Goal: Task Accomplishment & Management: Use online tool/utility

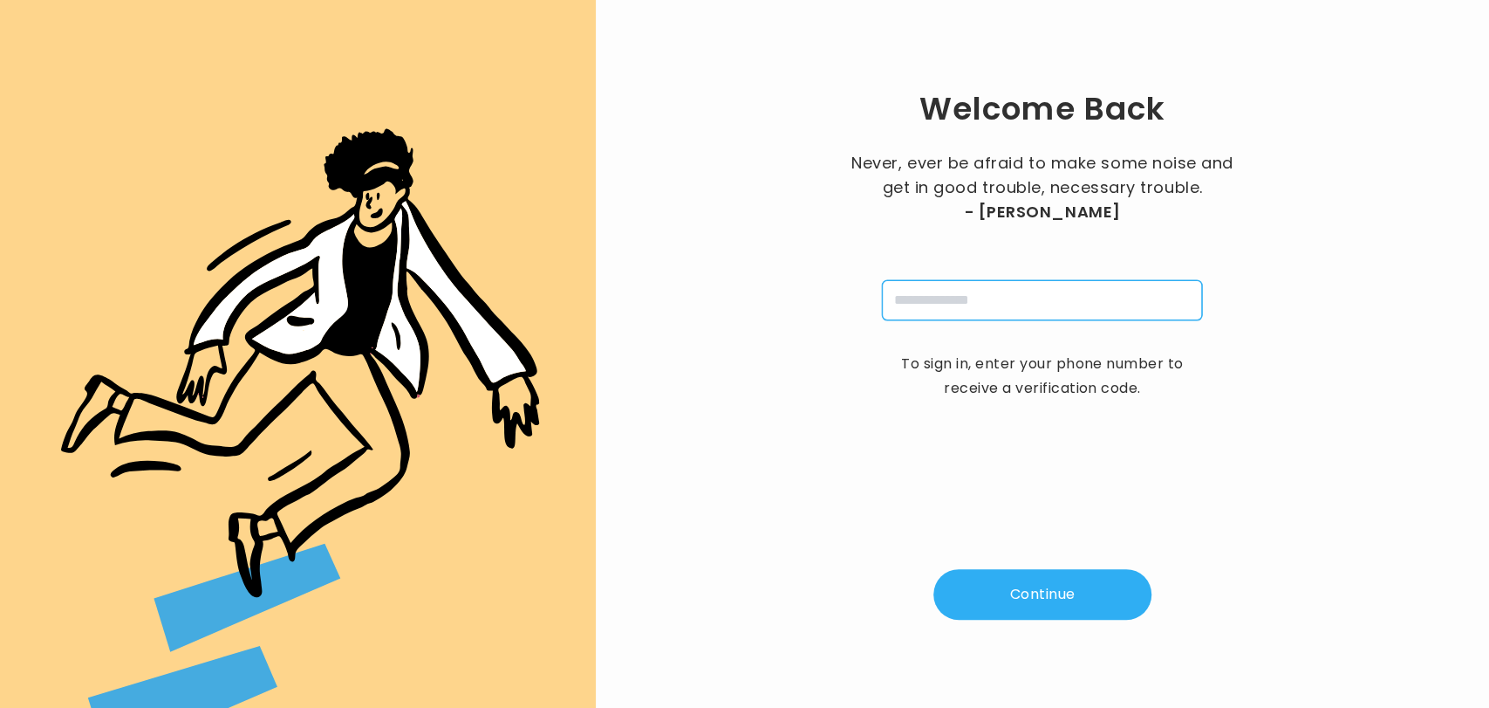
click at [965, 303] on input "tel" at bounding box center [1042, 300] width 320 height 40
type input "**********"
click at [1036, 599] on button "Continue" at bounding box center [1043, 594] width 218 height 51
type input "*"
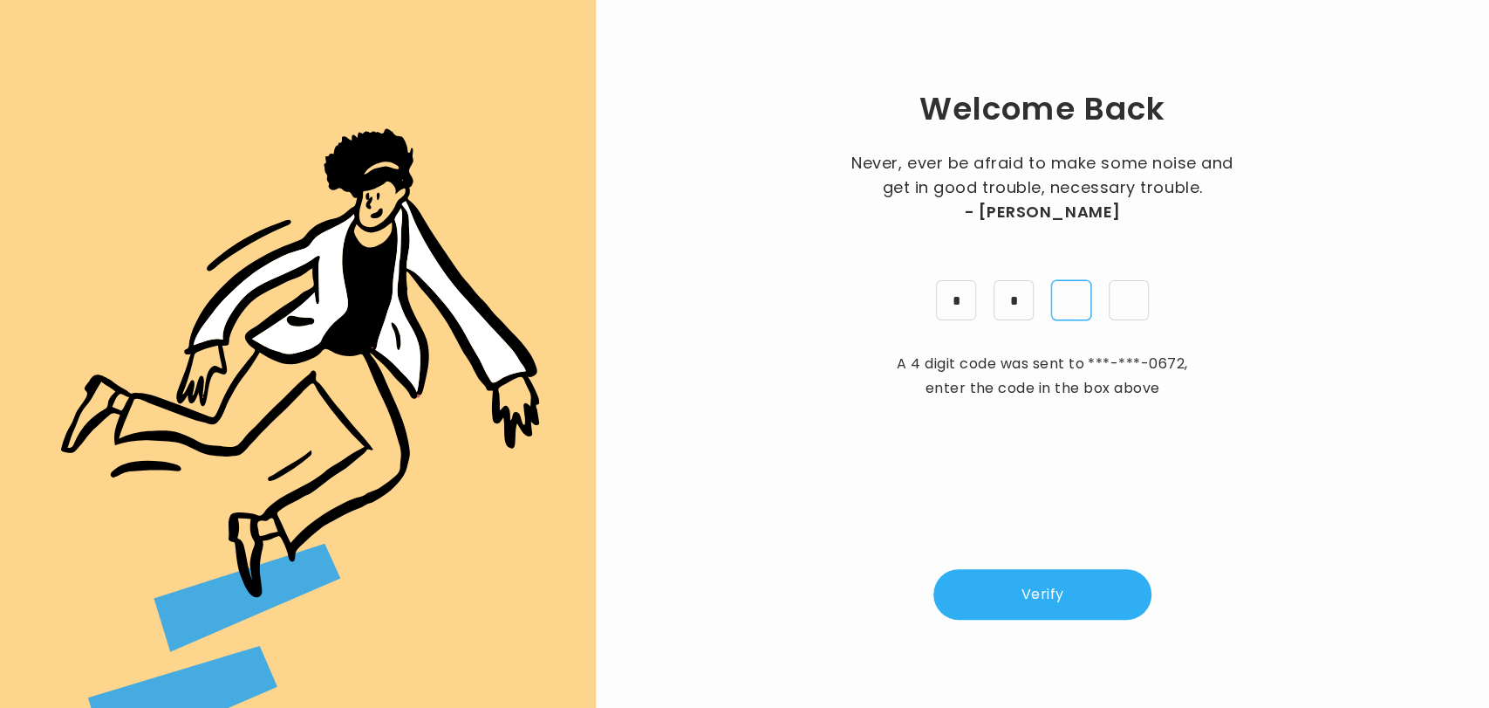
type input "*"
click at [1061, 578] on button "Verify" at bounding box center [1043, 594] width 218 height 51
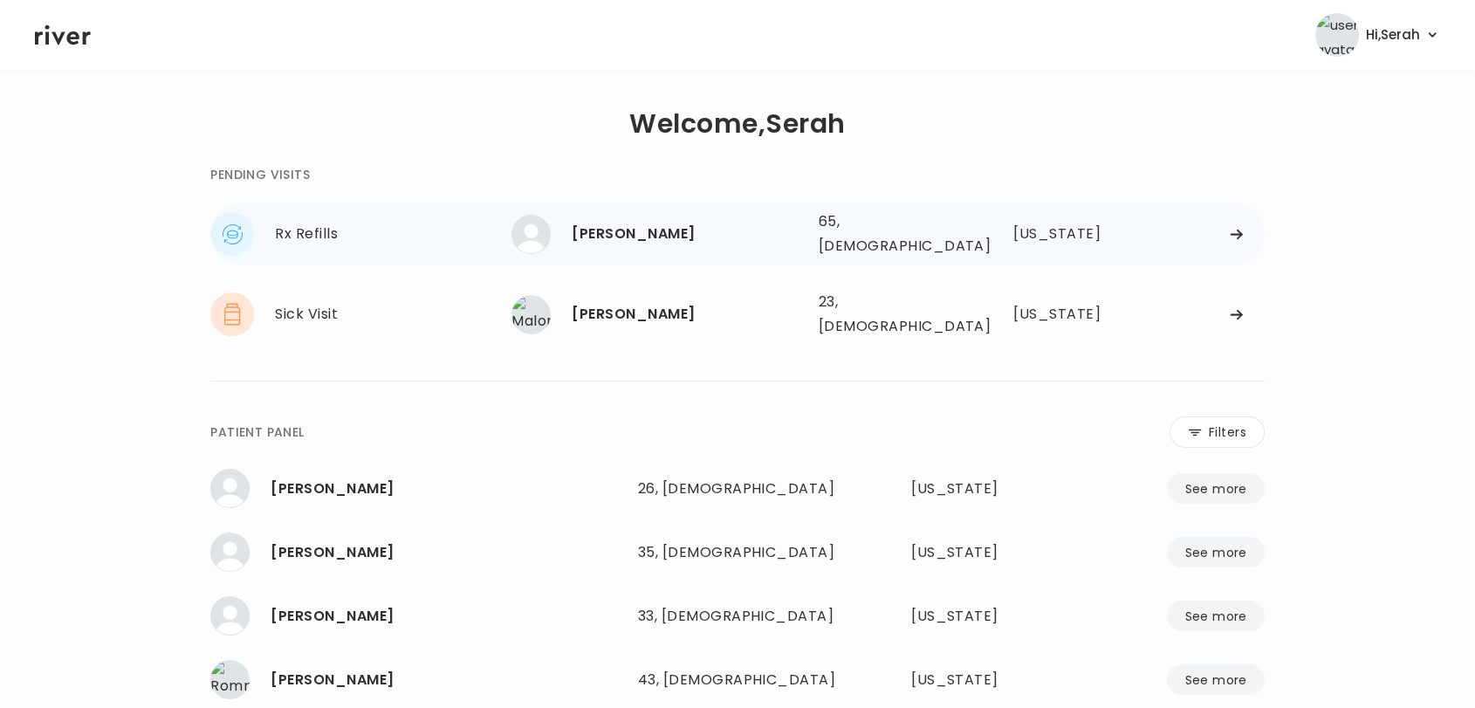
click at [722, 228] on div "[PERSON_NAME]" at bounding box center [688, 234] width 232 height 24
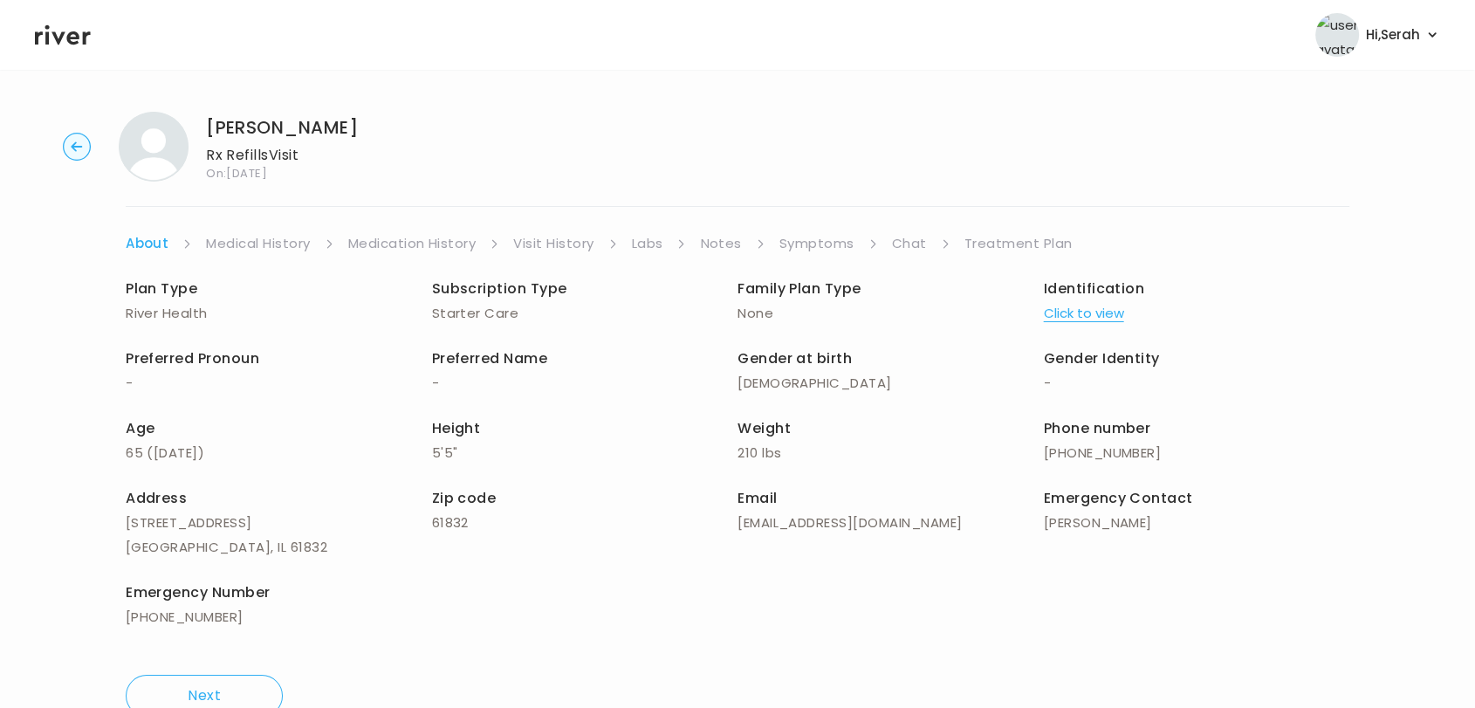
click at [831, 241] on link "Symptoms" at bounding box center [816, 243] width 75 height 24
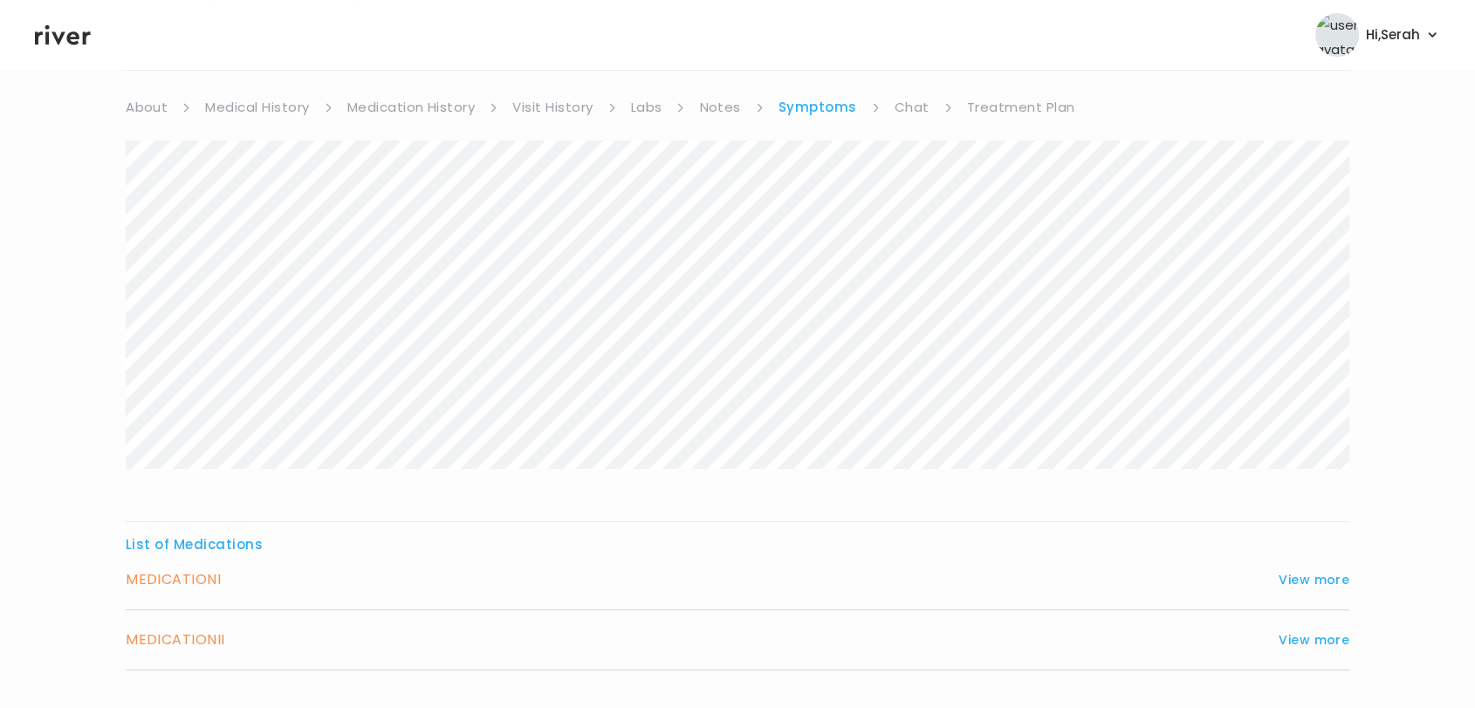
scroll to position [250, 0]
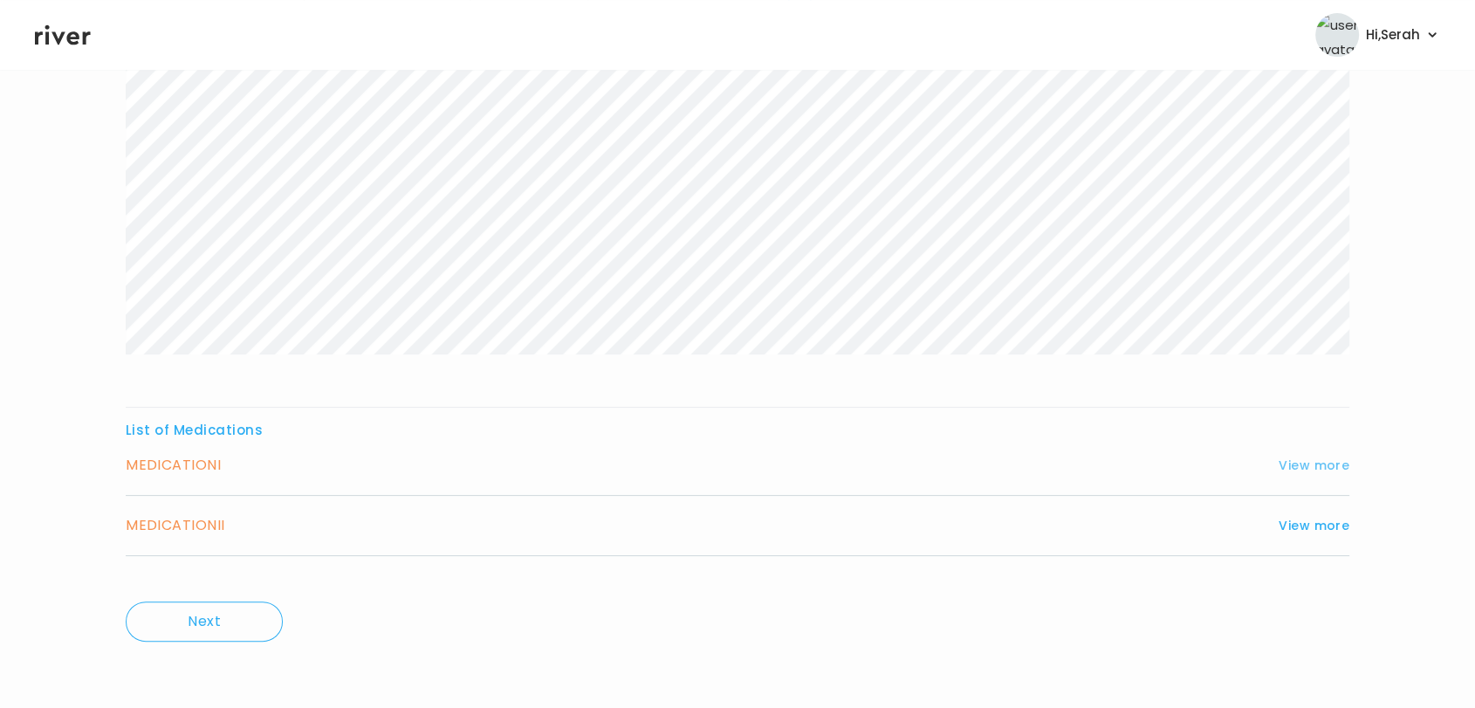
click at [1294, 465] on button "View more" at bounding box center [1313, 465] width 71 height 21
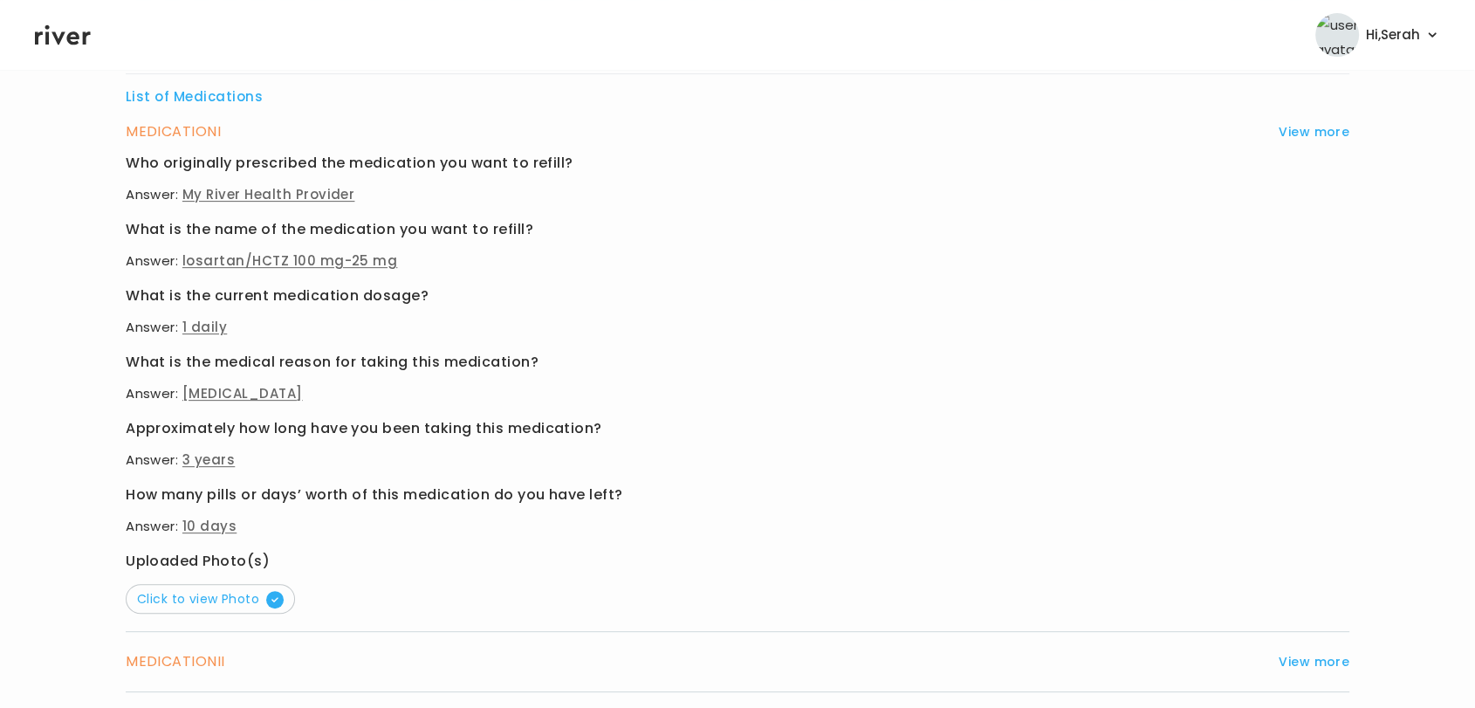
scroll to position [599, 0]
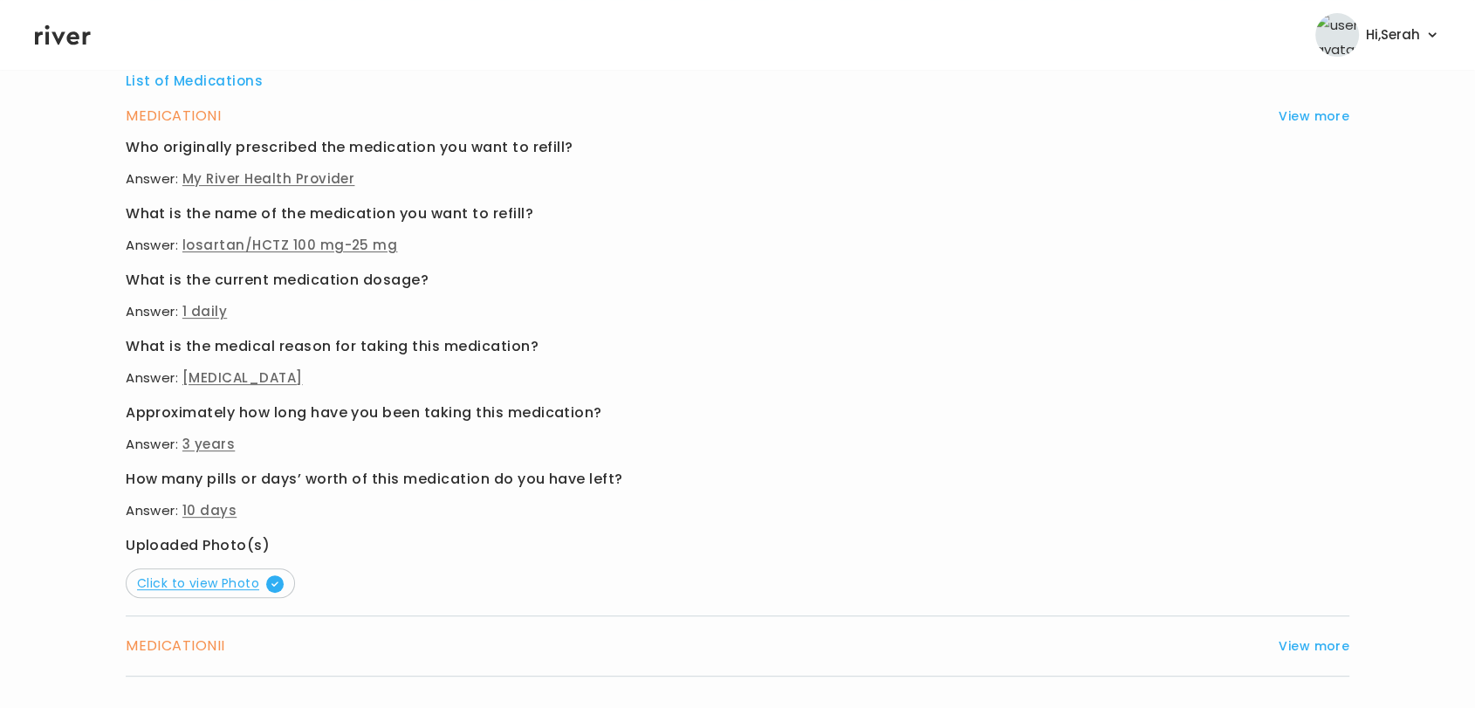
click at [251, 585] on span "Click to view Photo" at bounding box center [210, 582] width 147 height 17
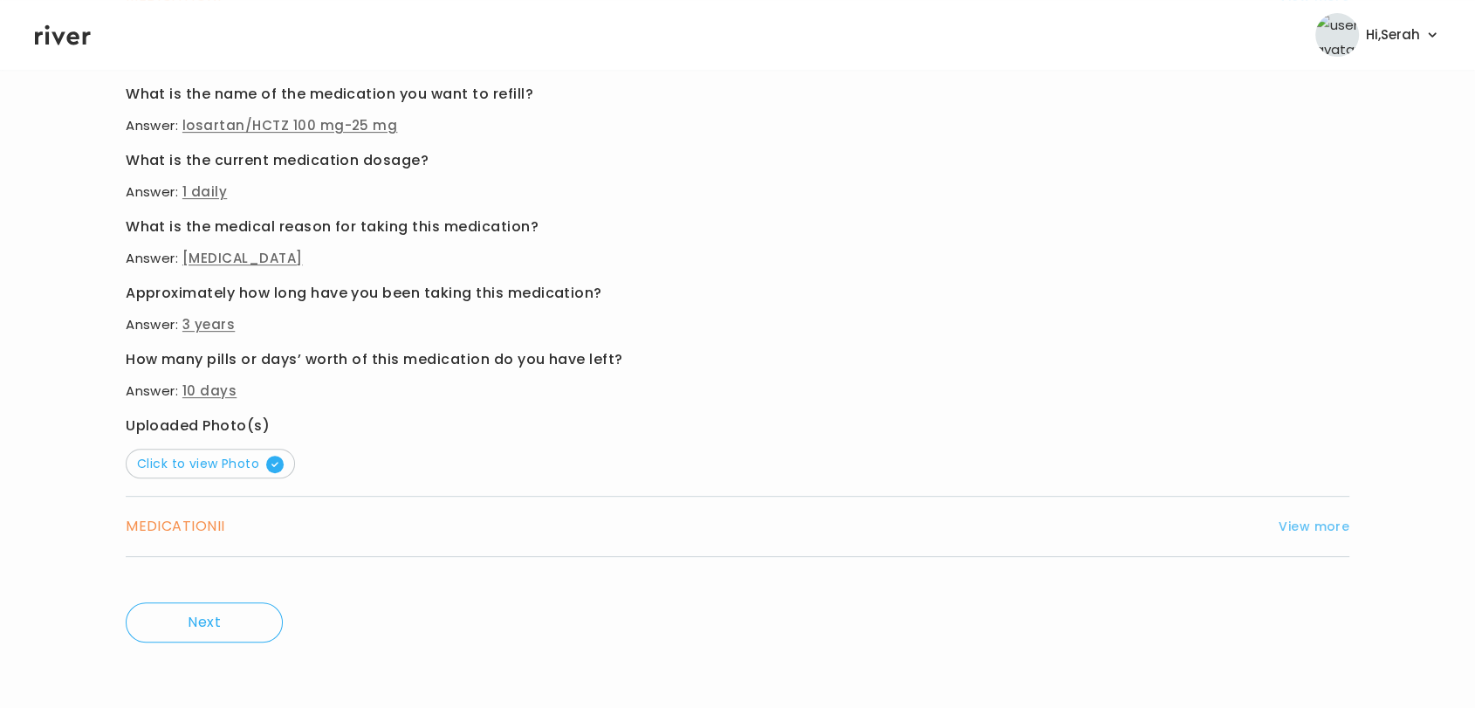
click at [1313, 523] on button "View more" at bounding box center [1313, 526] width 71 height 21
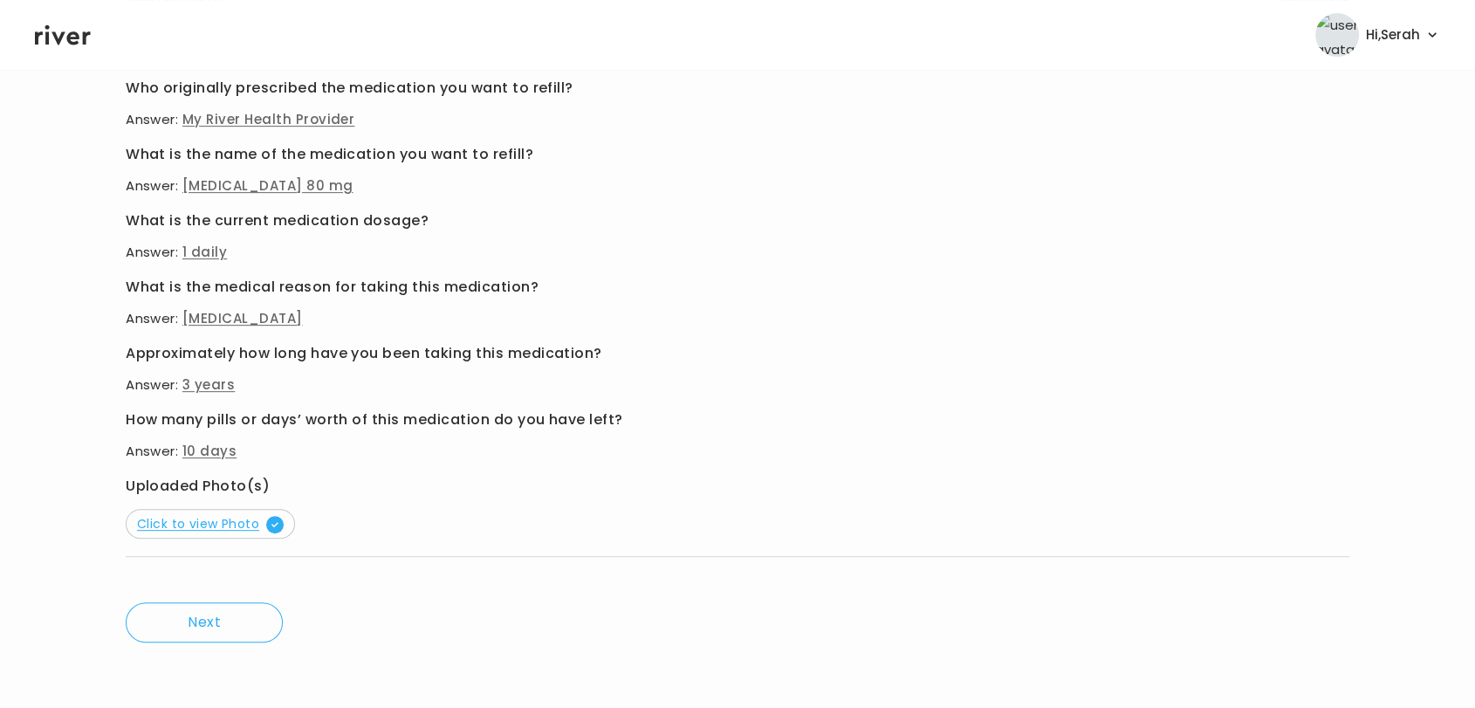
click at [221, 528] on span "Click to view Photo" at bounding box center [210, 523] width 147 height 17
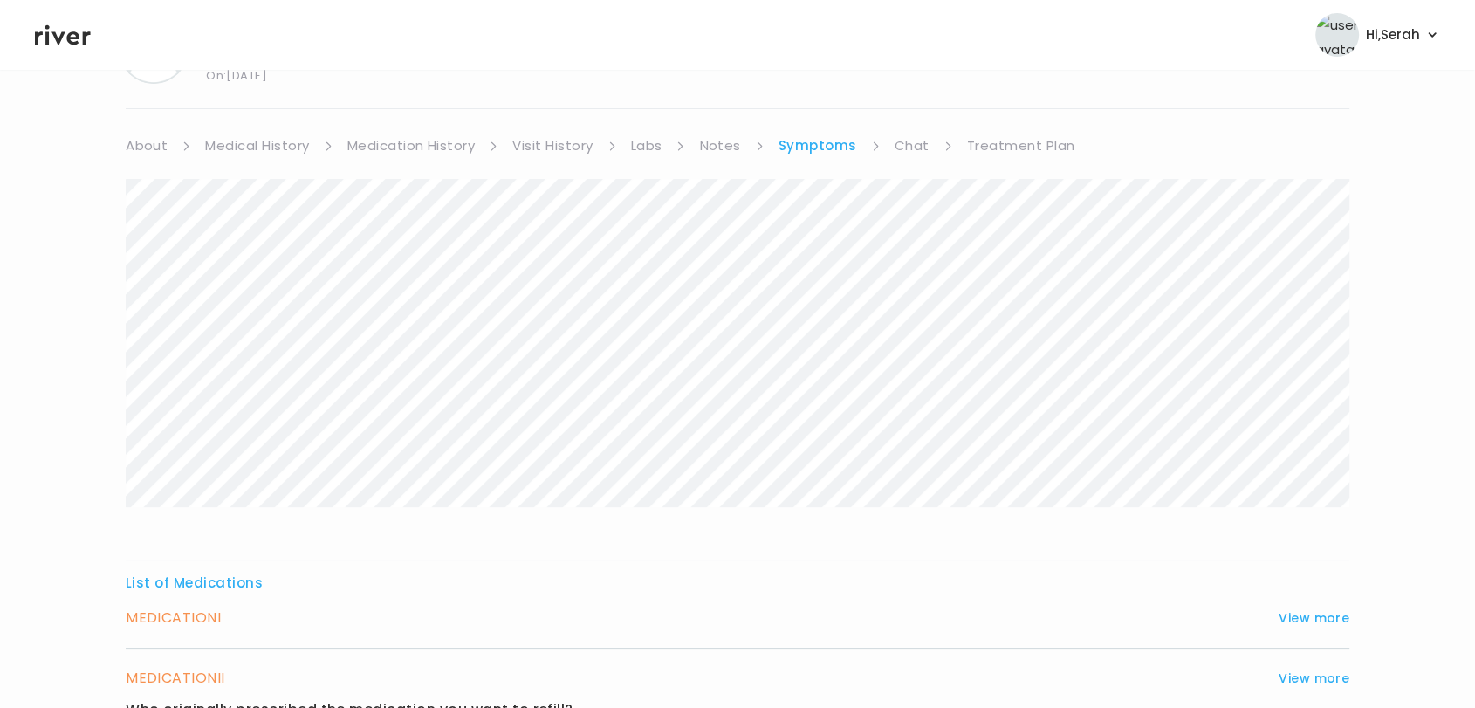
scroll to position [0, 0]
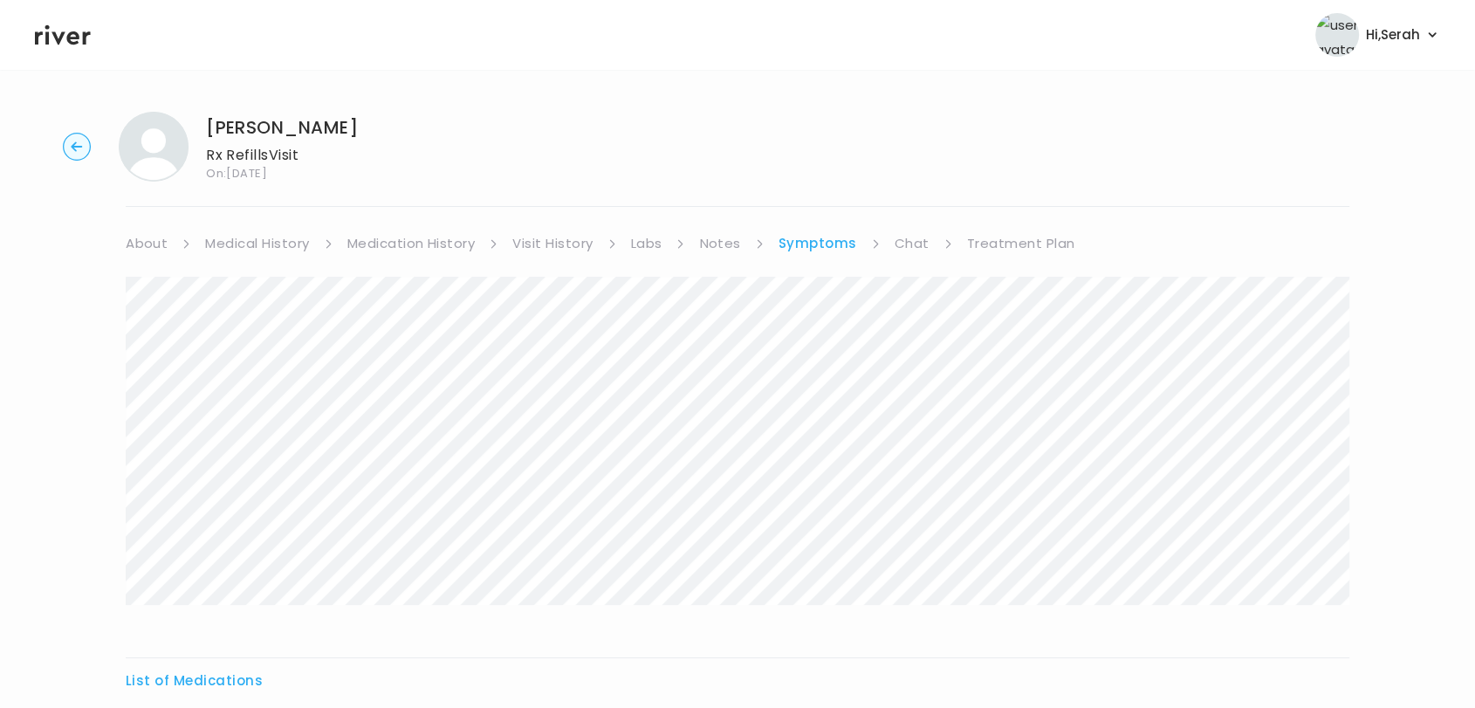
click at [909, 235] on link "Chat" at bounding box center [911, 243] width 35 height 24
click at [1027, 244] on link "Treatment Plan" at bounding box center [1019, 243] width 108 height 24
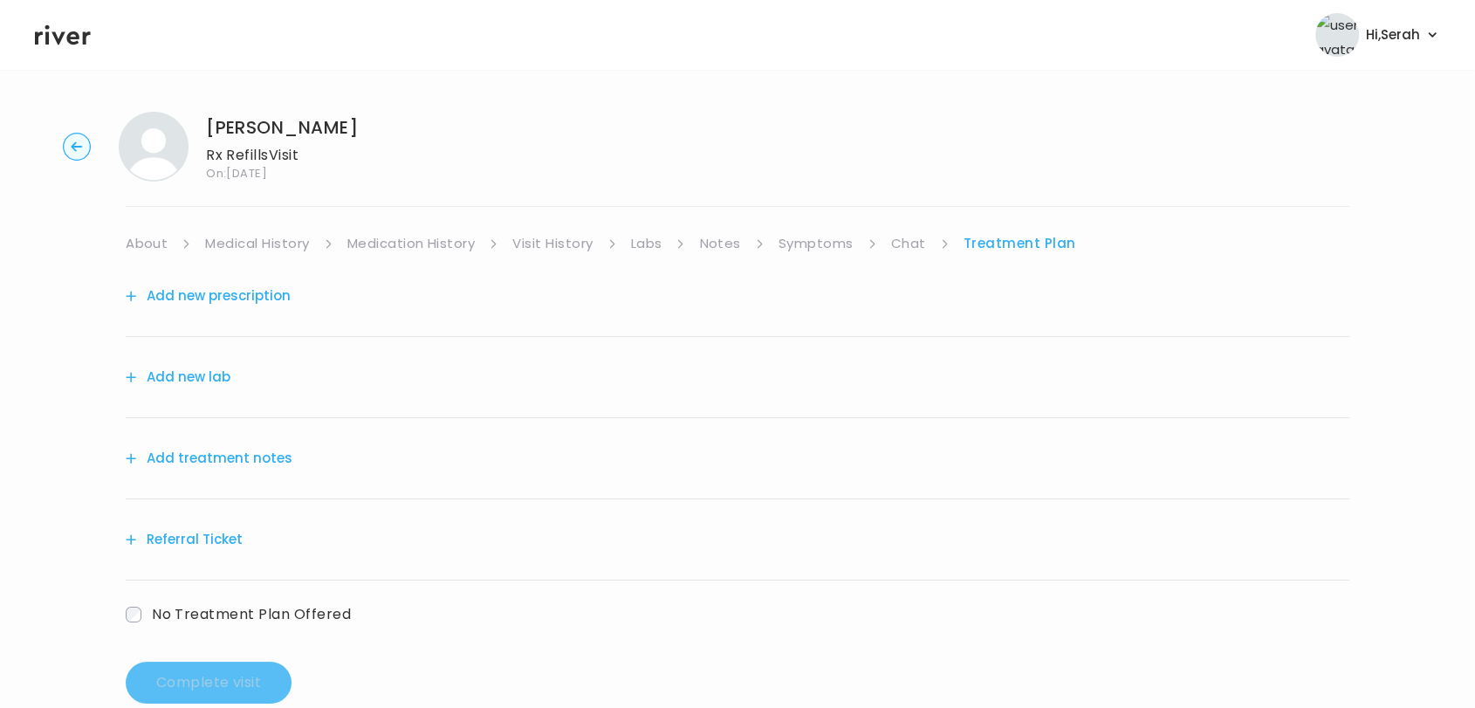
click at [207, 295] on button "Add new prescription" at bounding box center [208, 296] width 165 height 24
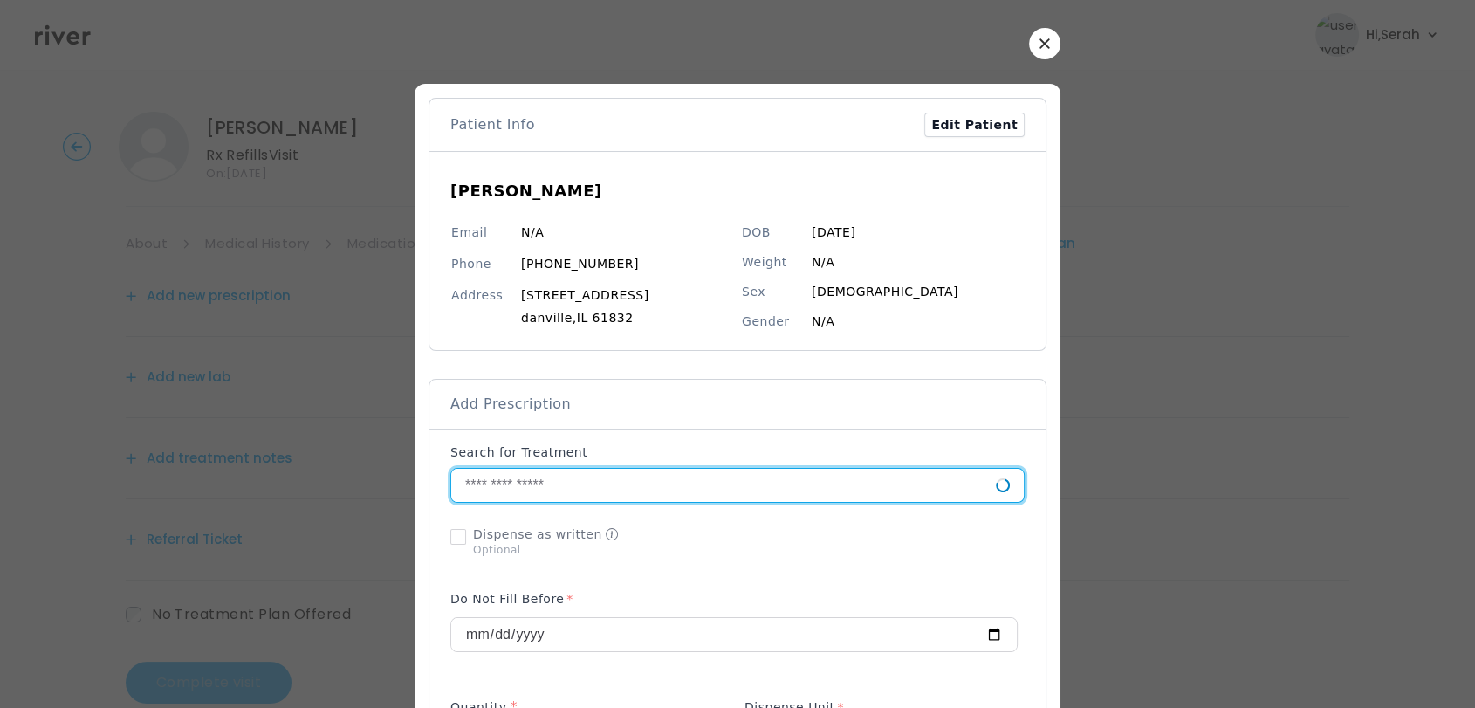
click at [558, 476] on input "text" at bounding box center [723, 485] width 544 height 33
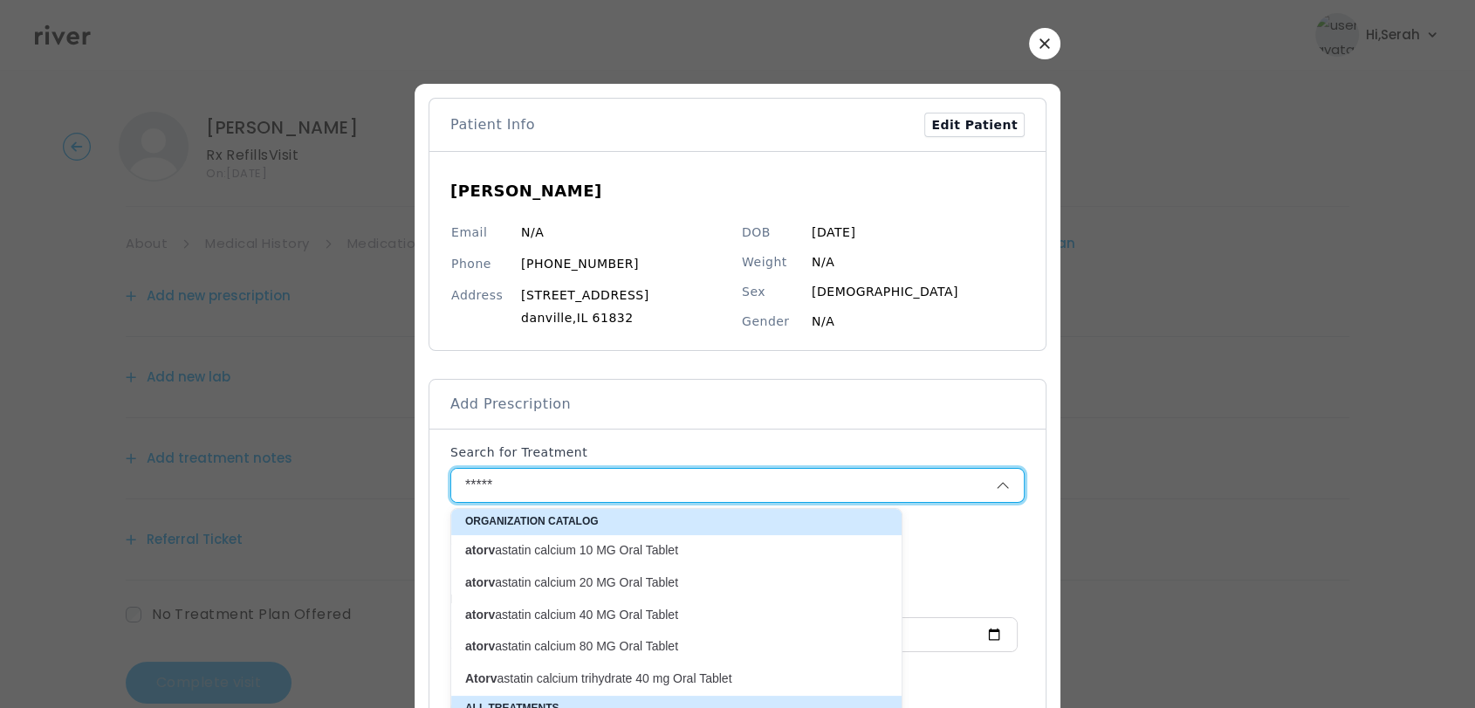
click at [574, 653] on p "atorv astatin calcium 80 MG Oral Tablet" at bounding box center [665, 646] width 401 height 17
type input "**********"
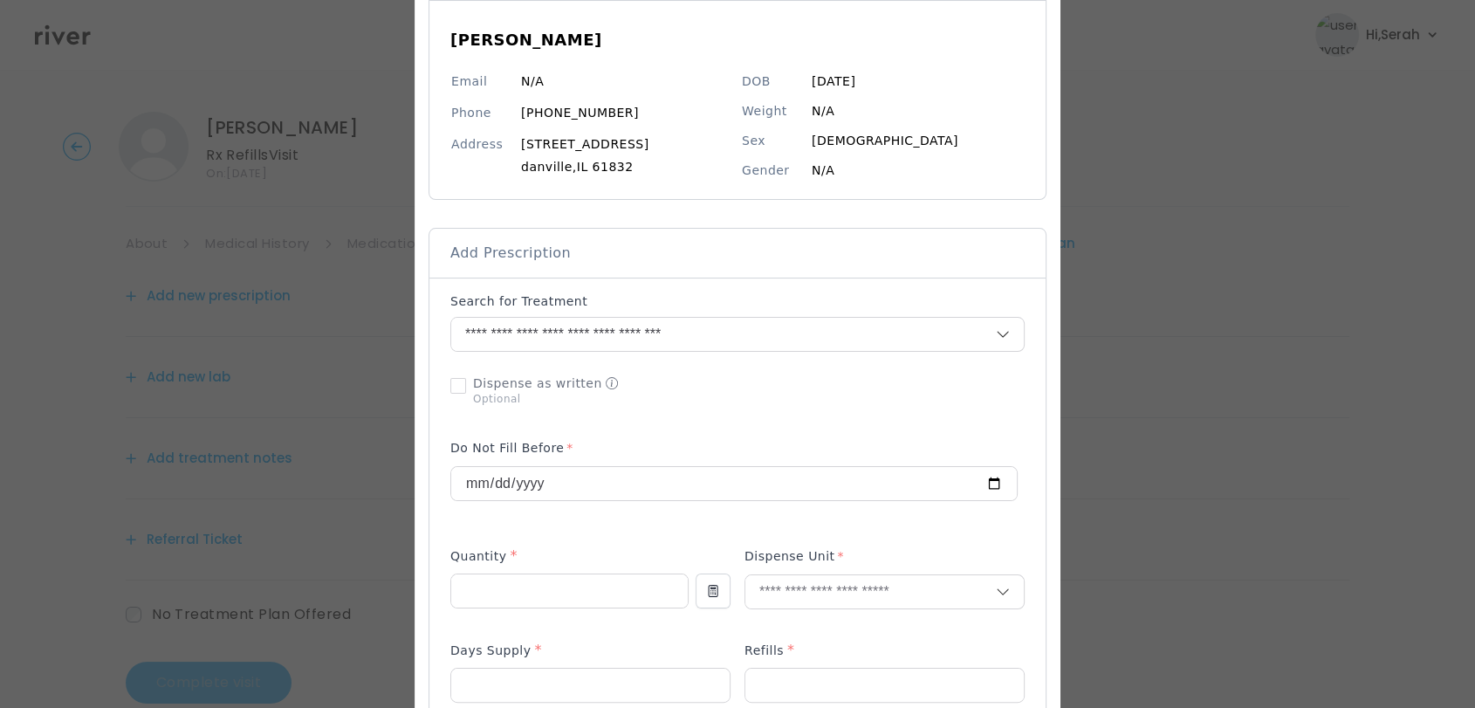
scroll to position [154, 0]
click at [544, 579] on input "number" at bounding box center [569, 588] width 236 height 33
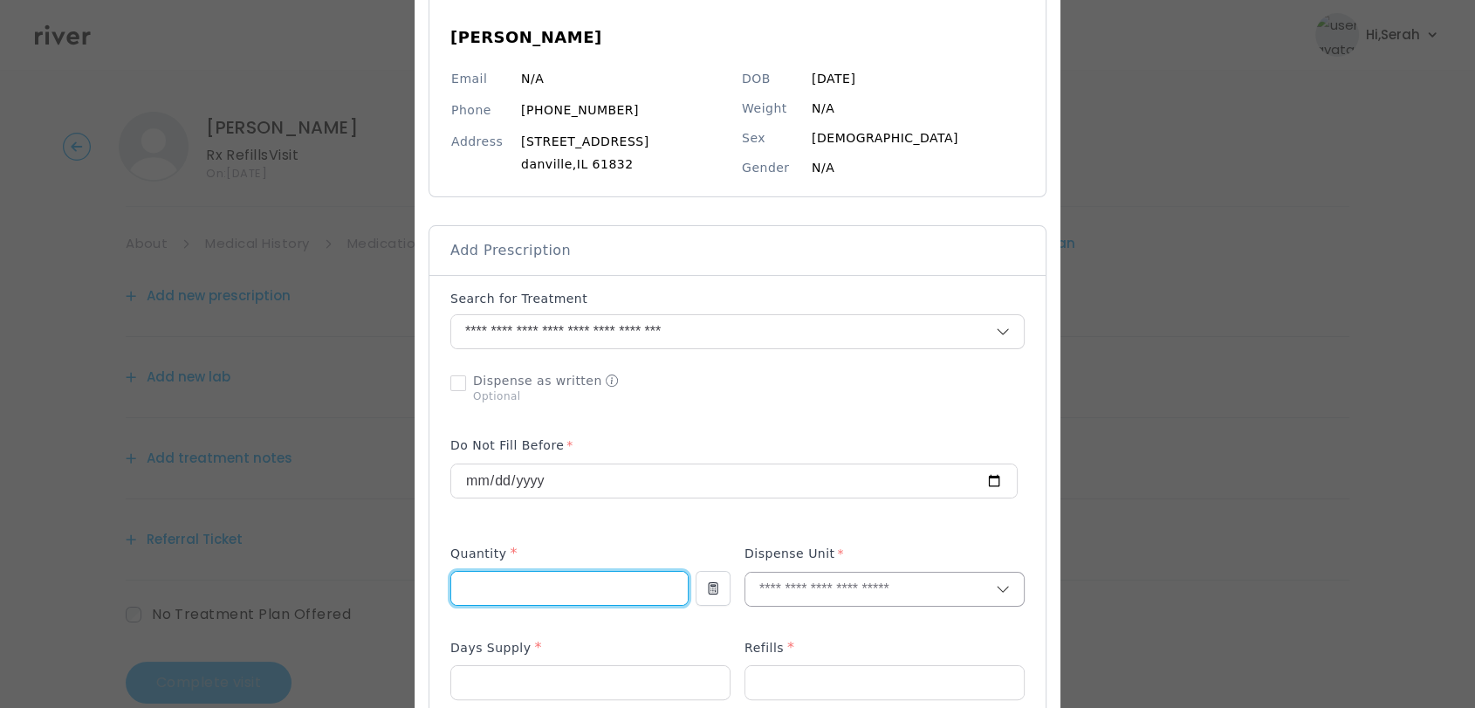
type input "**"
click at [835, 589] on input "text" at bounding box center [870, 588] width 250 height 33
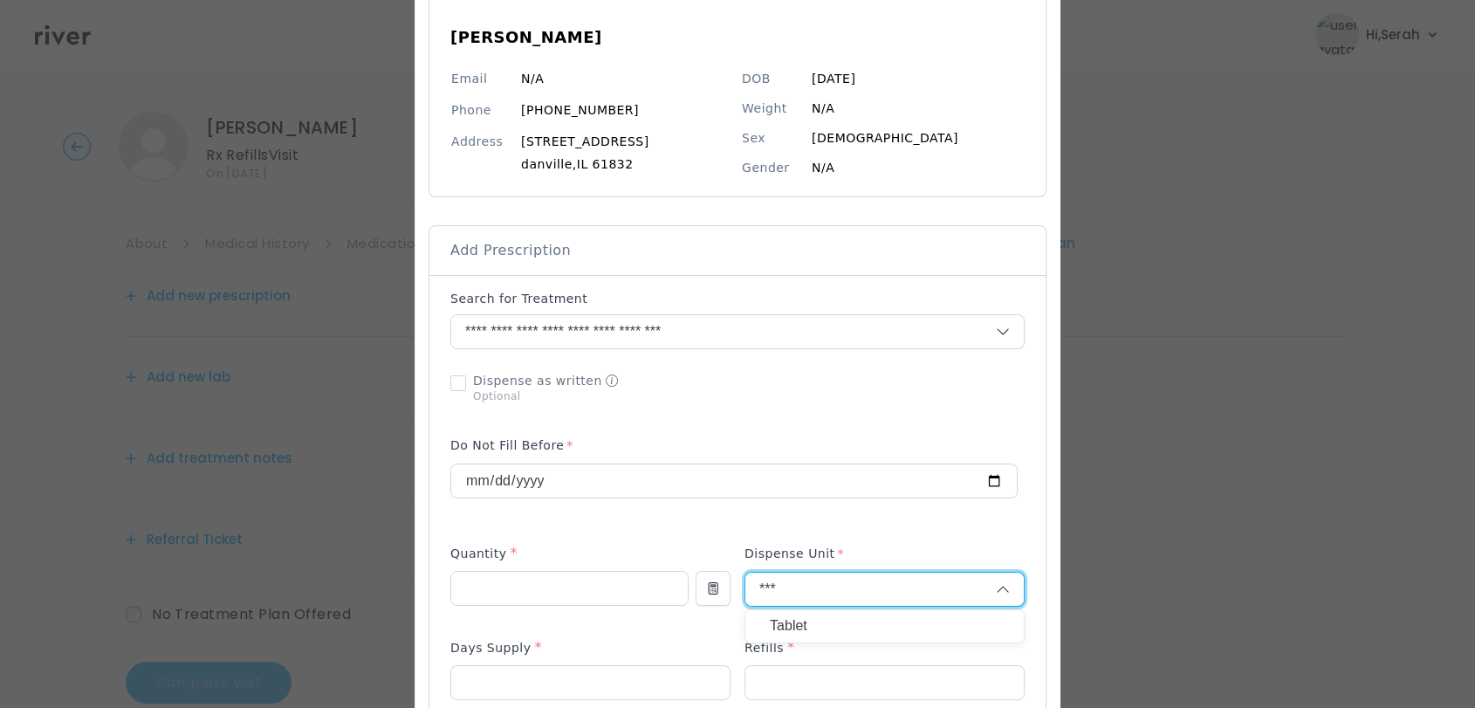
type input "***"
click at [808, 625] on p "Tablet" at bounding box center [884, 625] width 229 height 25
click at [587, 685] on input "number" at bounding box center [590, 682] width 278 height 33
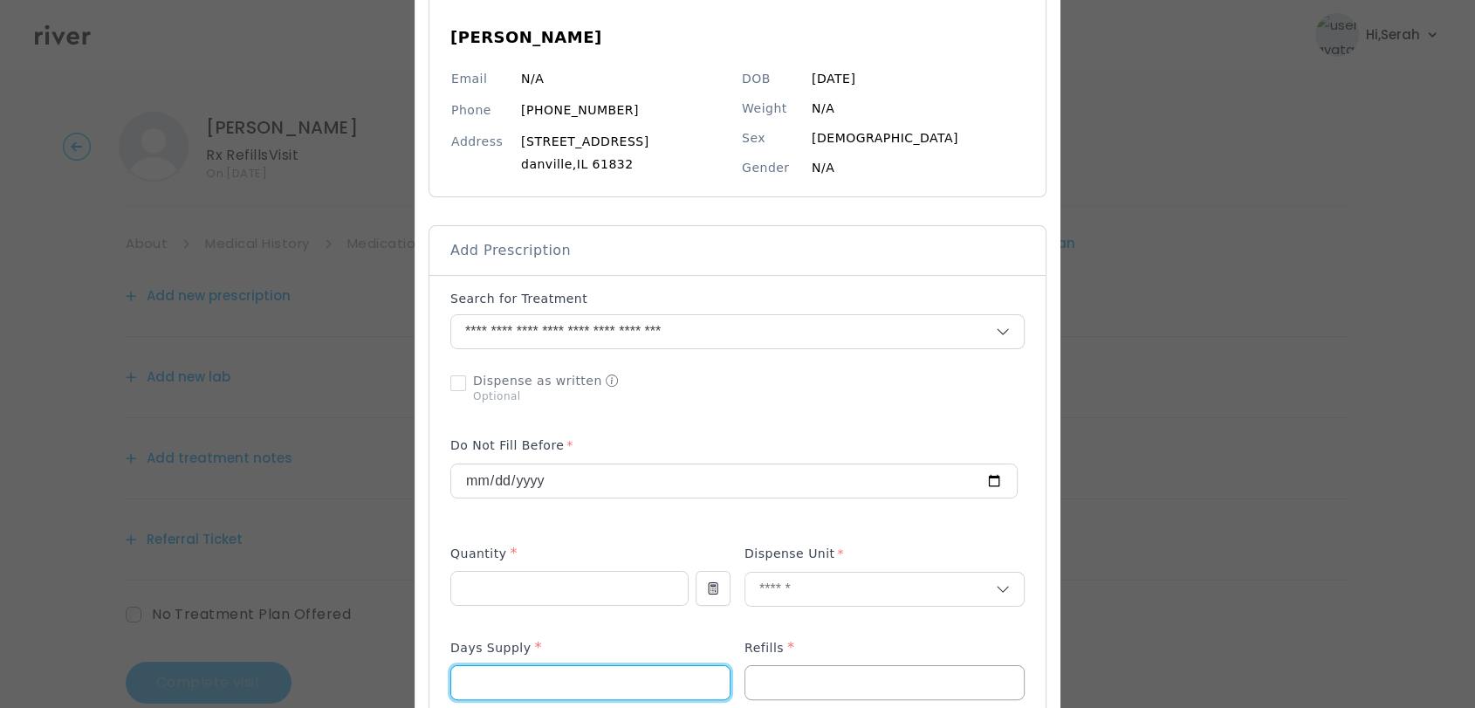
type input "**"
click at [837, 674] on input "number" at bounding box center [884, 682] width 278 height 33
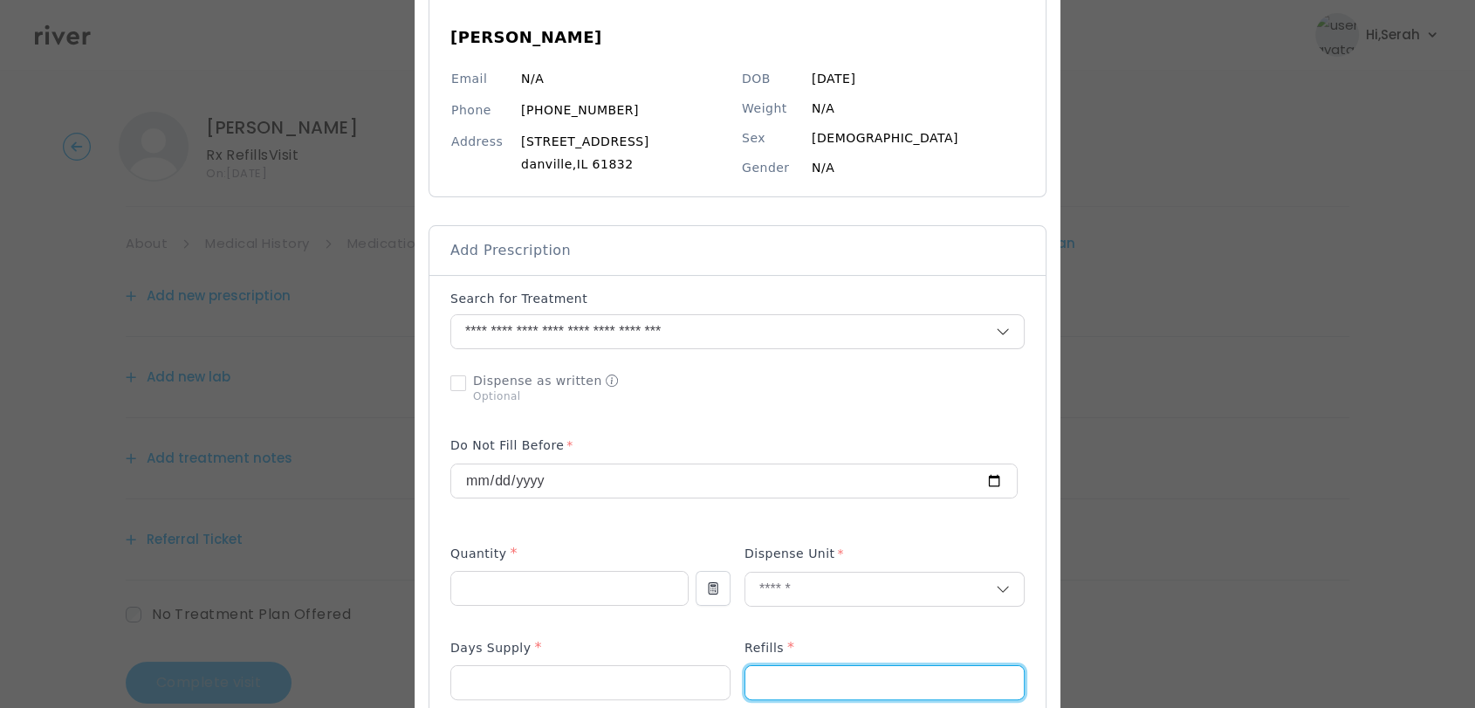
type input "*"
click at [729, 633] on div "Add Prescription to Order" at bounding box center [737, 716] width 574 height 853
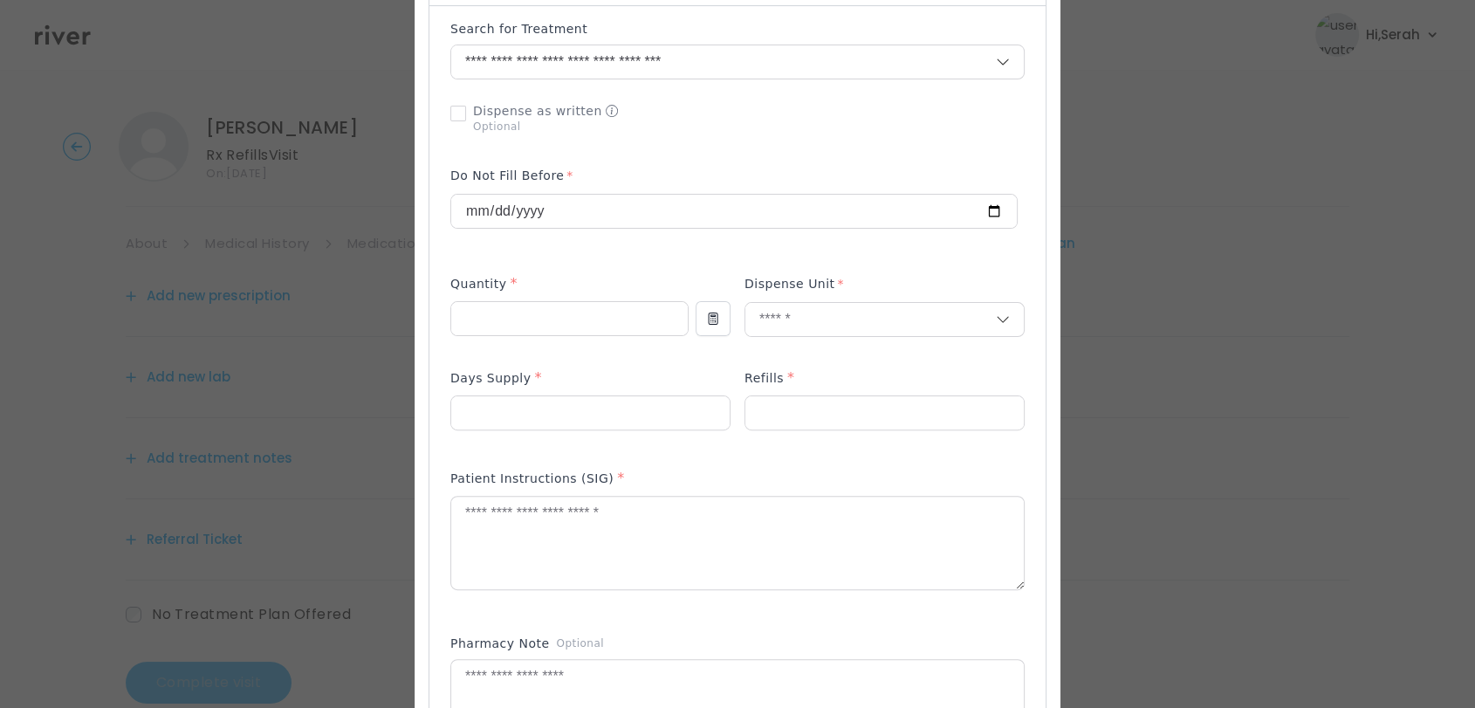
scroll to position [425, 0]
click at [605, 532] on textarea at bounding box center [737, 541] width 572 height 92
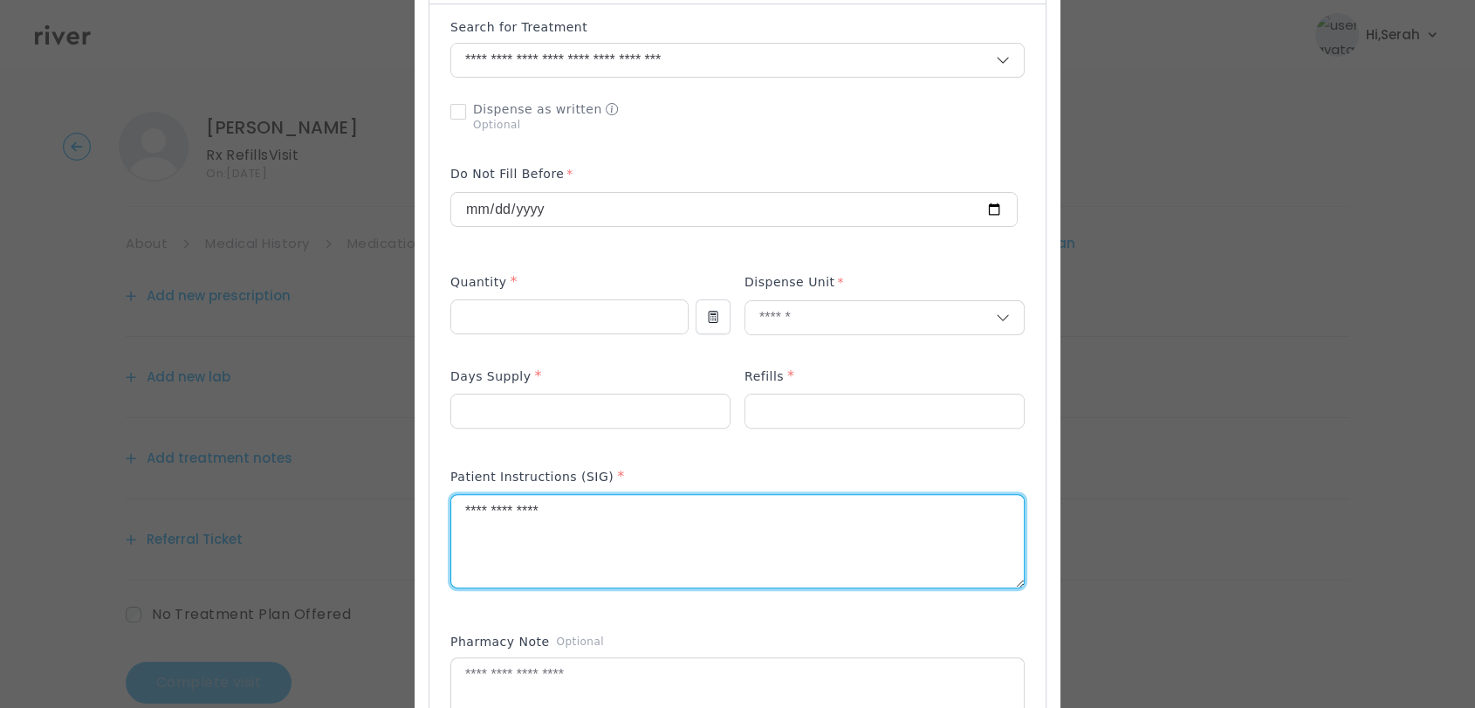
type textarea "**********"
click at [726, 459] on div "Patient Instructions (SIG) *" at bounding box center [737, 537] width 574 height 156
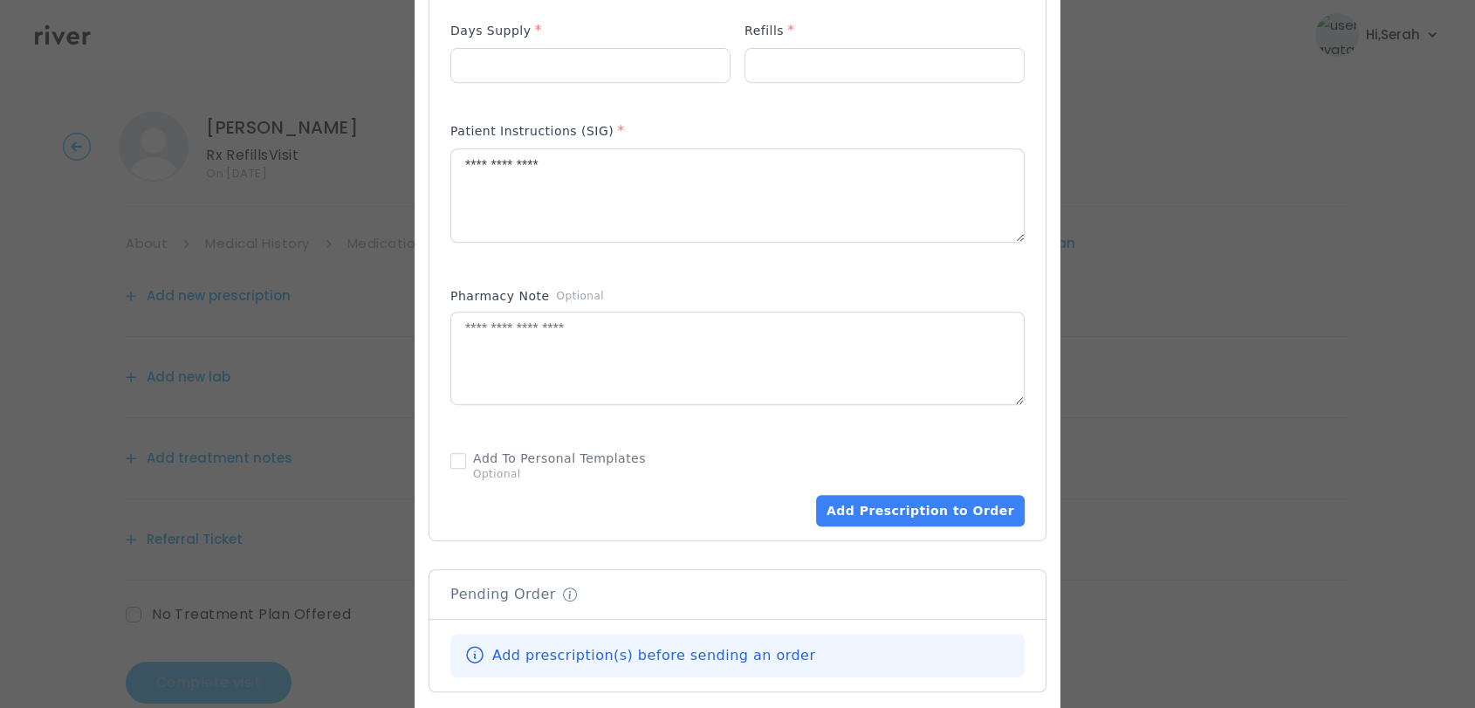
scroll to position [772, 0]
click at [890, 496] on button "Add Prescription to Order" at bounding box center [920, 508] width 209 height 31
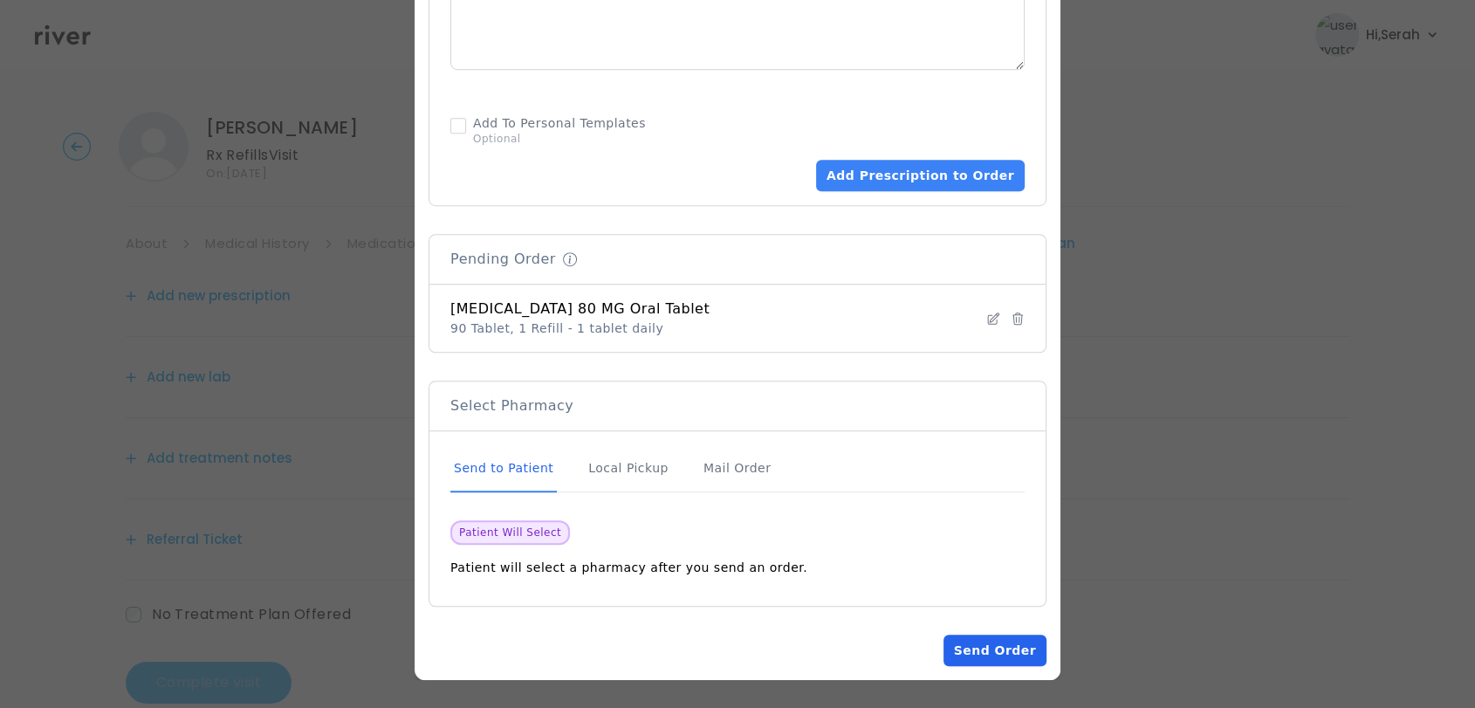
scroll to position [1103, 0]
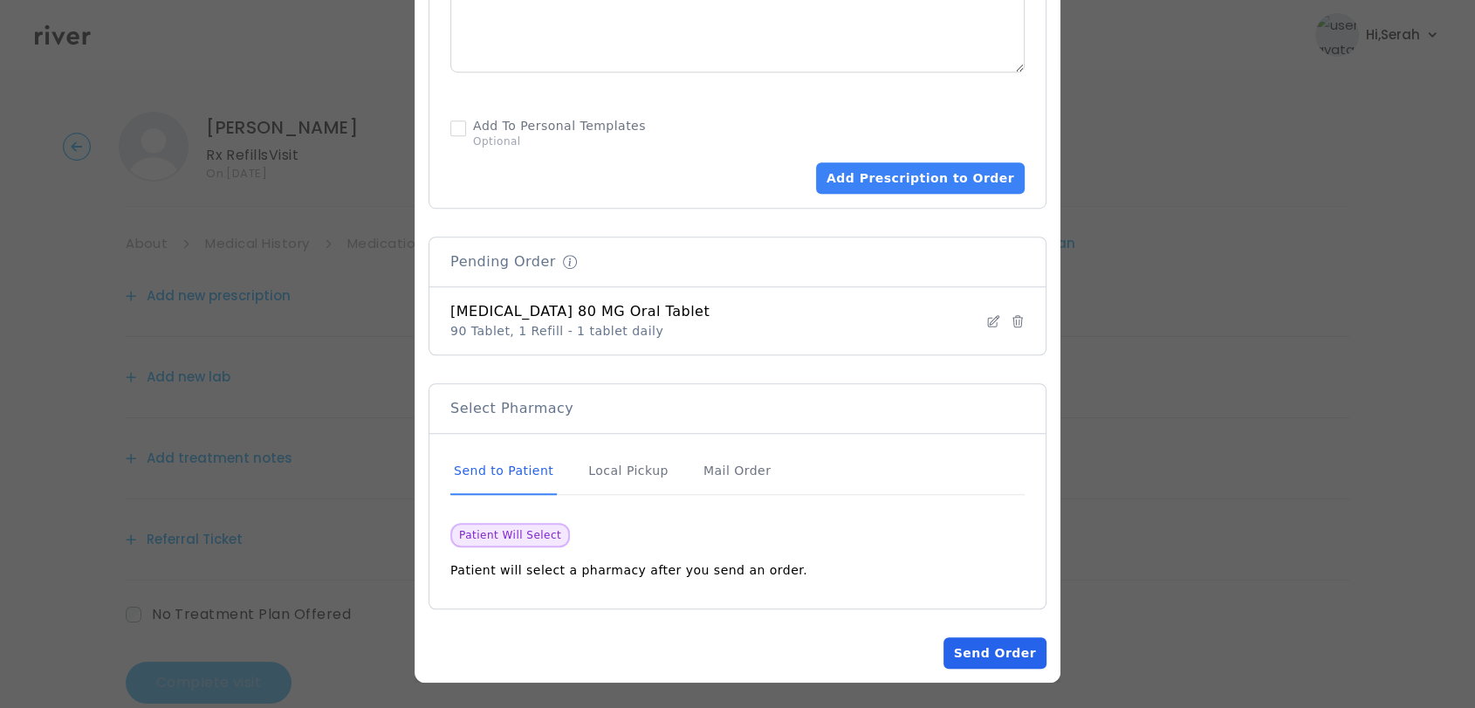
click at [1007, 651] on button "Send Order" at bounding box center [994, 652] width 103 height 31
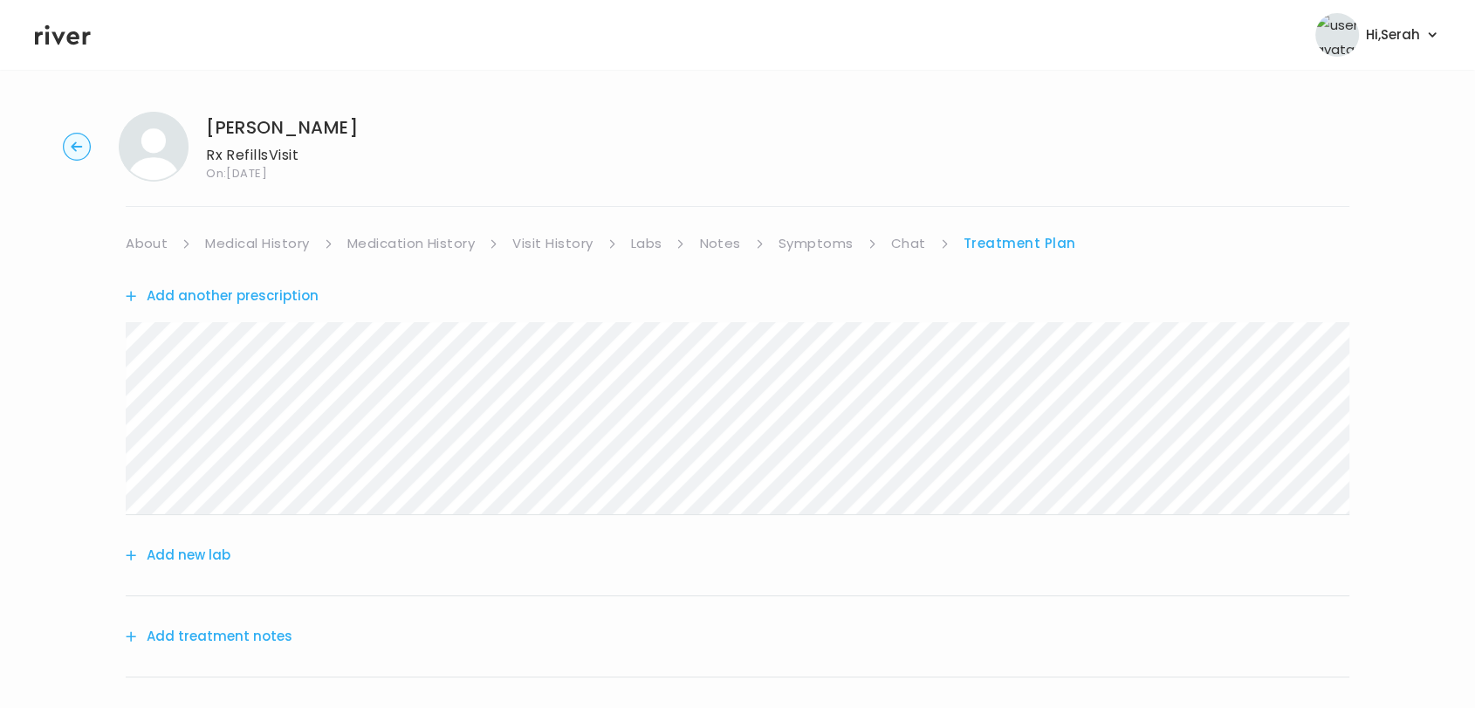
click at [293, 291] on button "Add another prescription" at bounding box center [222, 296] width 193 height 24
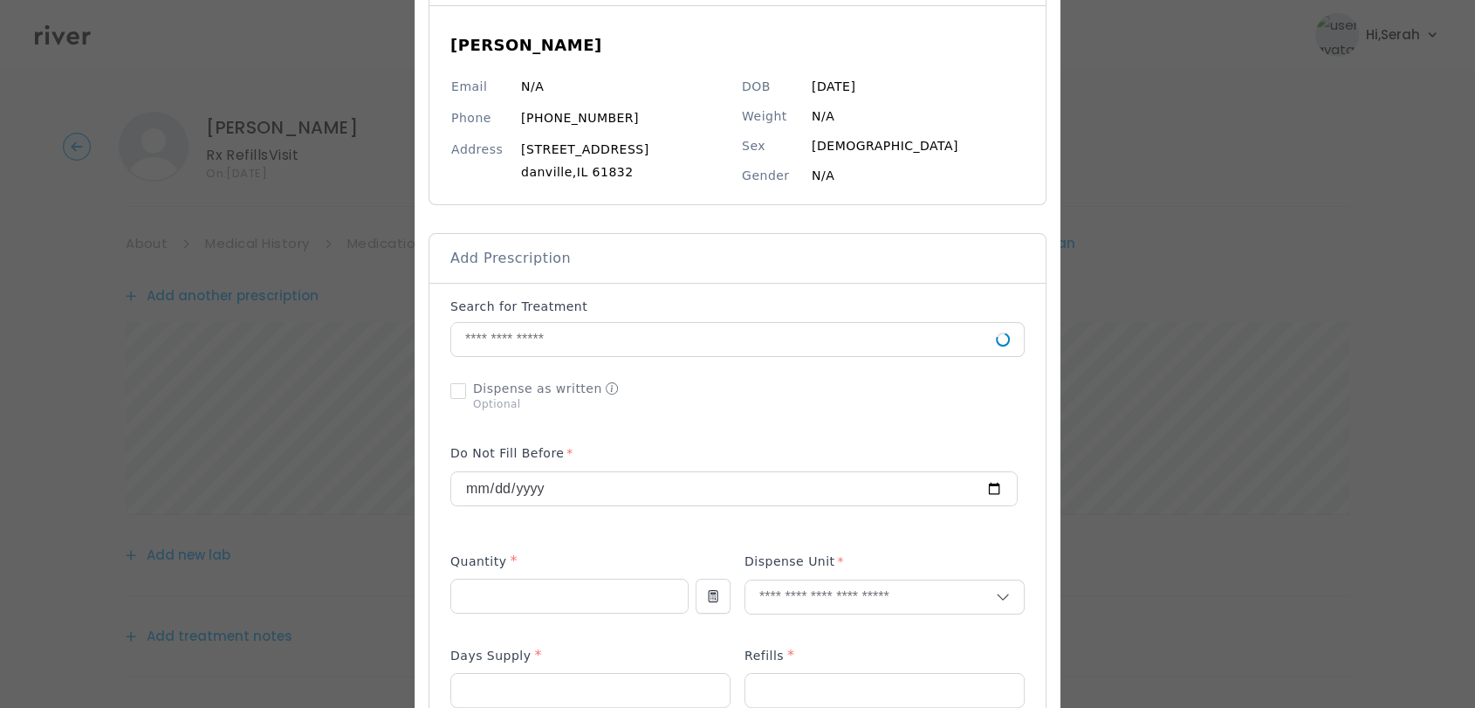
scroll to position [157, 0]
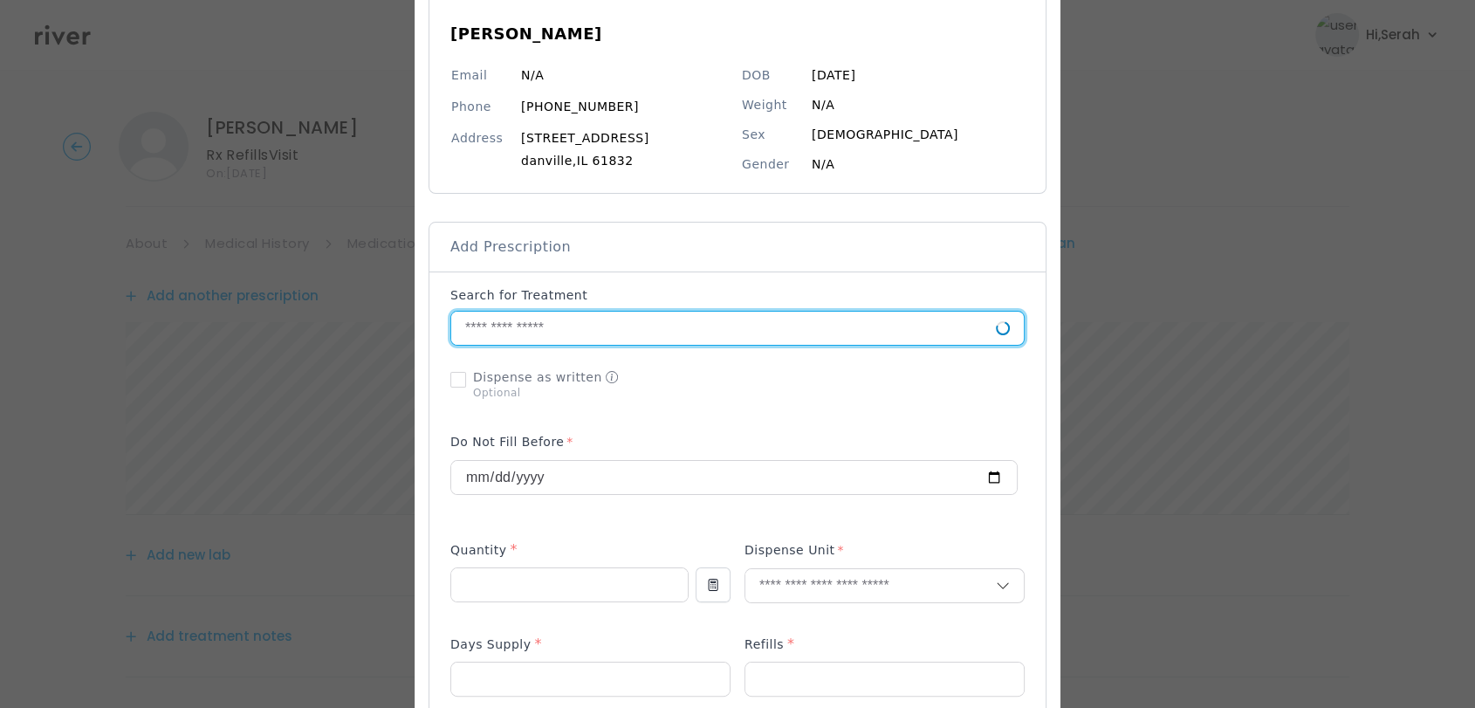
click at [564, 333] on input "text" at bounding box center [723, 327] width 544 height 33
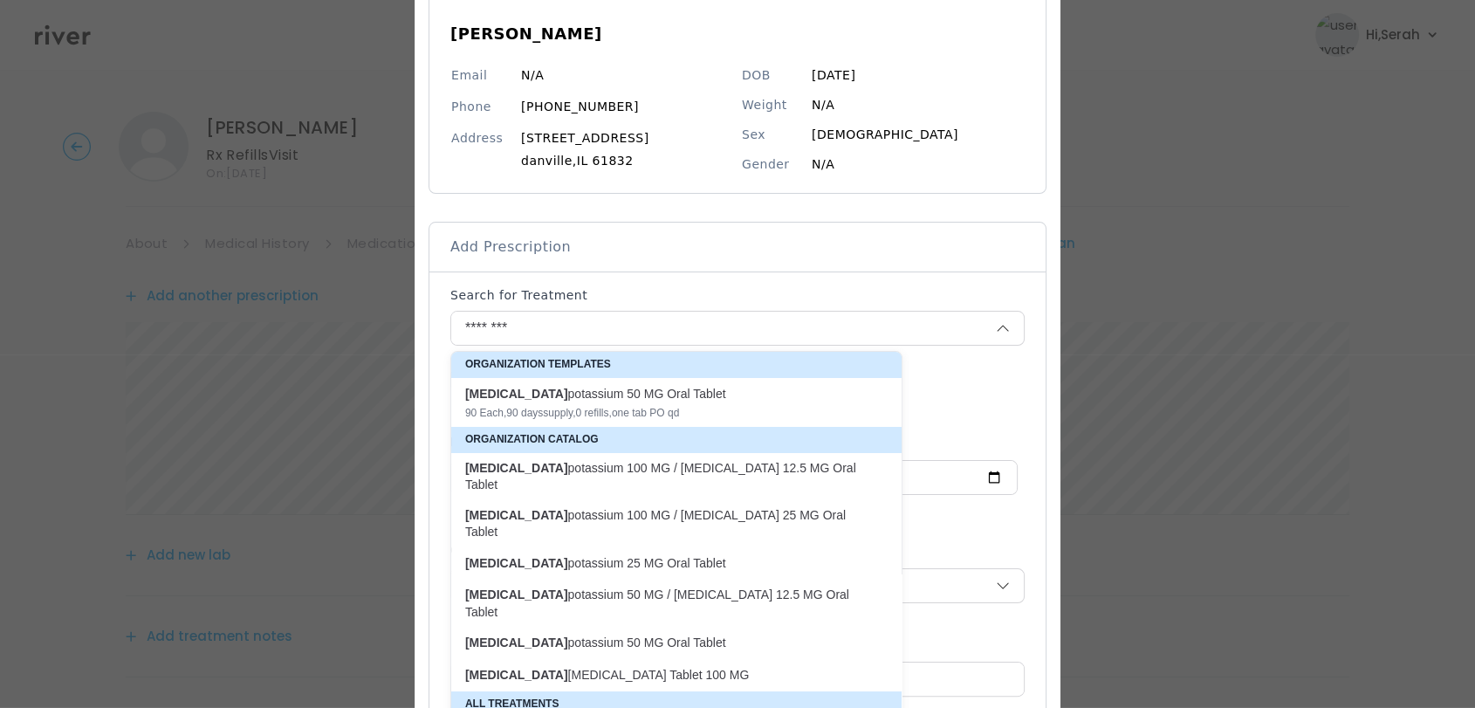
click at [603, 511] on p "[MEDICAL_DATA] 100 MG / [MEDICAL_DATA] 25 MG Oral Tablet" at bounding box center [665, 524] width 401 height 34
type input "**********"
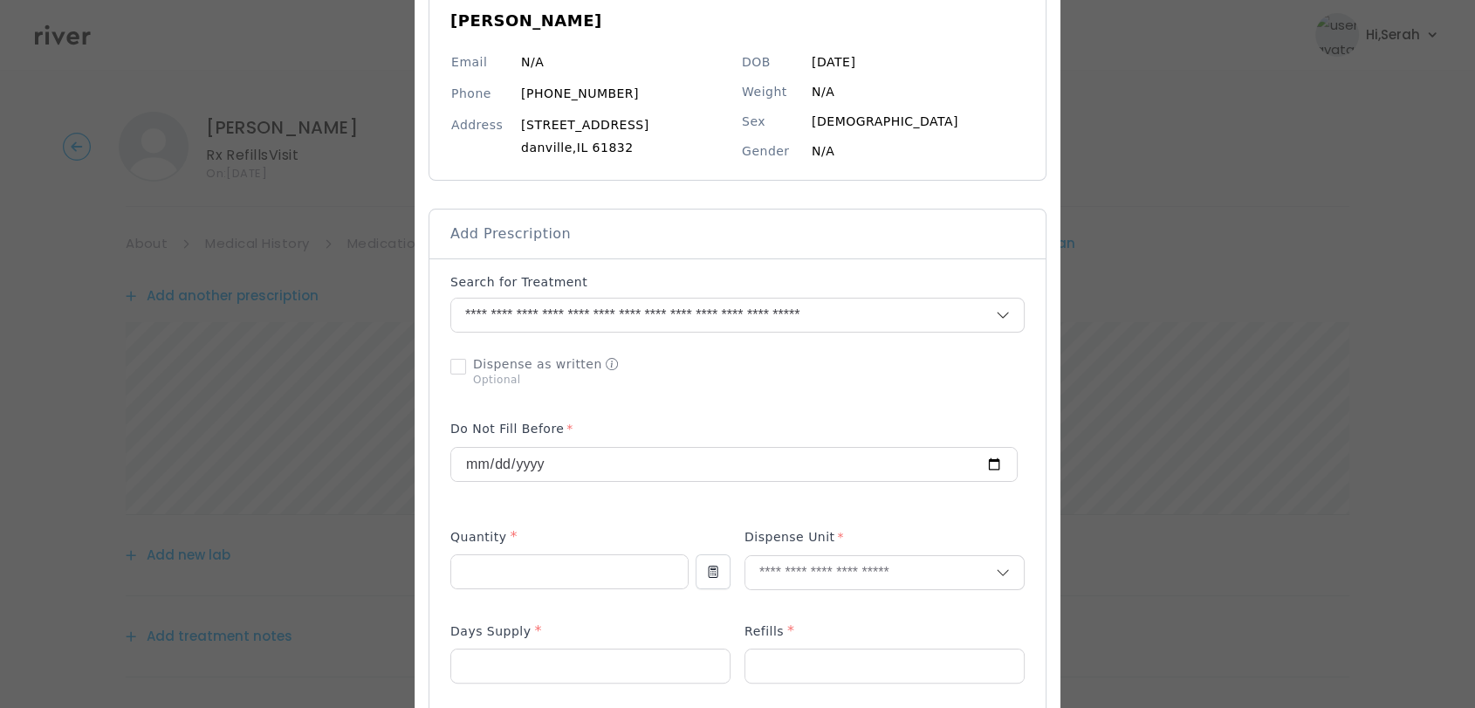
scroll to position [169, 0]
click at [576, 571] on input "number" at bounding box center [569, 572] width 236 height 33
type input "**"
click at [815, 583] on input "text" at bounding box center [870, 573] width 250 height 33
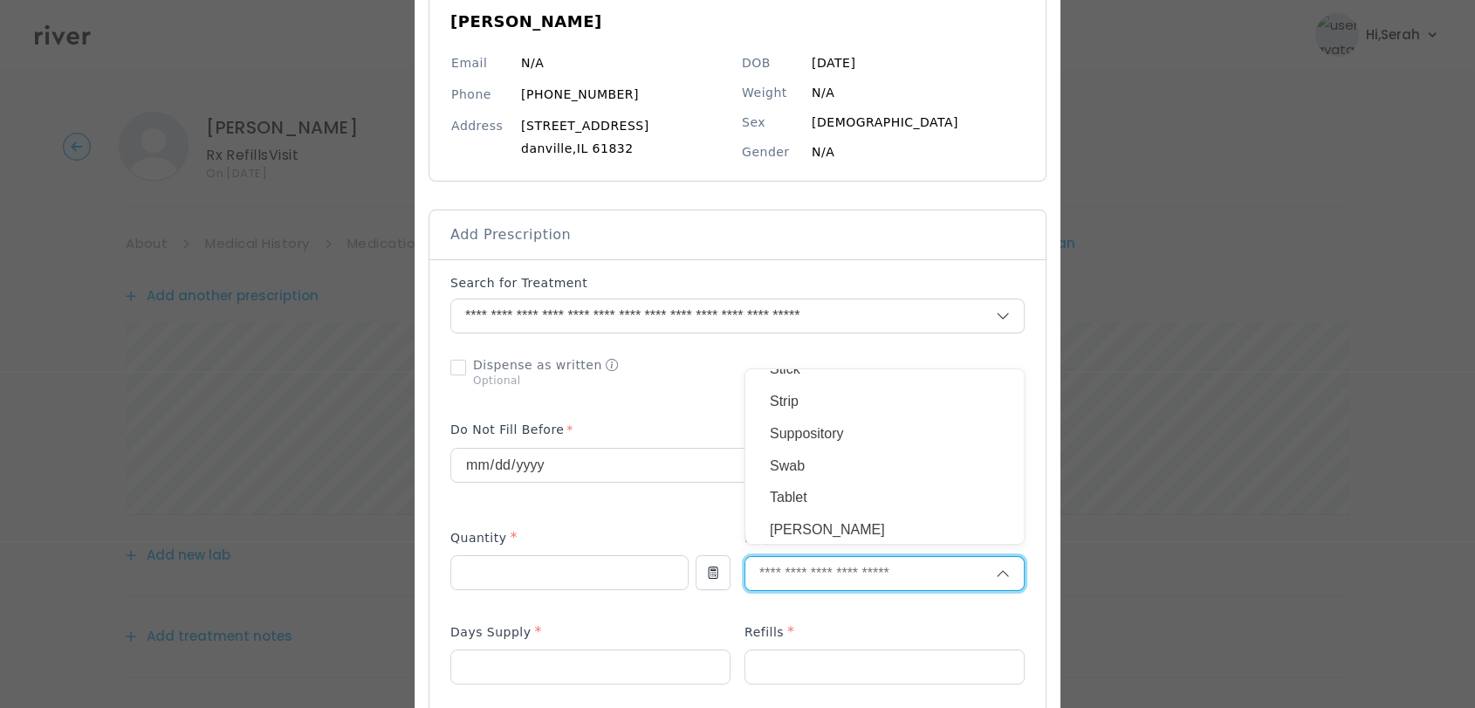
scroll to position [670, 0]
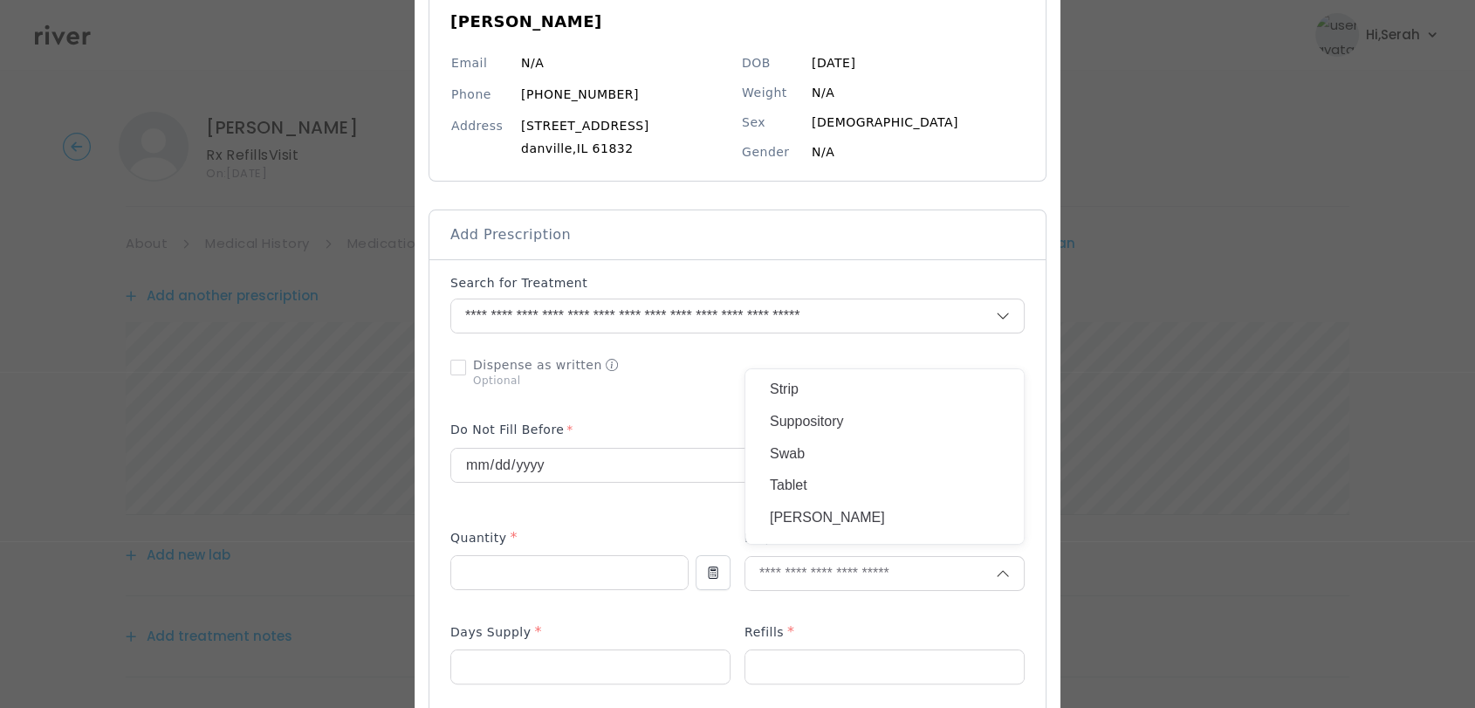
click at [806, 476] on p "Tablet" at bounding box center [884, 485] width 229 height 25
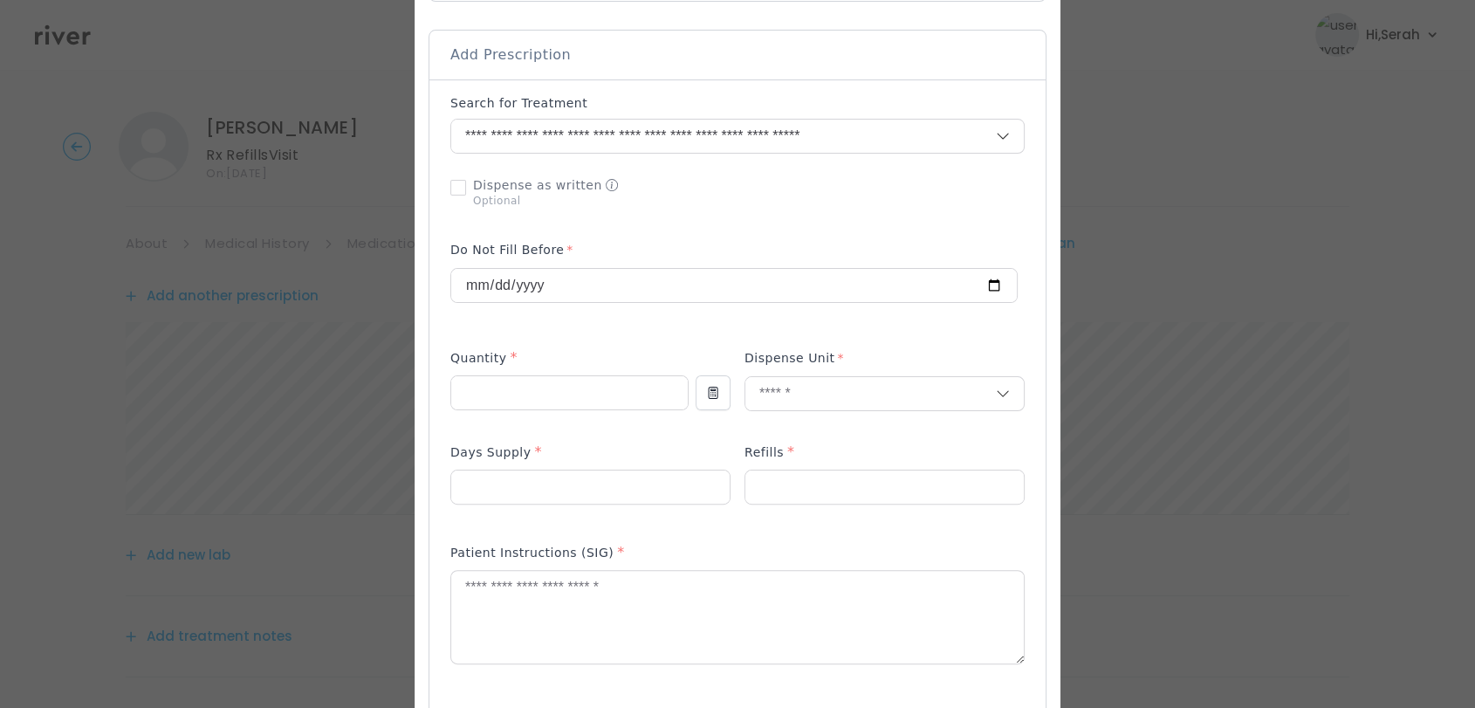
scroll to position [352, 0]
click at [567, 477] on input "number" at bounding box center [590, 483] width 278 height 33
type input "**"
click at [825, 462] on div "Refills *" at bounding box center [884, 452] width 280 height 28
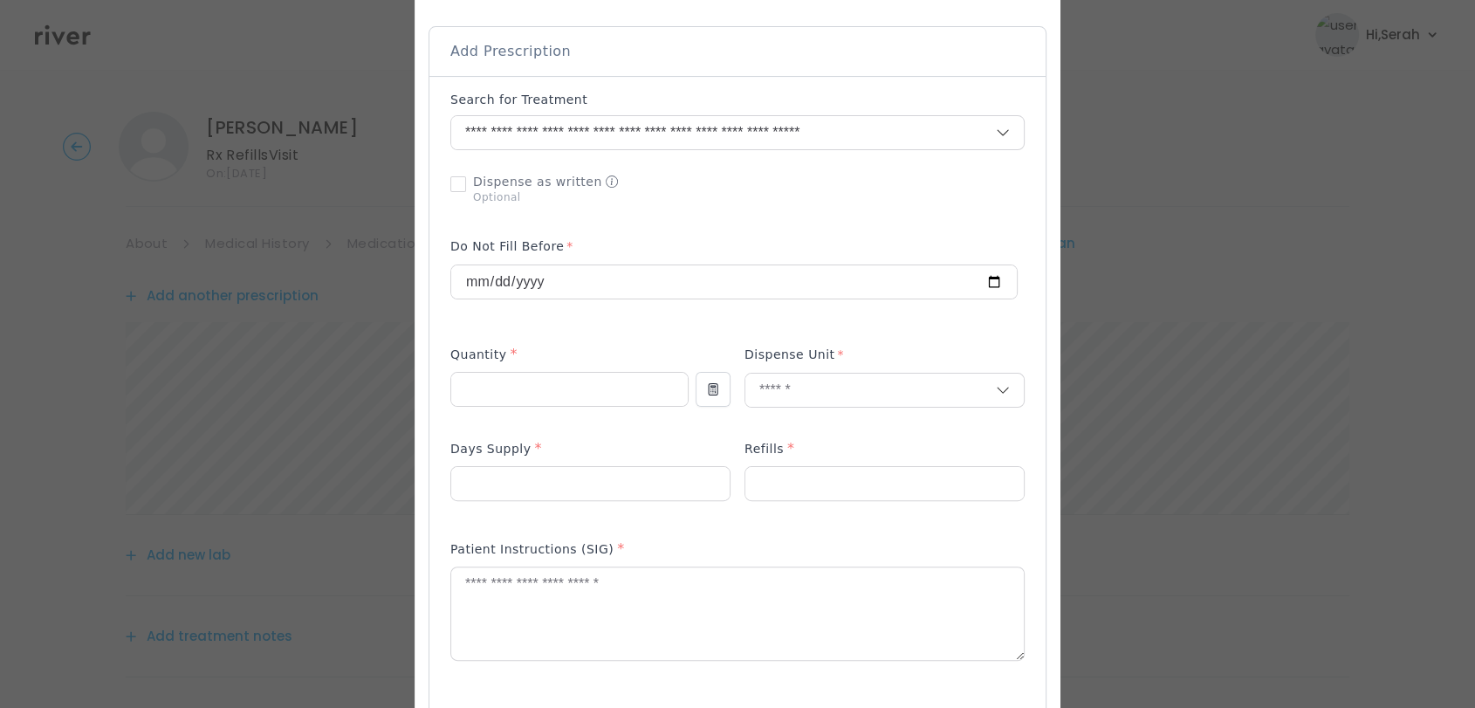
click at [825, 462] on div "Refills *" at bounding box center [884, 452] width 280 height 28
click at [830, 496] on input "number" at bounding box center [884, 483] width 278 height 33
type input "*"
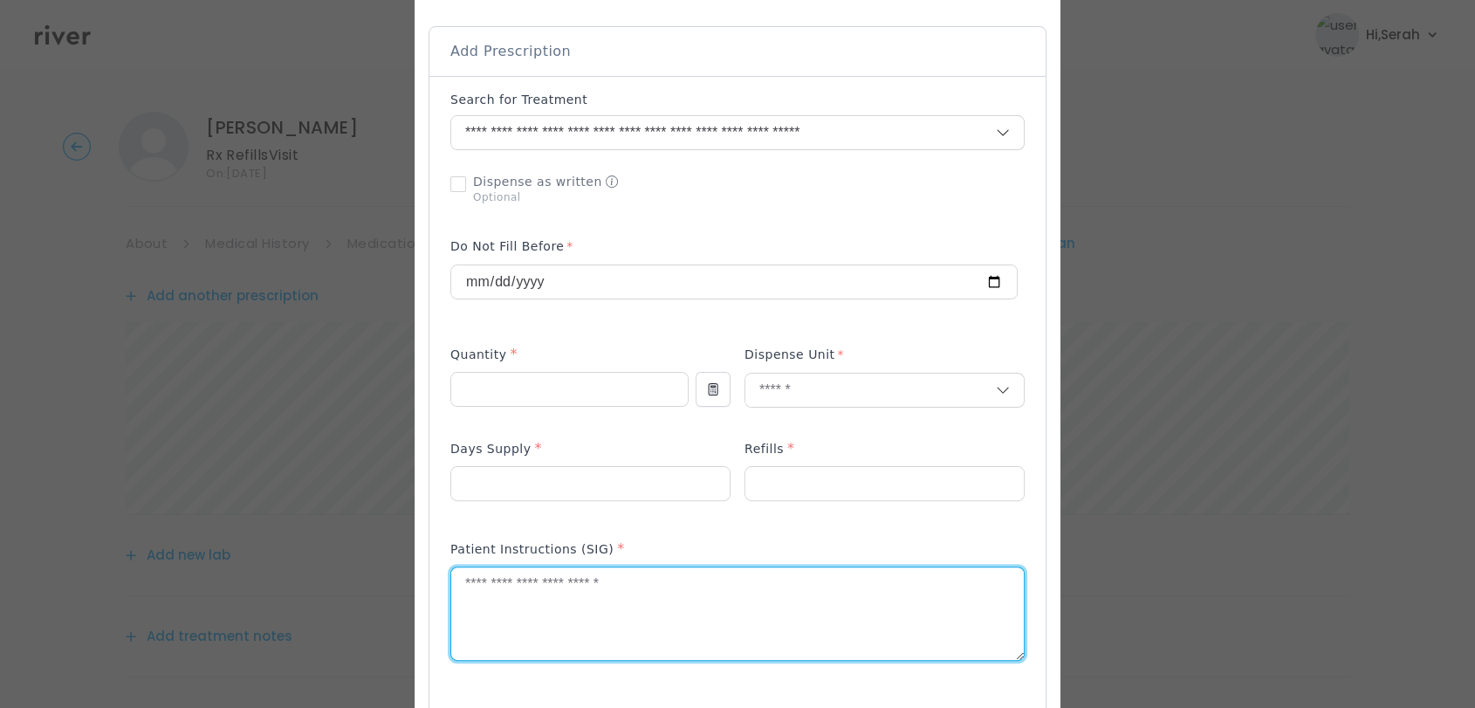
click at [618, 647] on textarea at bounding box center [737, 613] width 572 height 92
click at [639, 595] on textarea at bounding box center [737, 613] width 572 height 92
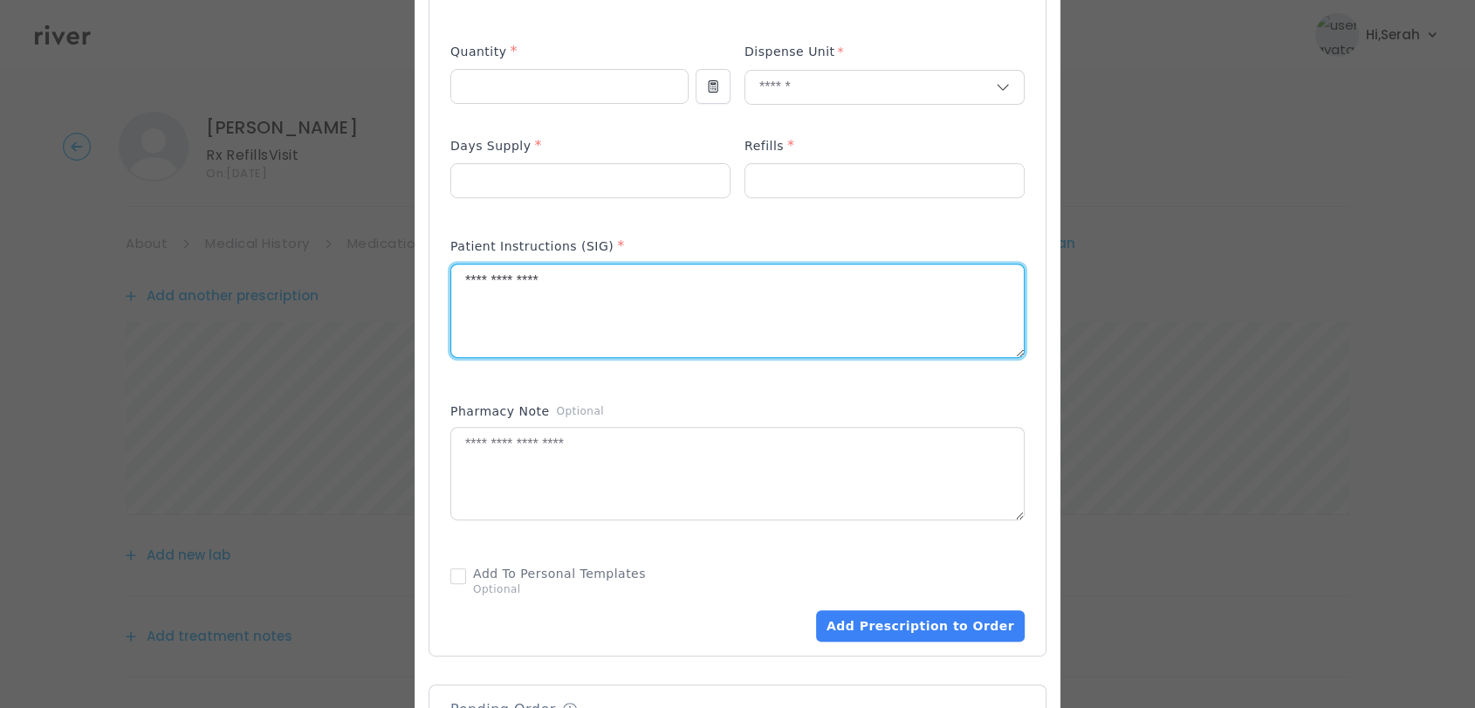
scroll to position [670, 0]
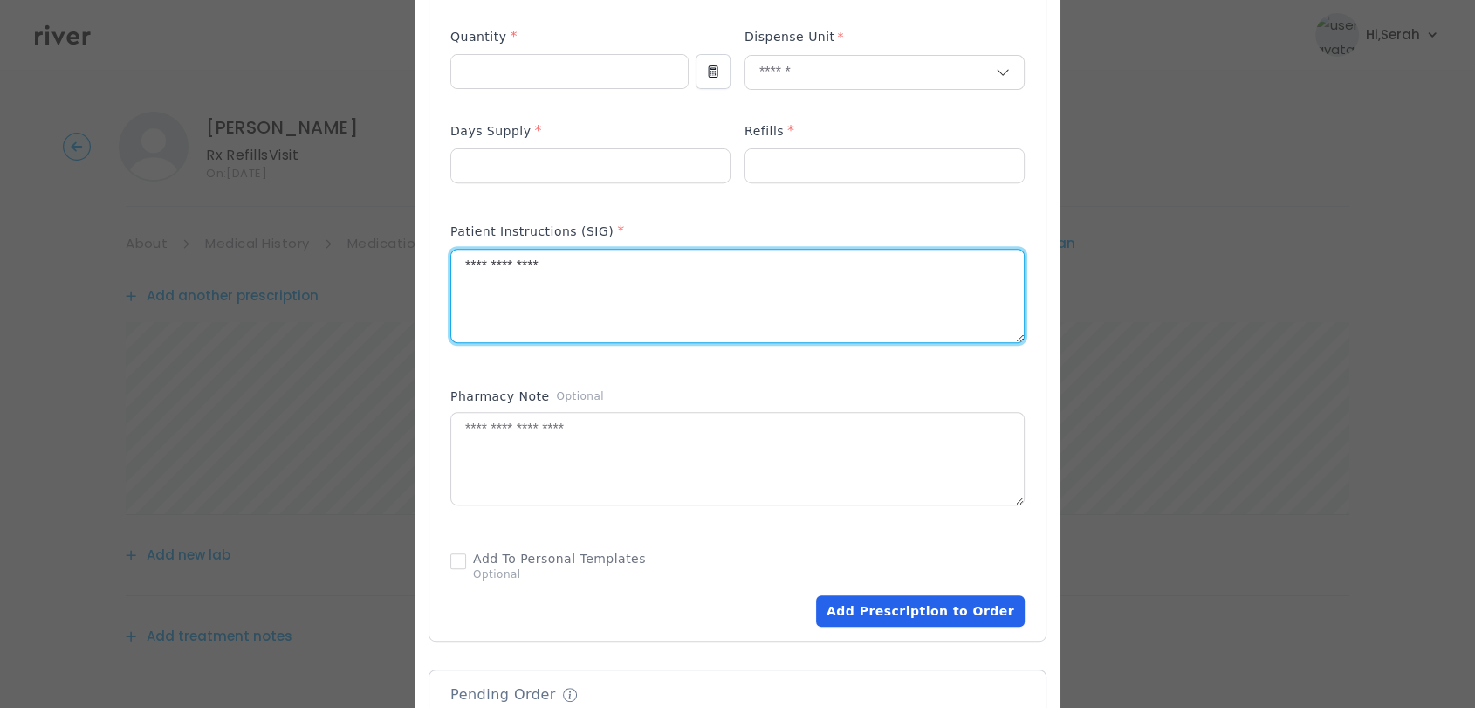
type textarea "**********"
click at [893, 606] on button "Add Prescription to Order" at bounding box center [920, 610] width 209 height 31
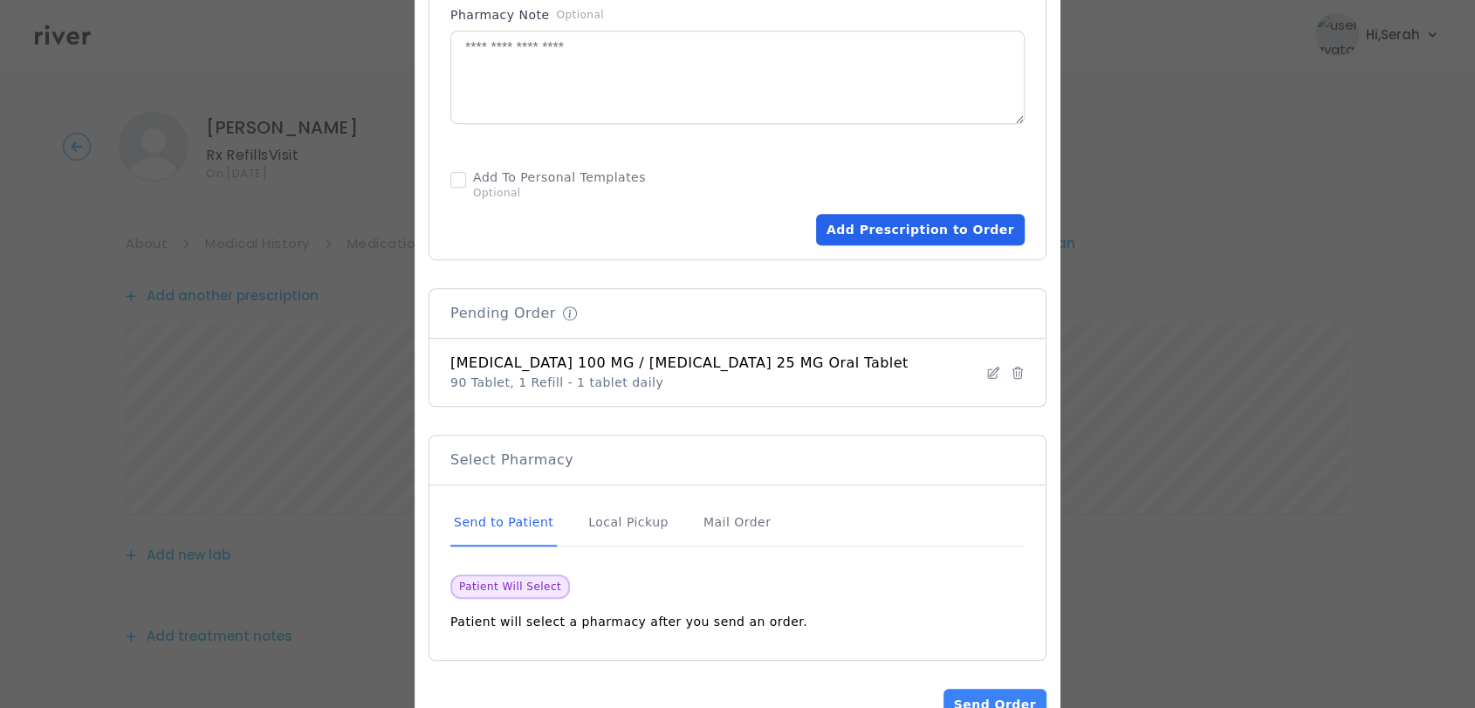
scroll to position [1103, 0]
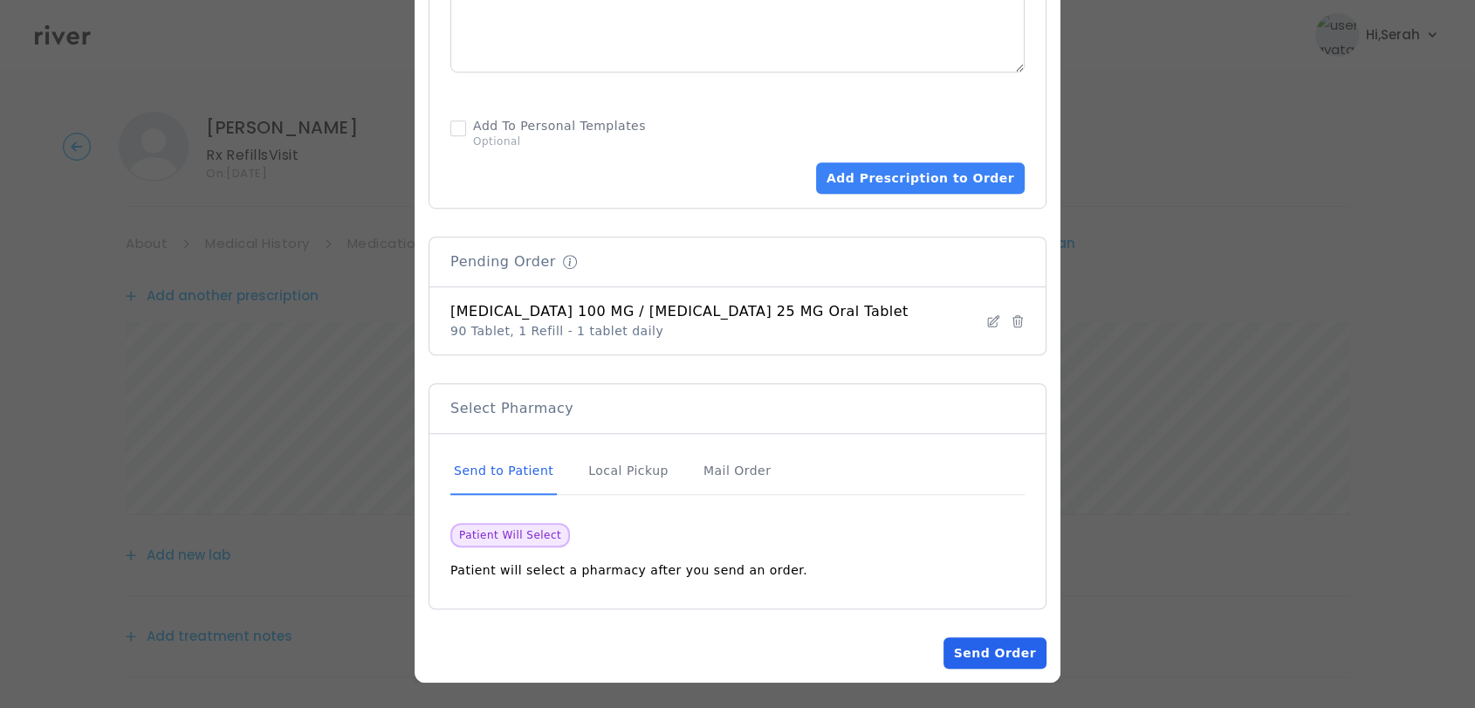
click at [985, 647] on button "Send Order" at bounding box center [994, 652] width 103 height 31
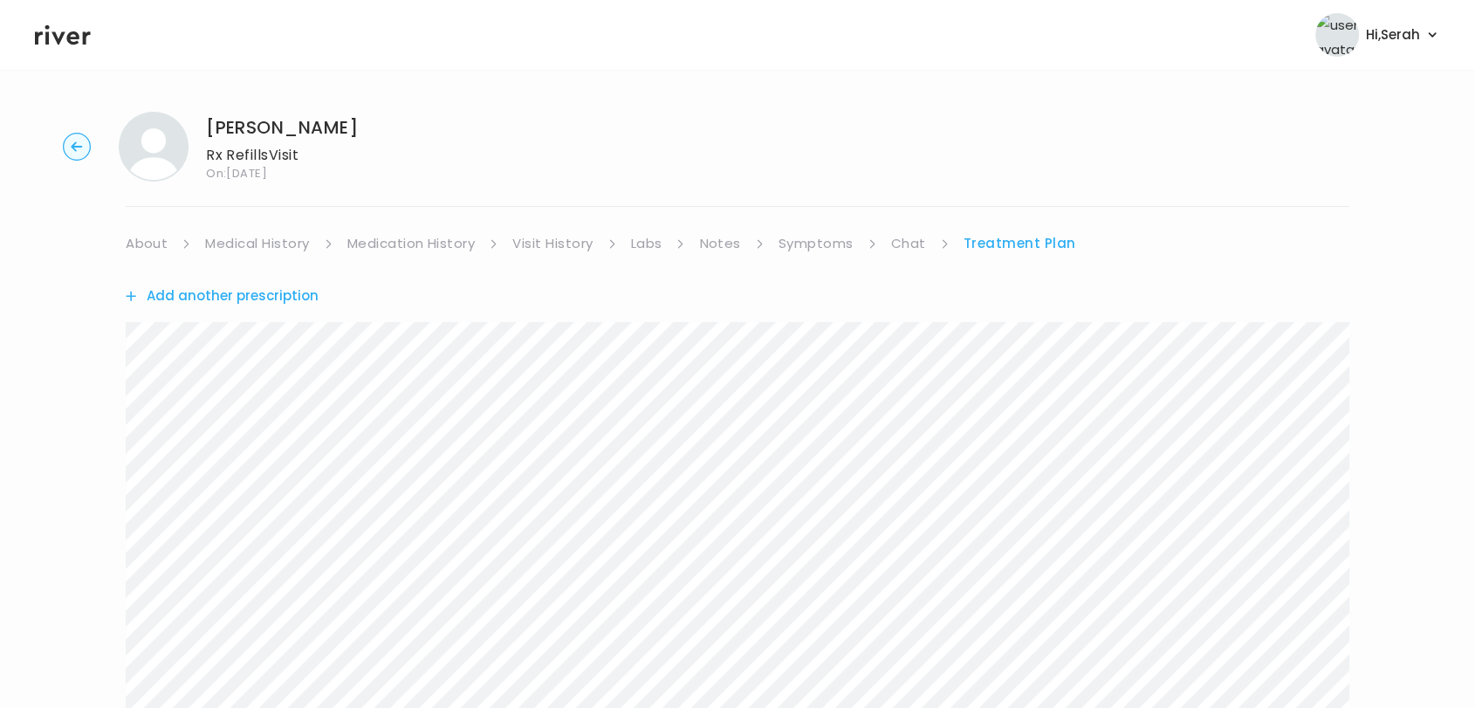
click at [816, 247] on link "Symptoms" at bounding box center [815, 243] width 75 height 24
click at [985, 250] on link "Treatment Plan" at bounding box center [1021, 243] width 108 height 24
click at [154, 297] on button "Add another prescription" at bounding box center [222, 296] width 193 height 24
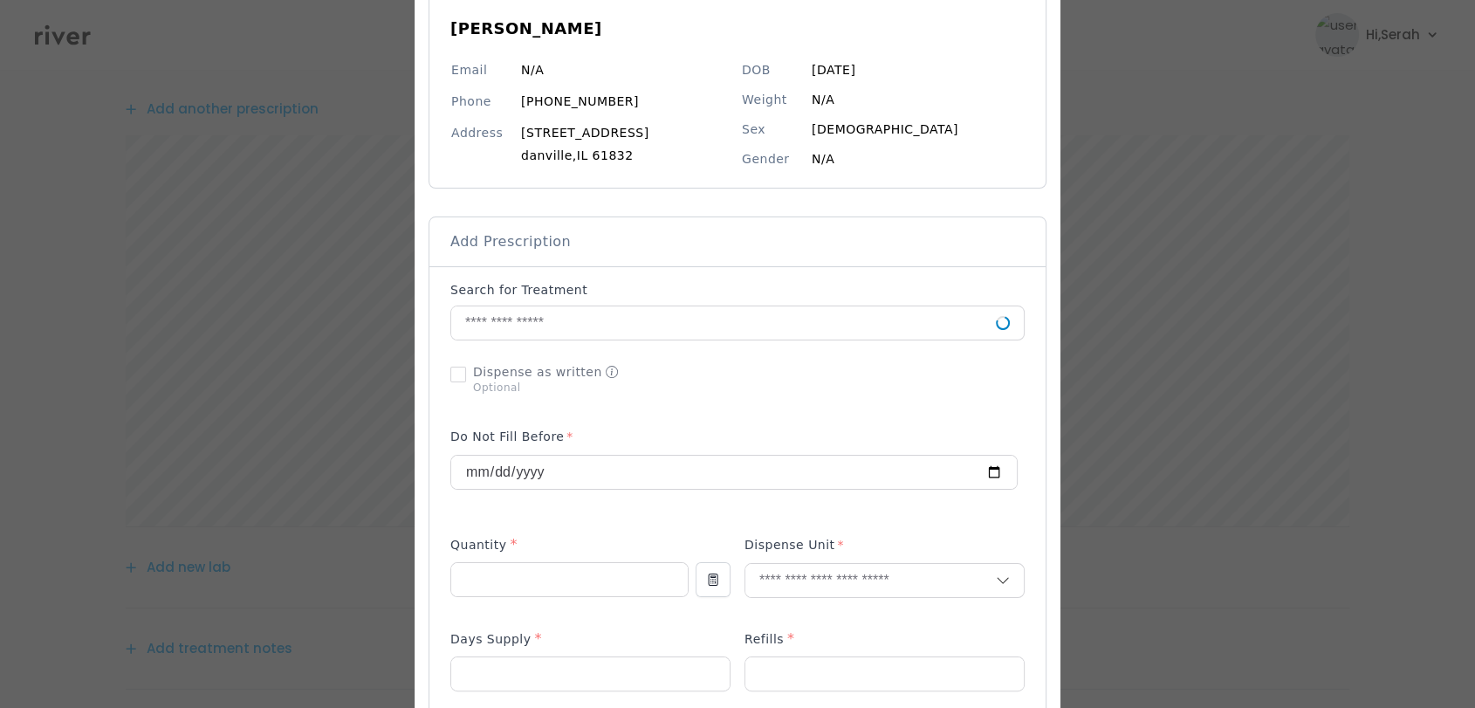
scroll to position [169, 0]
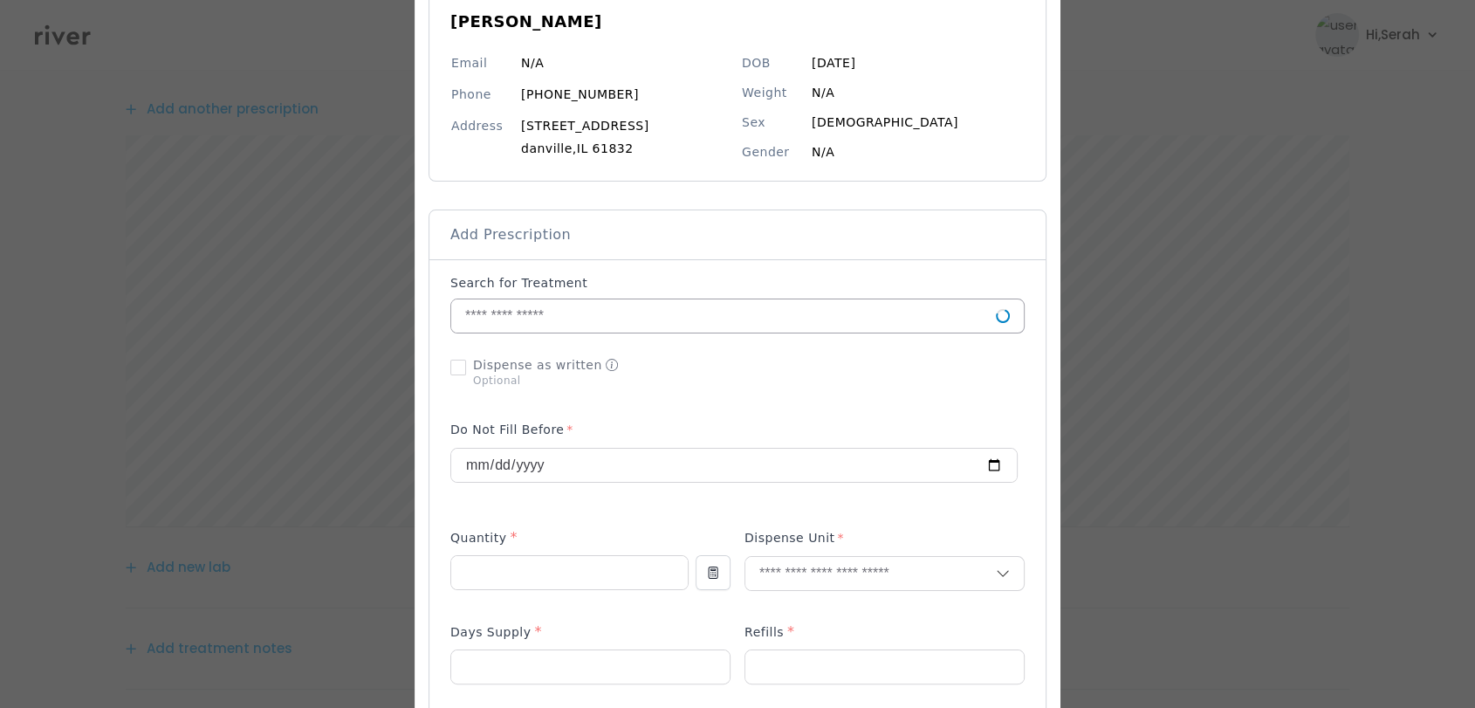
click at [582, 320] on input "text" at bounding box center [723, 315] width 544 height 33
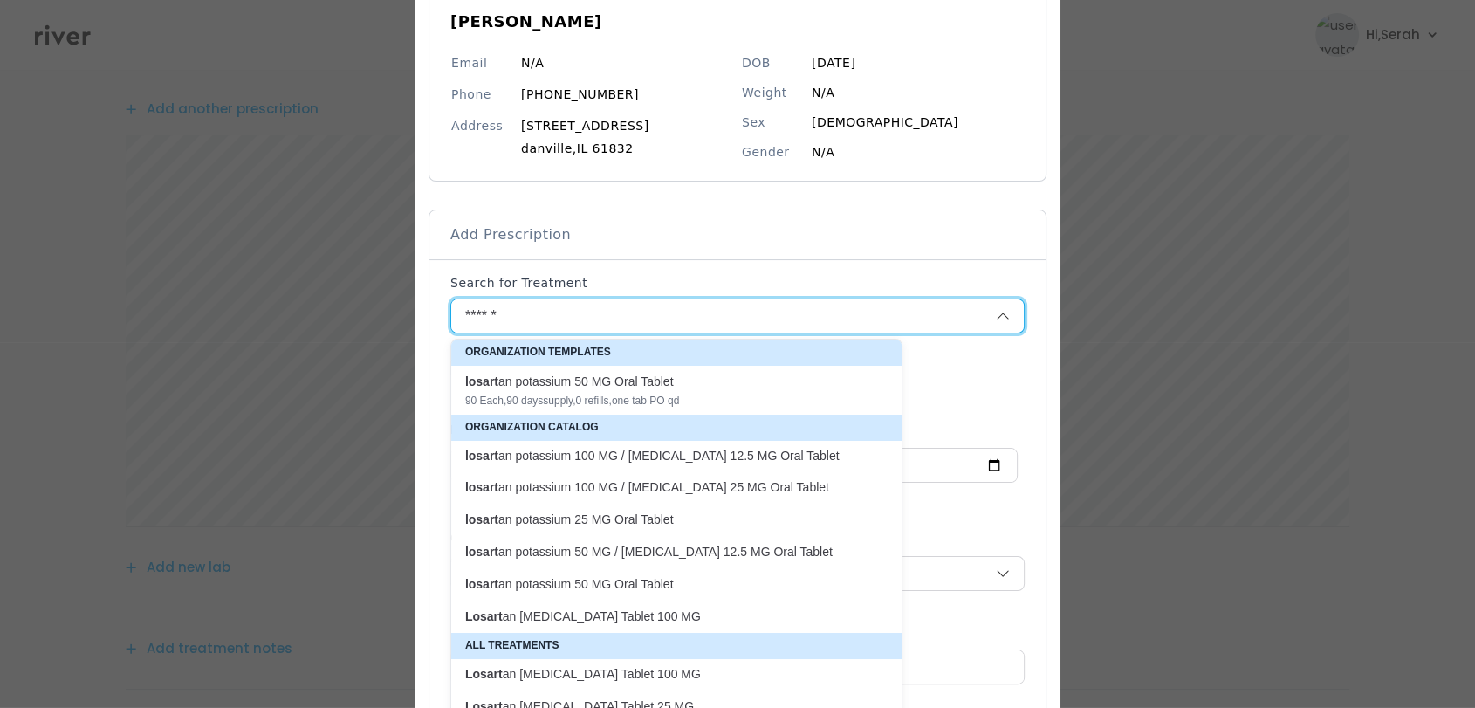
click at [628, 496] on p "losart an potassium 100 MG / [MEDICAL_DATA] 25 MG Oral Tablet" at bounding box center [665, 487] width 401 height 17
type input "**********"
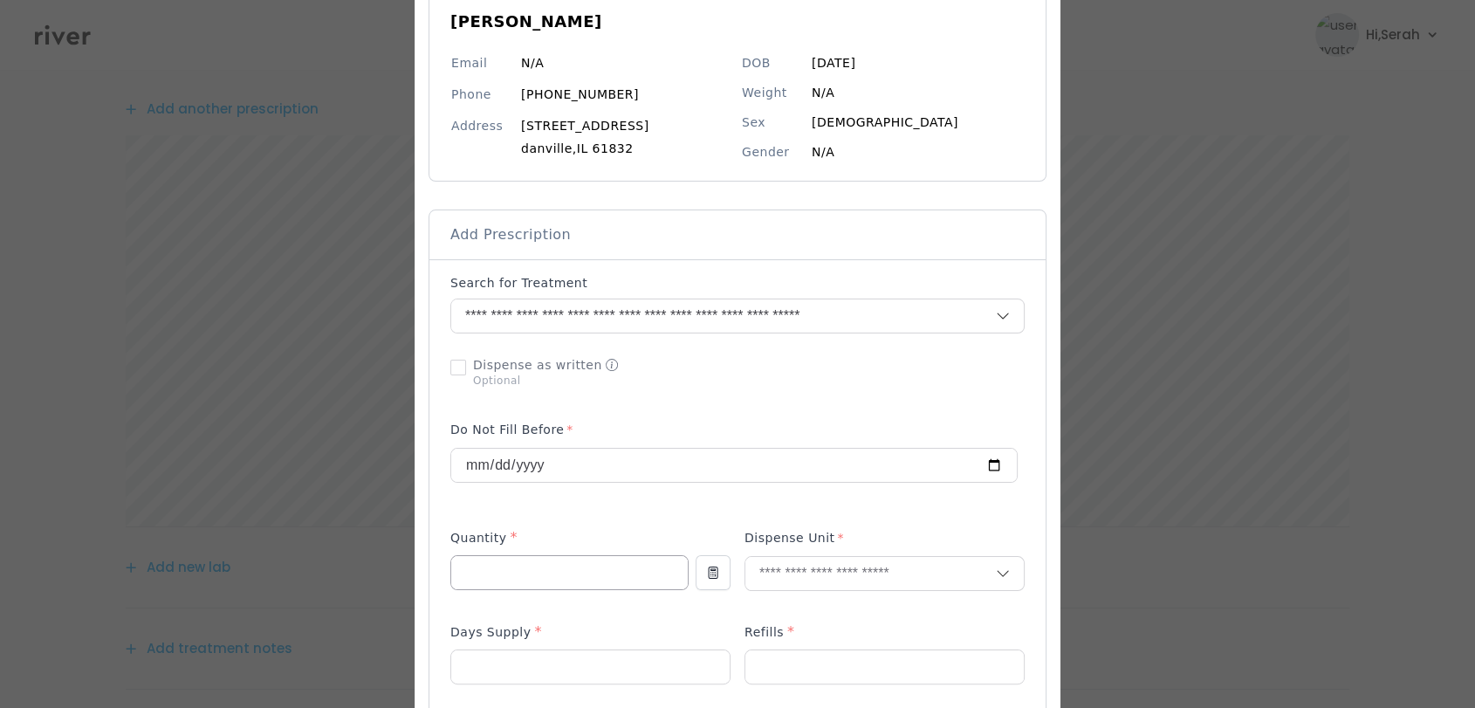
click at [586, 565] on input "number" at bounding box center [569, 572] width 236 height 33
type input "**"
click at [796, 567] on input "text" at bounding box center [870, 573] width 250 height 33
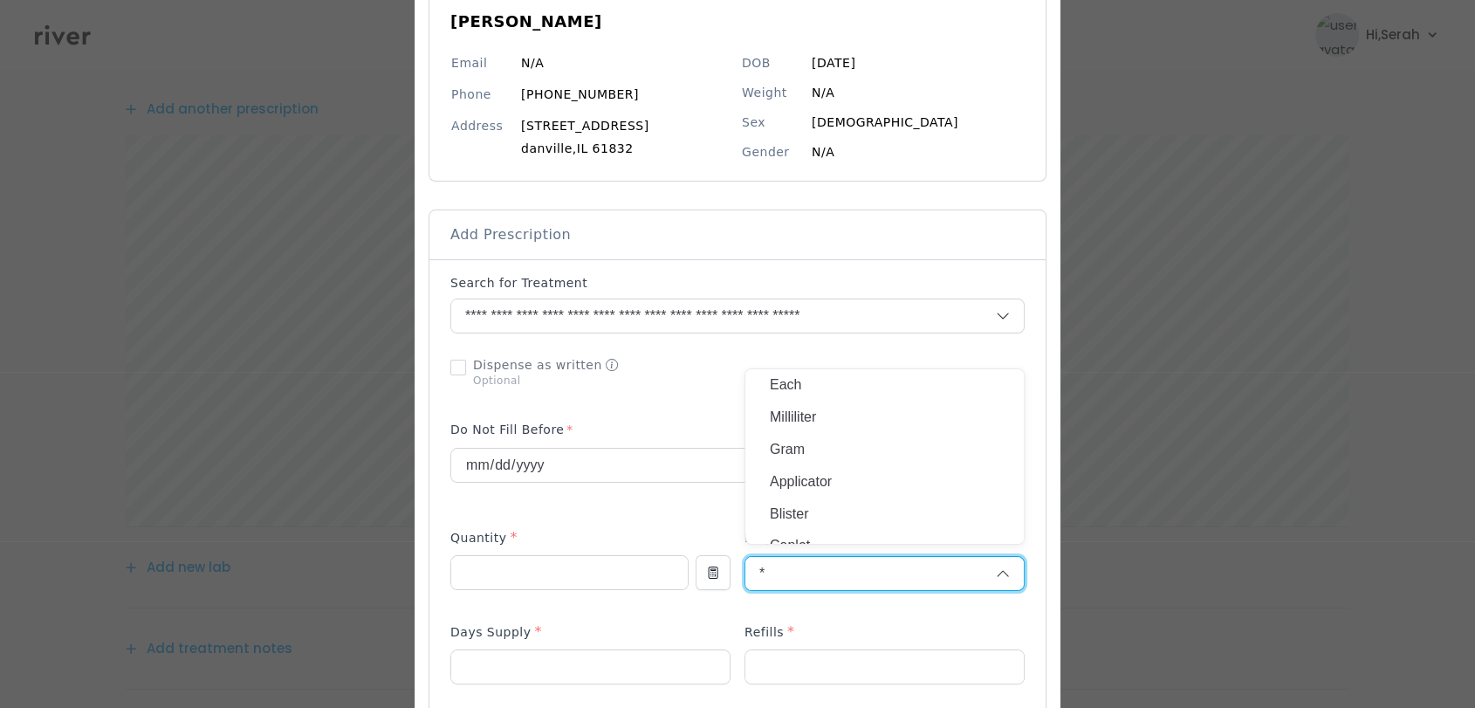
type input "**"
click at [794, 627] on div "Add Prescription to Order" at bounding box center [737, 700] width 574 height 853
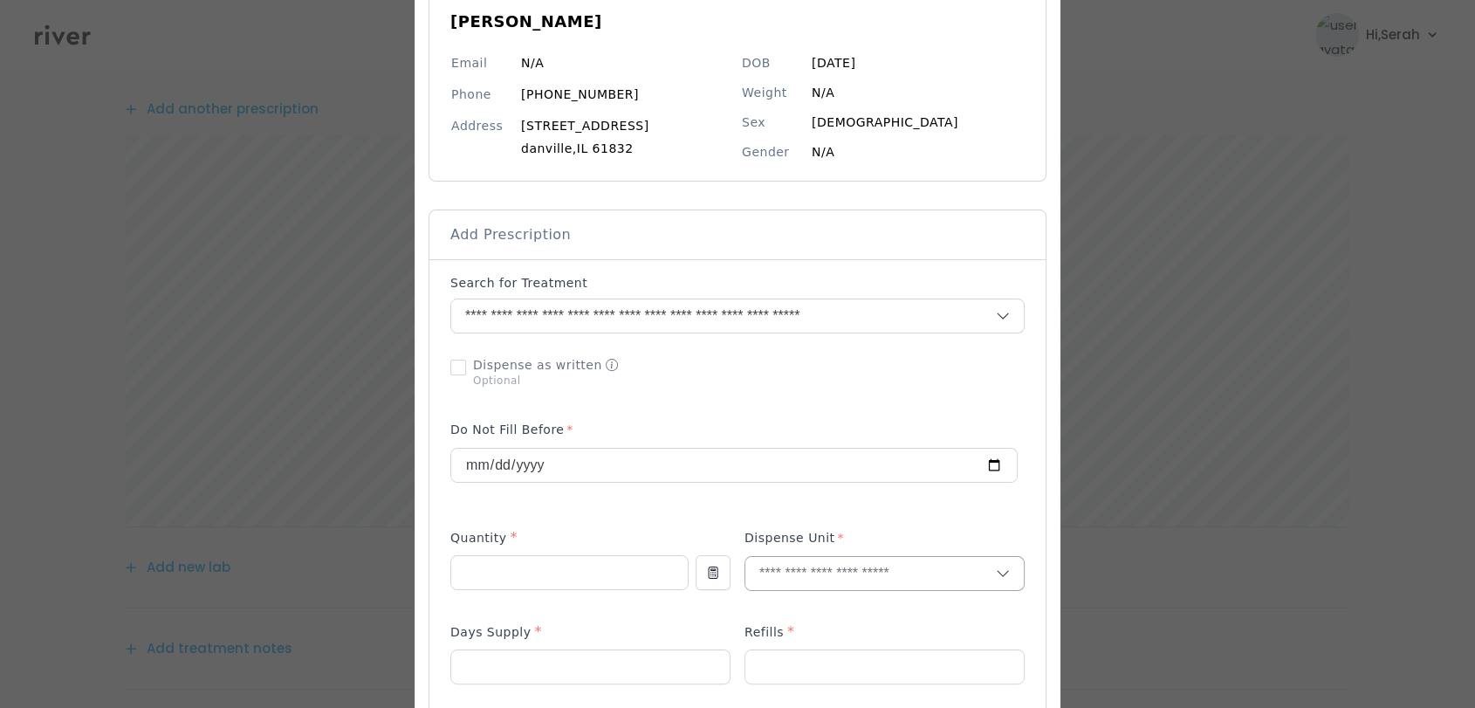
click at [809, 560] on input "text" at bounding box center [870, 573] width 250 height 33
type input "***"
click at [801, 598] on p "Tablet" at bounding box center [884, 610] width 229 height 25
click at [630, 649] on div at bounding box center [590, 666] width 280 height 35
click at [622, 674] on input "number" at bounding box center [590, 666] width 278 height 33
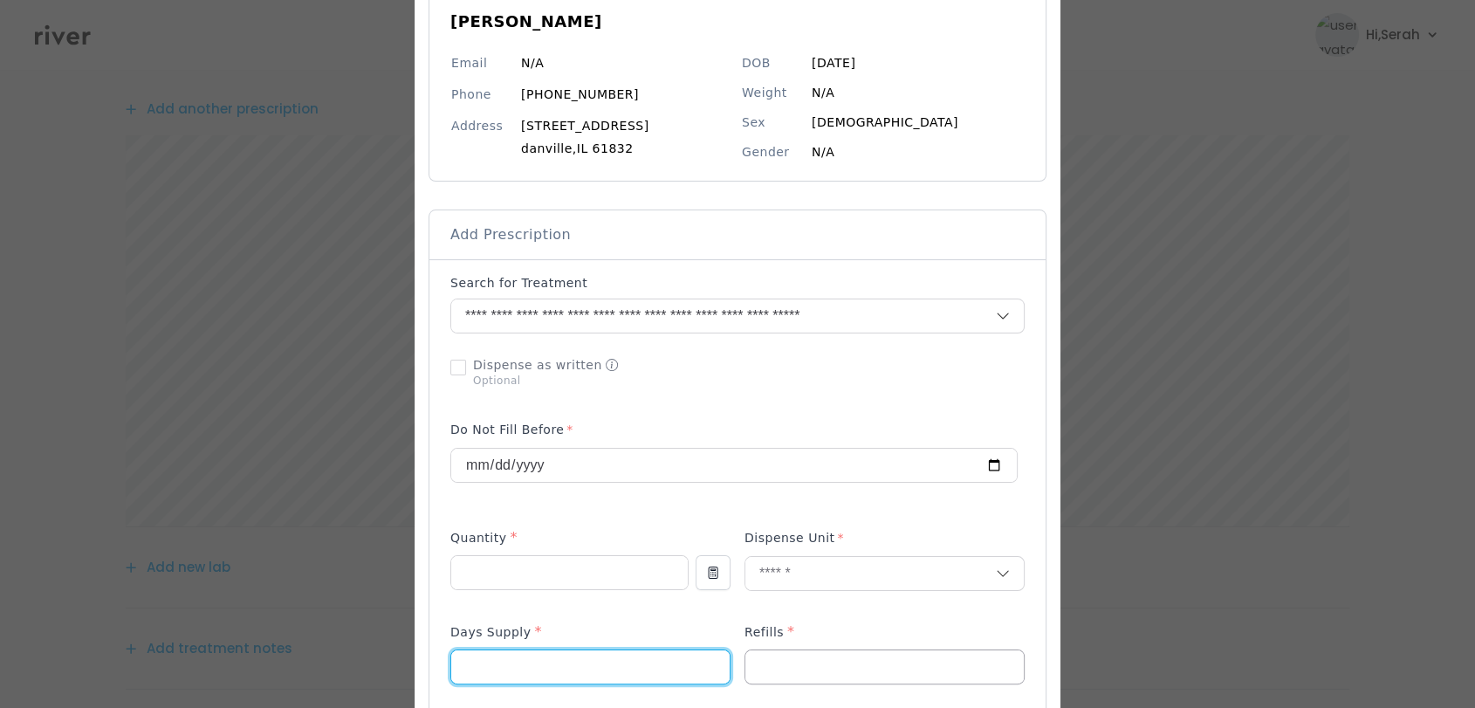
type input "**"
click at [789, 674] on input "number" at bounding box center [884, 666] width 278 height 33
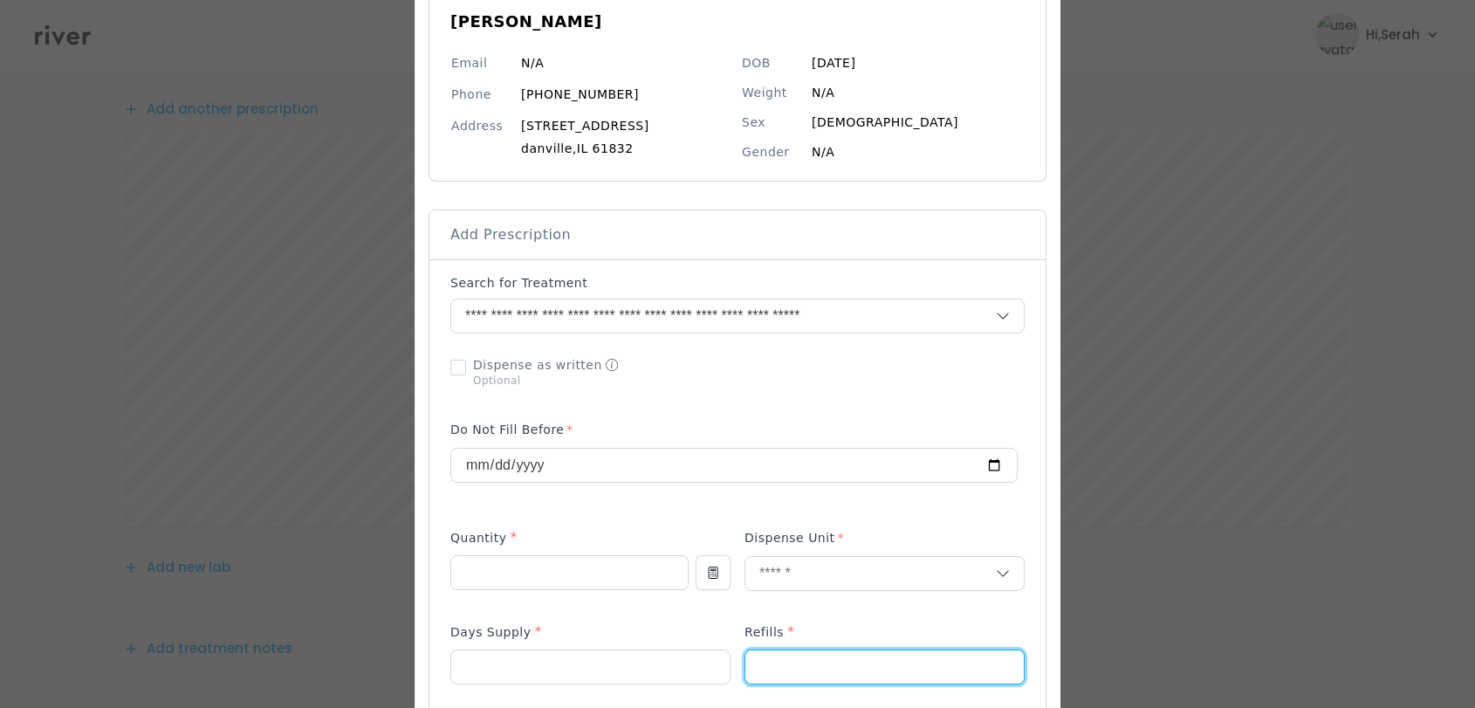
type input "*"
click at [698, 625] on div "Days Supply *" at bounding box center [590, 635] width 280 height 28
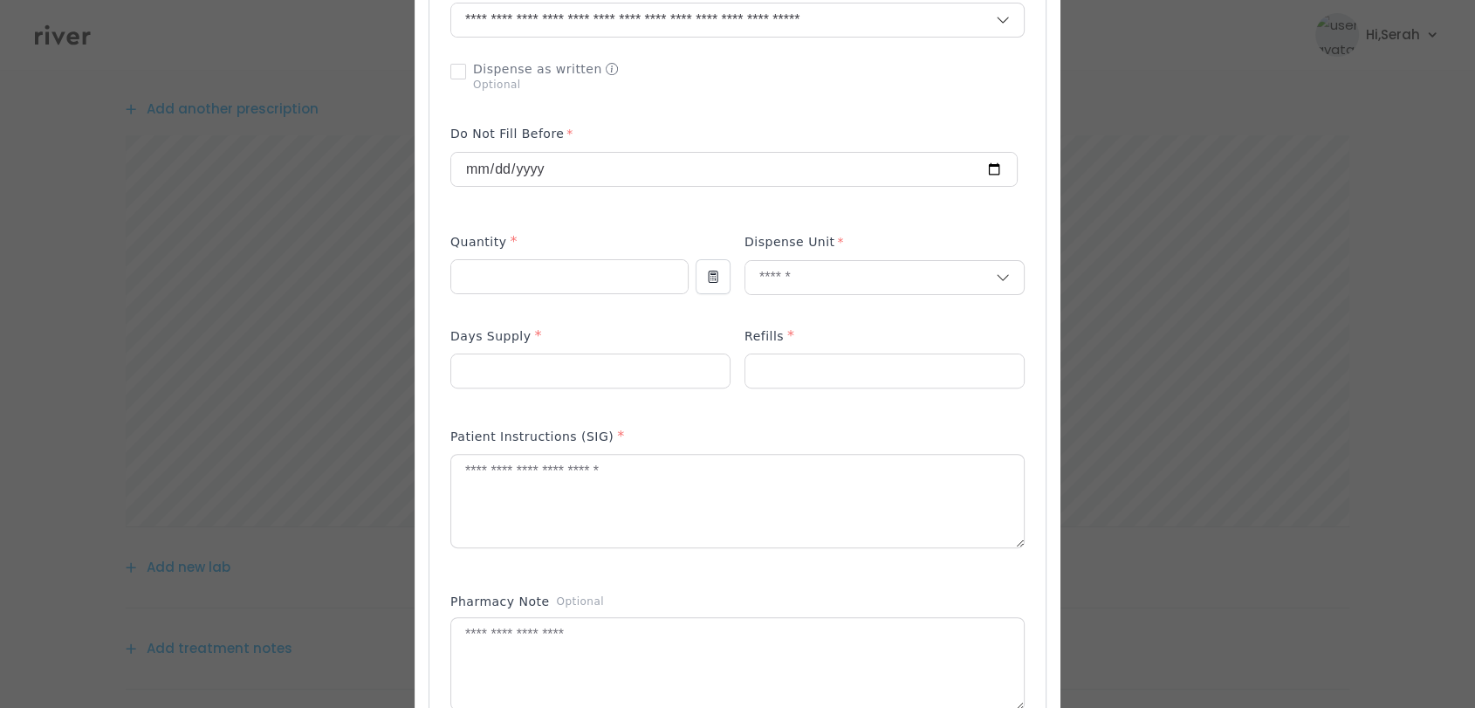
scroll to position [473, 0]
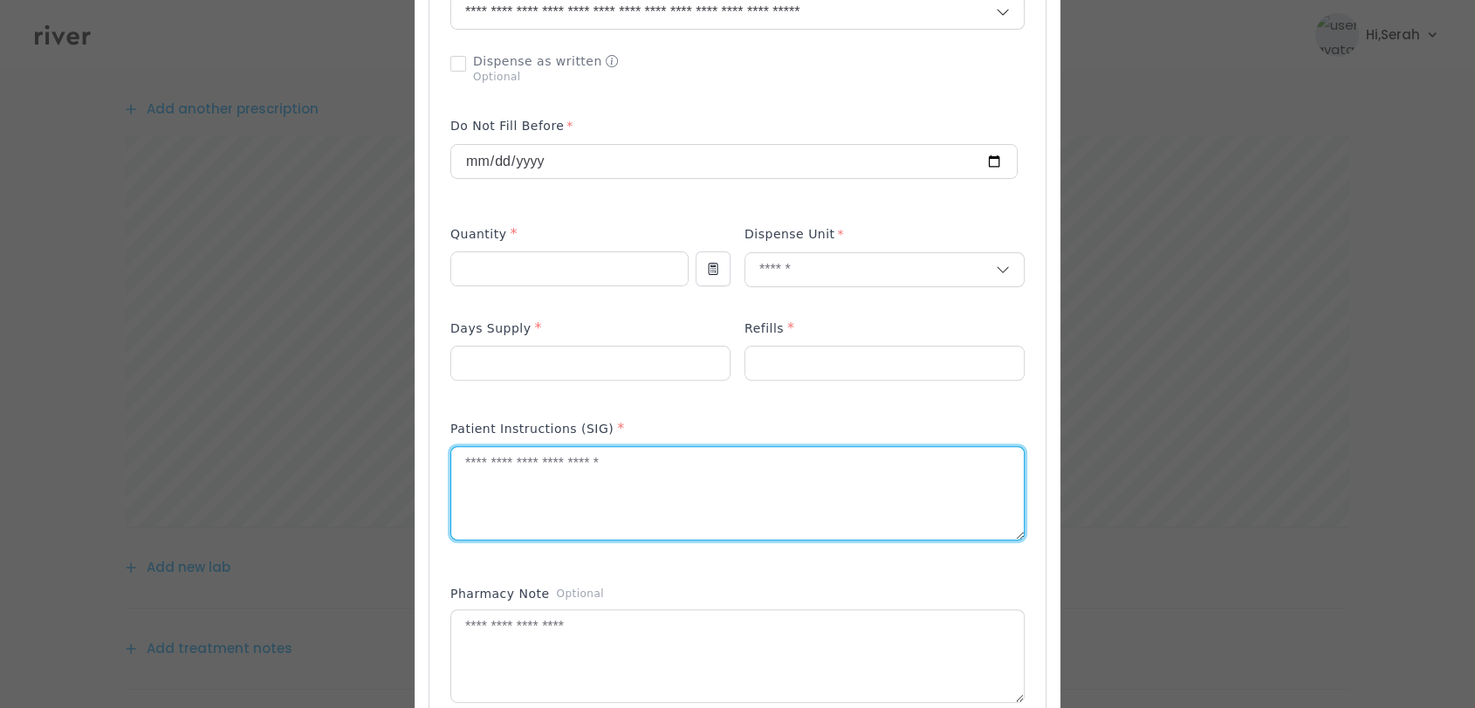
click at [613, 457] on textarea at bounding box center [737, 493] width 572 height 92
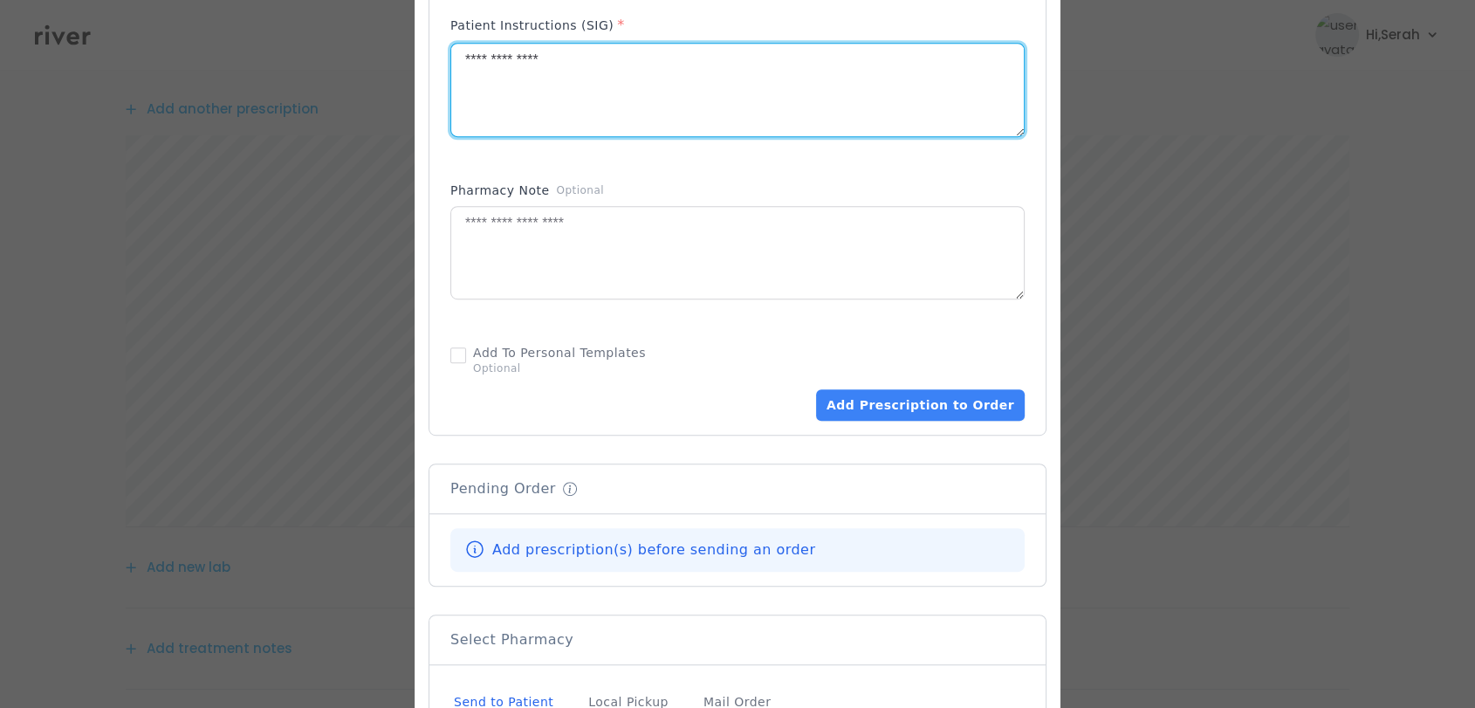
scroll to position [884, 0]
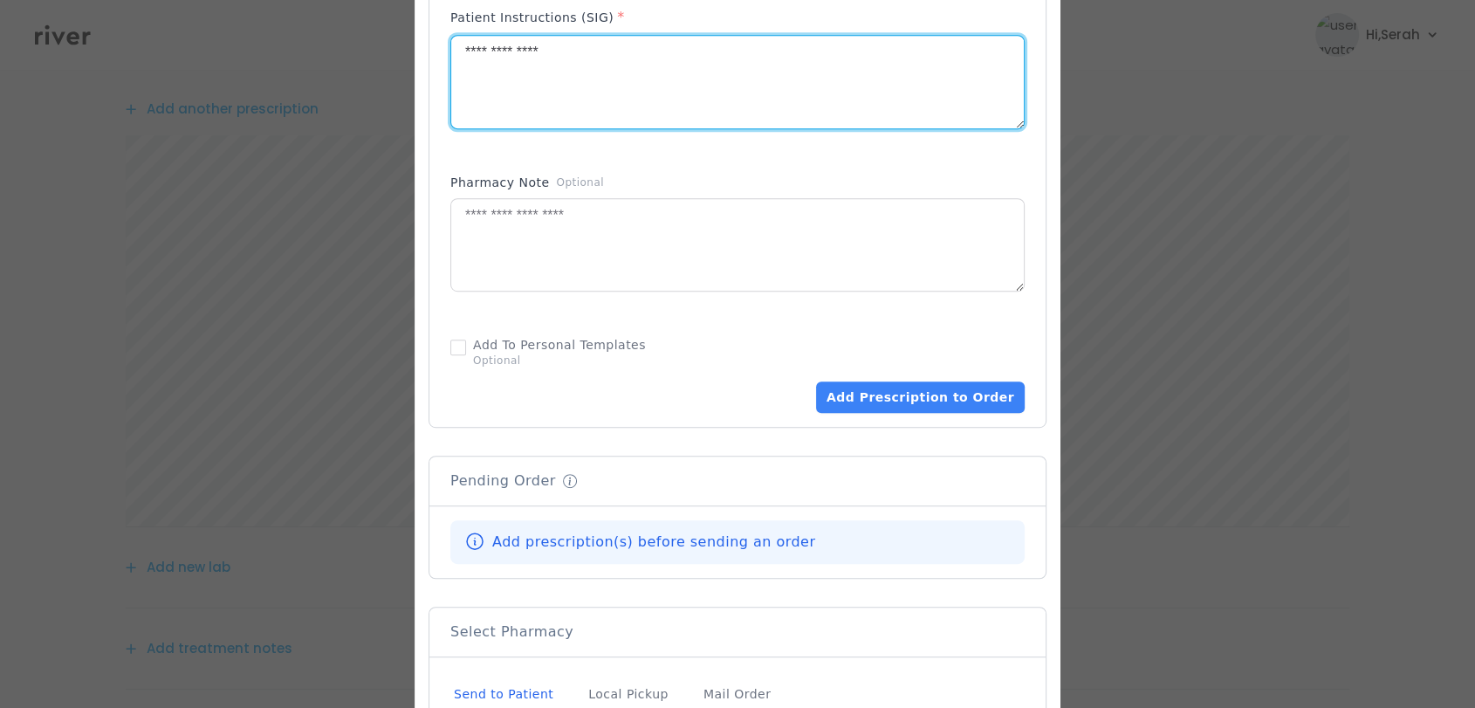
type textarea "**********"
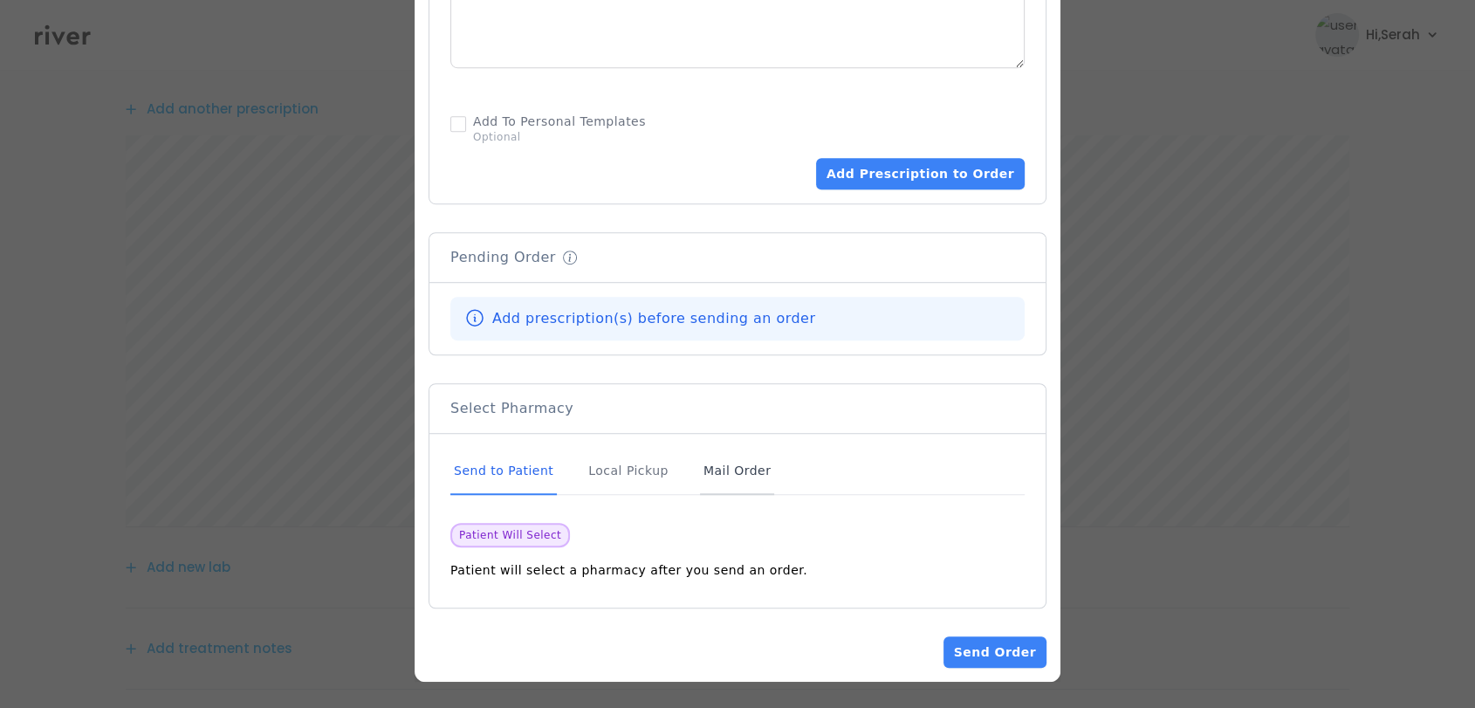
click at [707, 471] on div "Mail Order" at bounding box center [737, 471] width 74 height 47
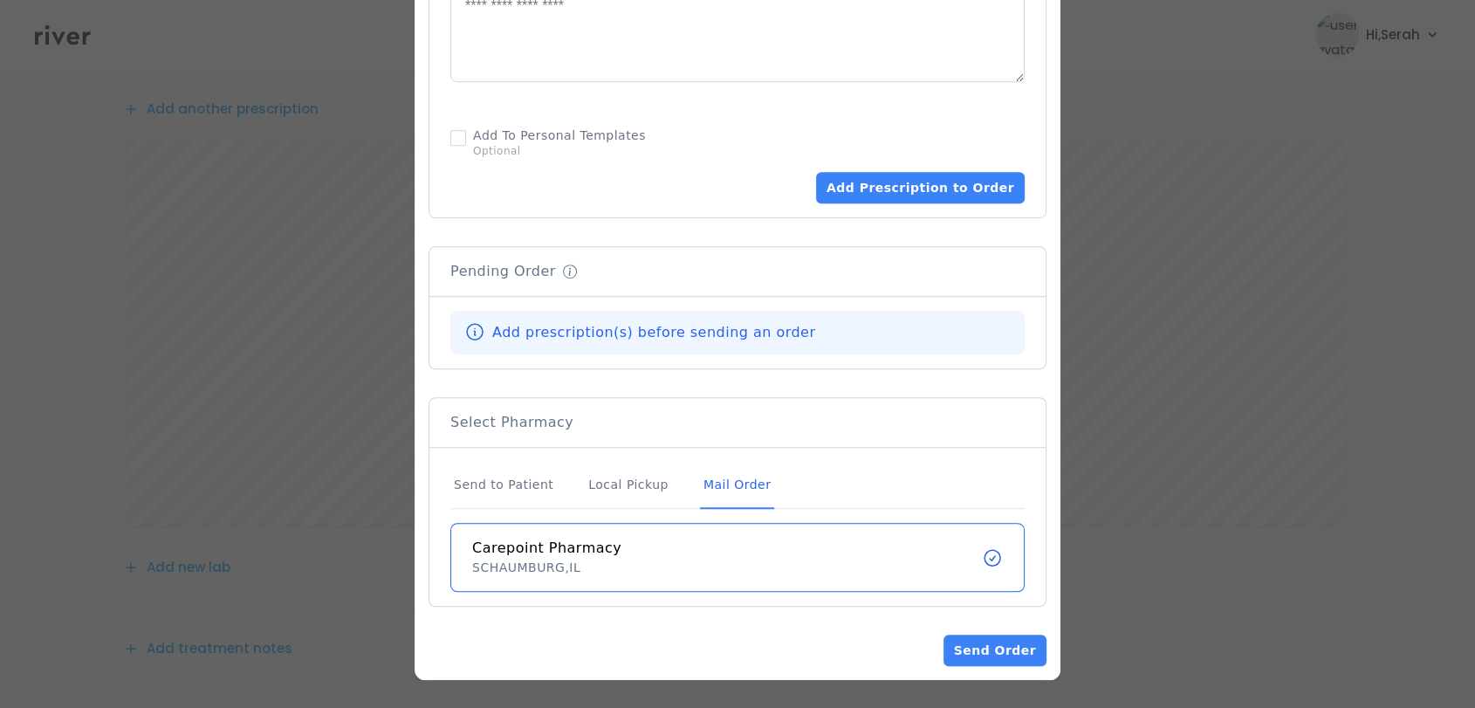
scroll to position [1092, 0]
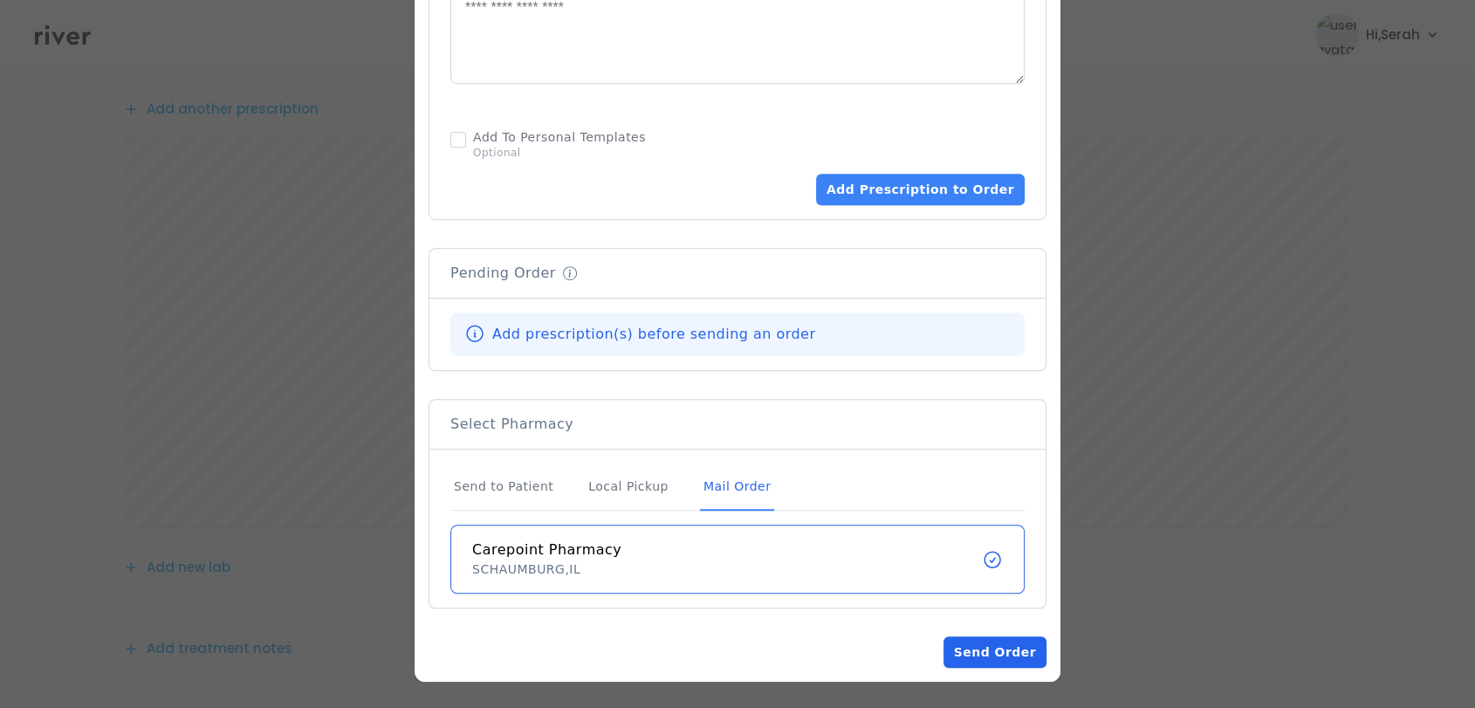
click at [976, 655] on button "Send Order" at bounding box center [994, 651] width 103 height 31
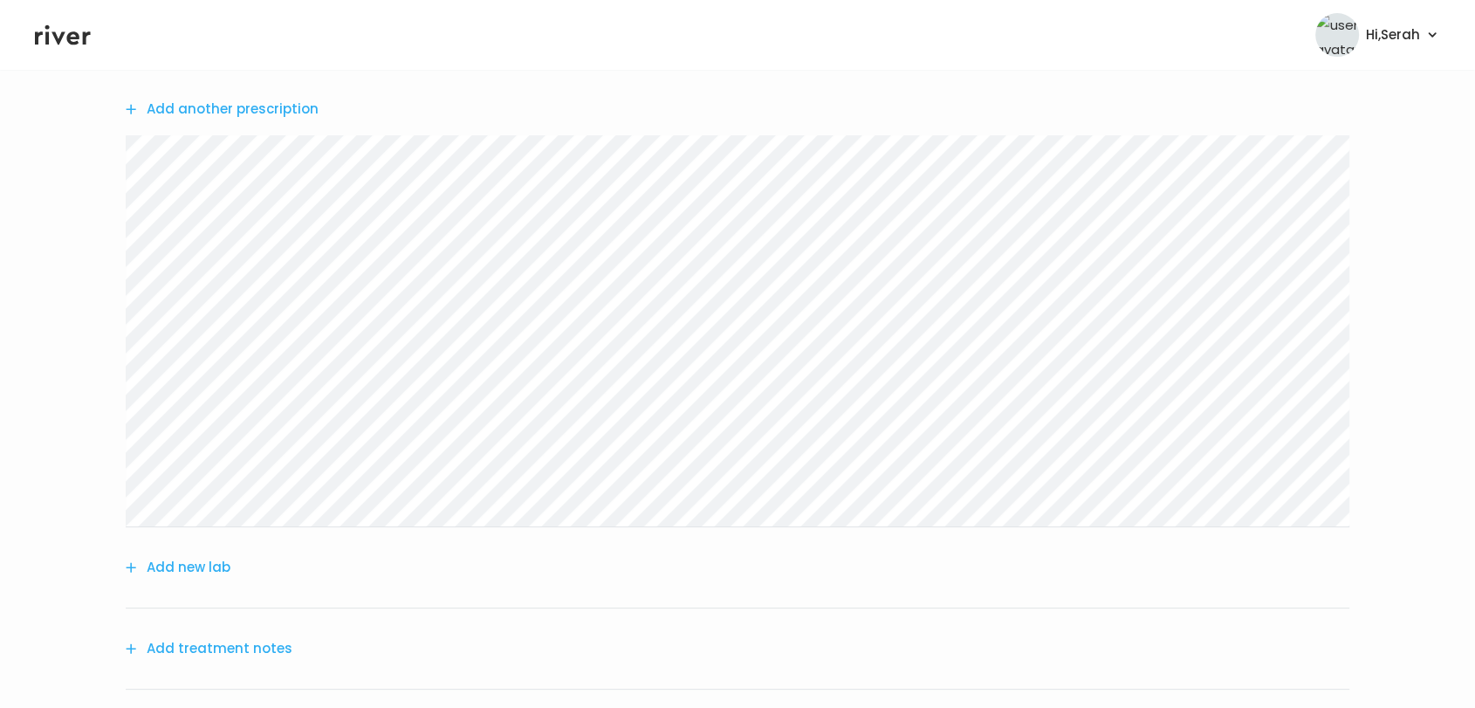
click at [265, 105] on button "Add another prescription" at bounding box center [222, 109] width 193 height 24
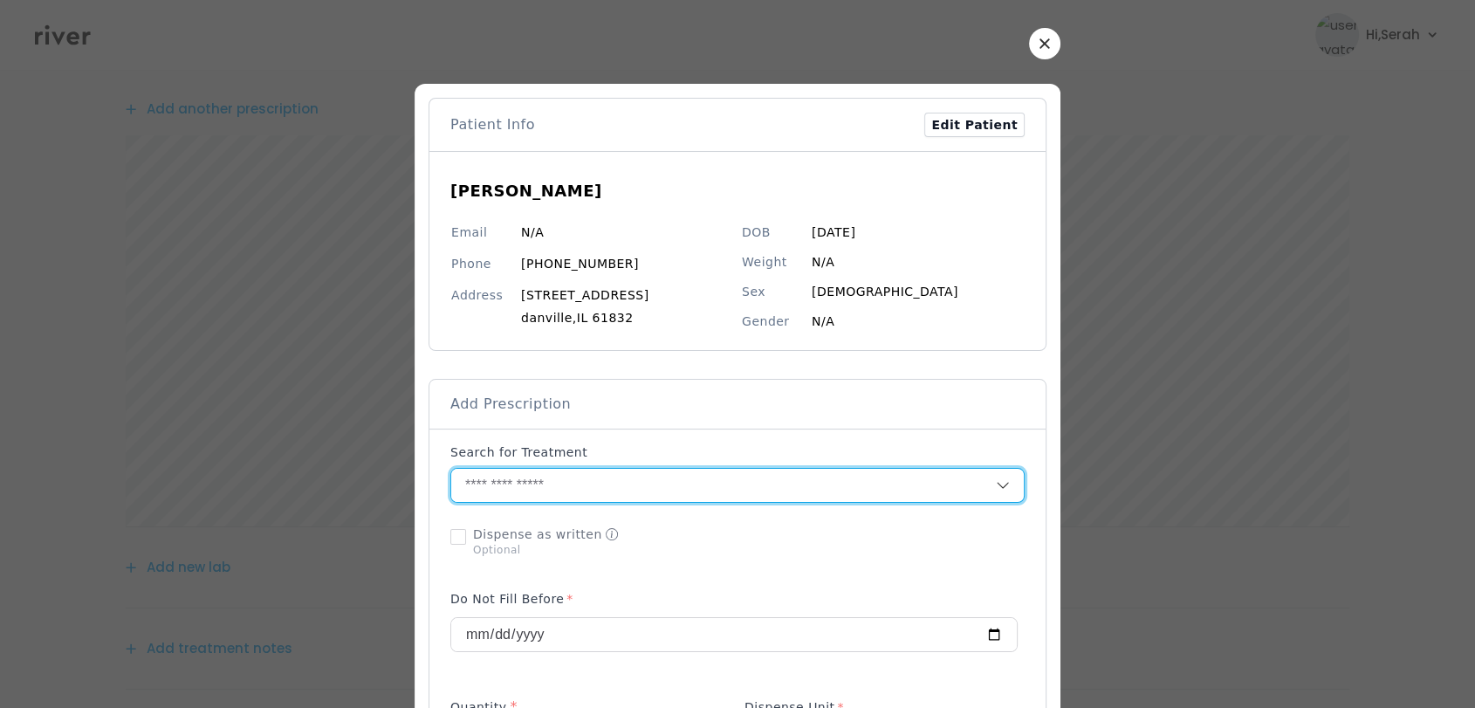
click at [552, 489] on input "text" at bounding box center [723, 485] width 544 height 33
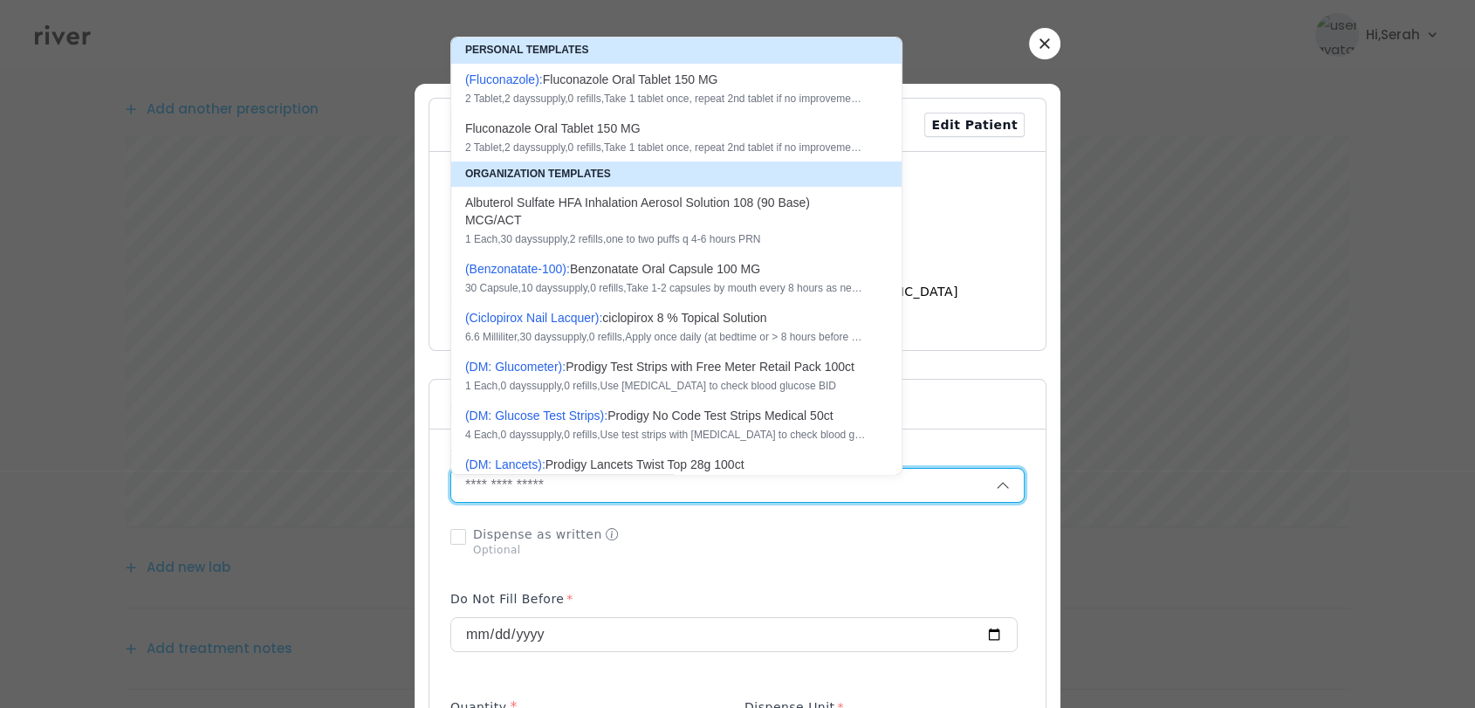
scroll to position [0, 0]
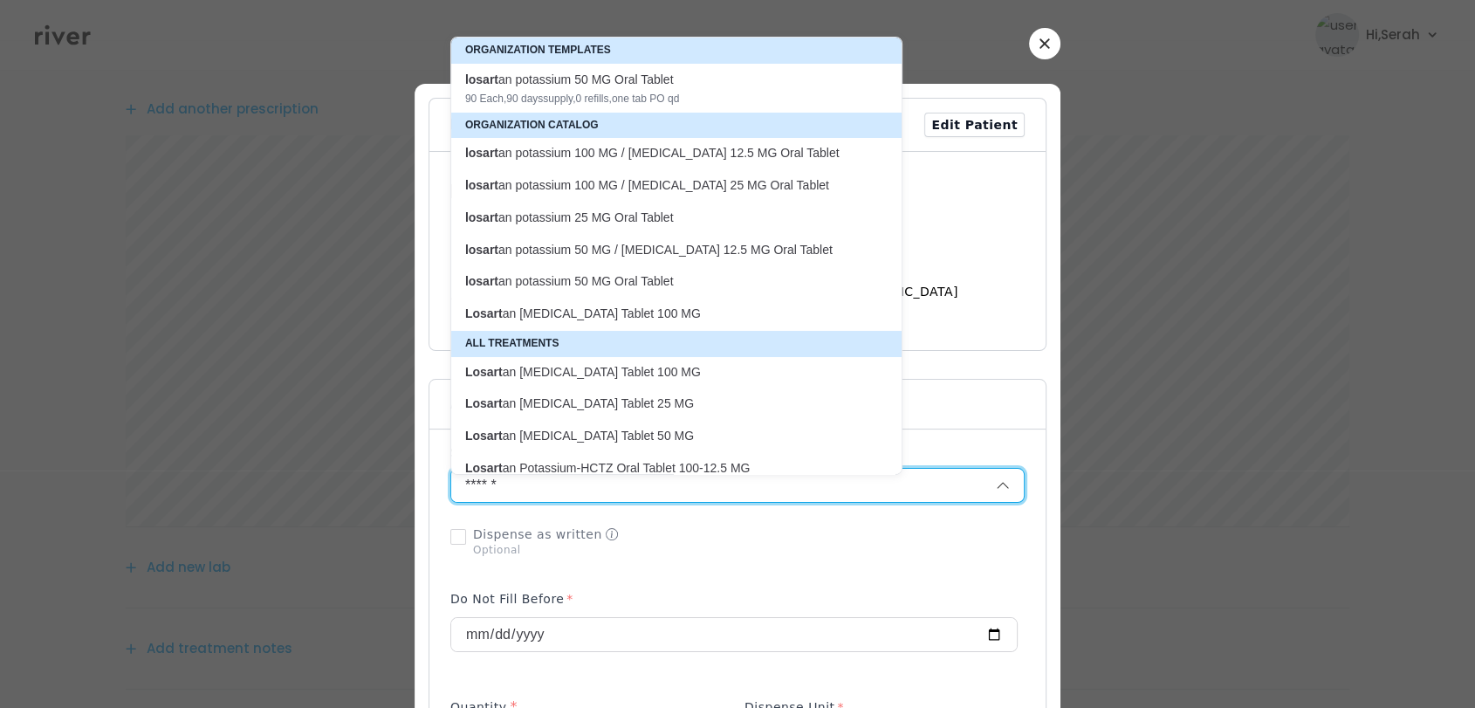
click at [628, 194] on p "losart an potassium 100 MG / [MEDICAL_DATA] 25 MG Oral Tablet" at bounding box center [665, 185] width 401 height 17
type input "**********"
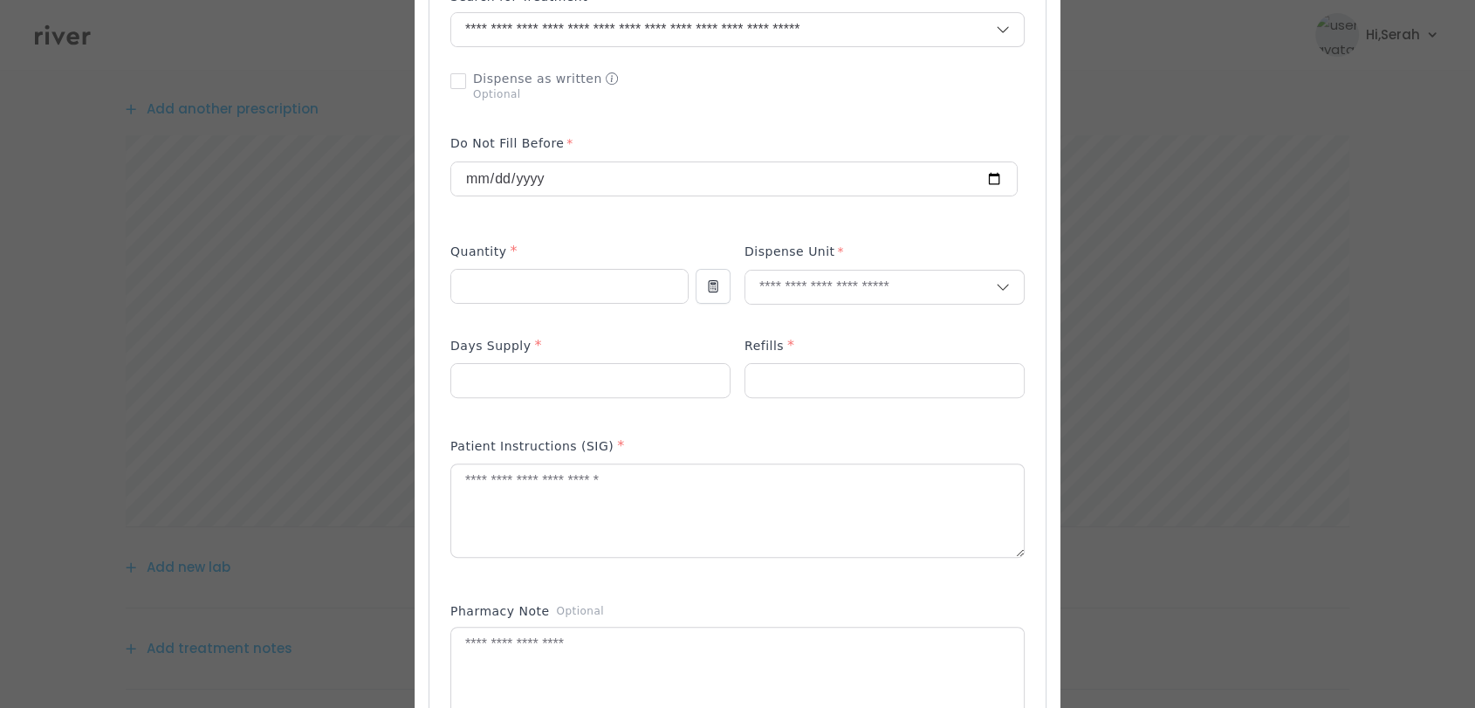
scroll to position [482, 0]
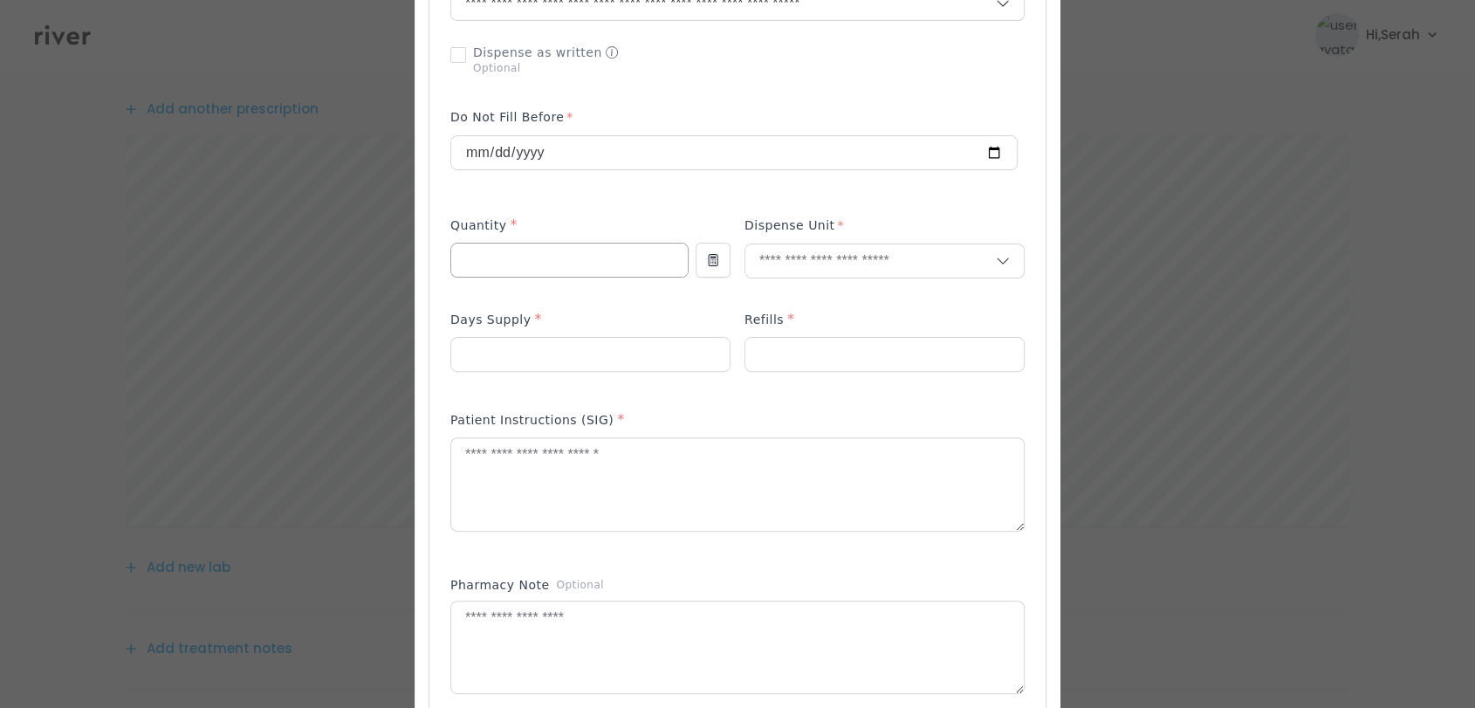
click at [584, 268] on input "number" at bounding box center [569, 259] width 236 height 33
type input "**"
click at [815, 265] on input "text" at bounding box center [870, 260] width 250 height 33
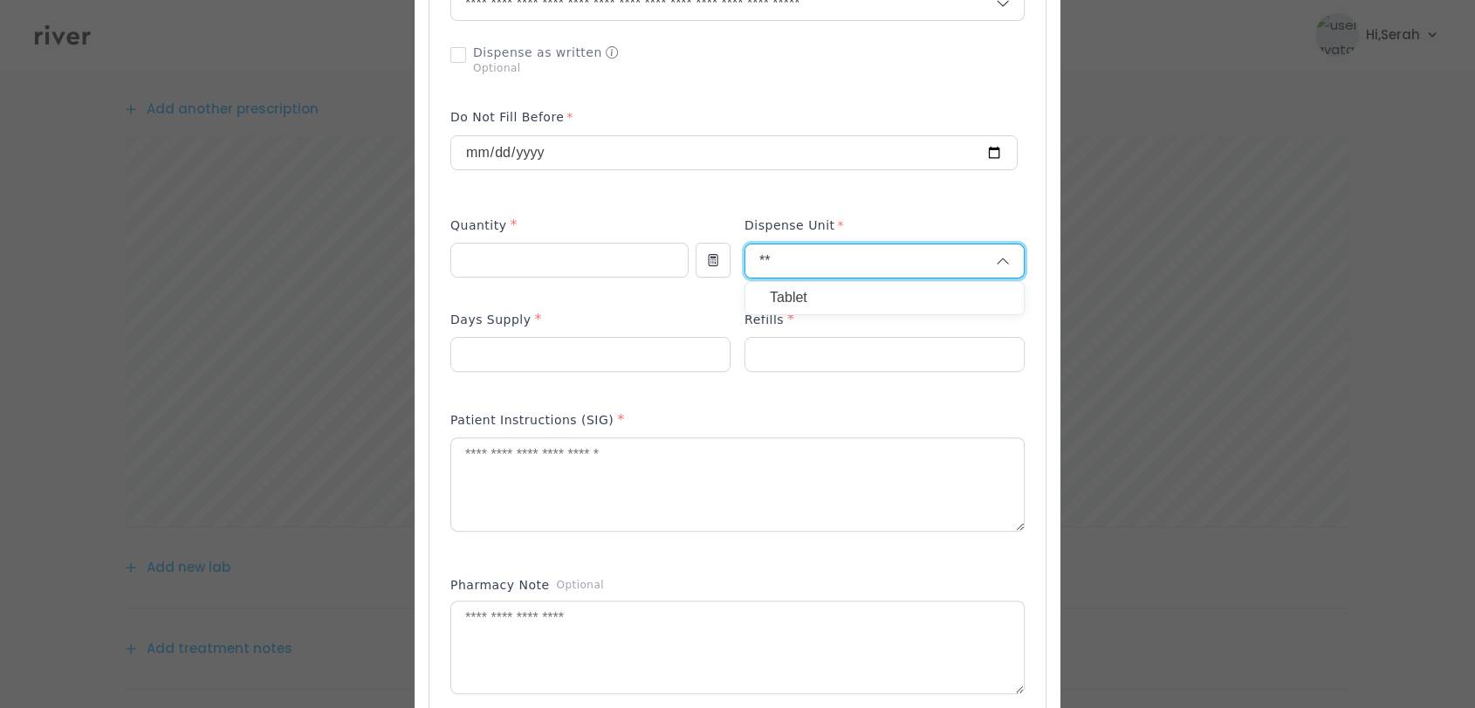
type input "**"
click at [811, 286] on p "Tablet" at bounding box center [884, 297] width 229 height 25
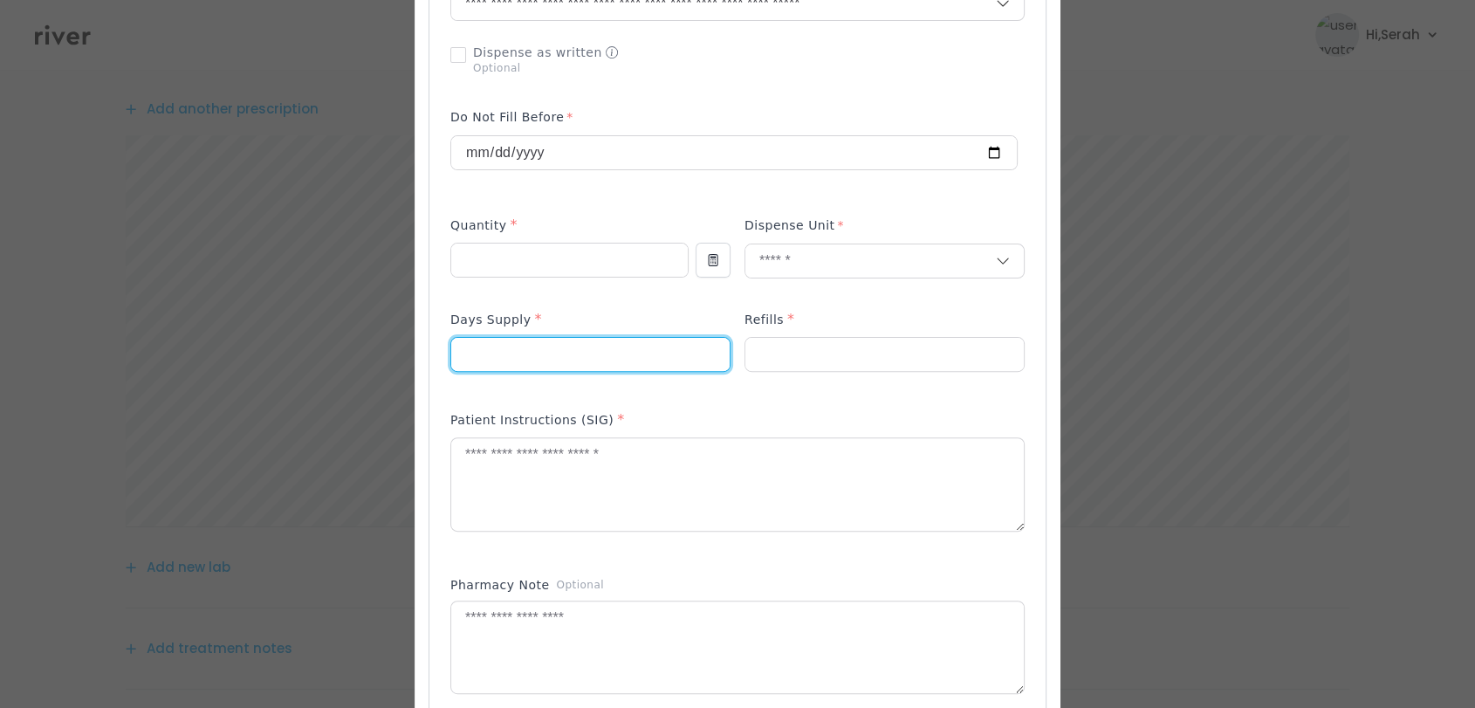
click at [569, 350] on input "number" at bounding box center [590, 354] width 278 height 33
type input "**"
click at [801, 359] on input "number" at bounding box center [884, 354] width 278 height 33
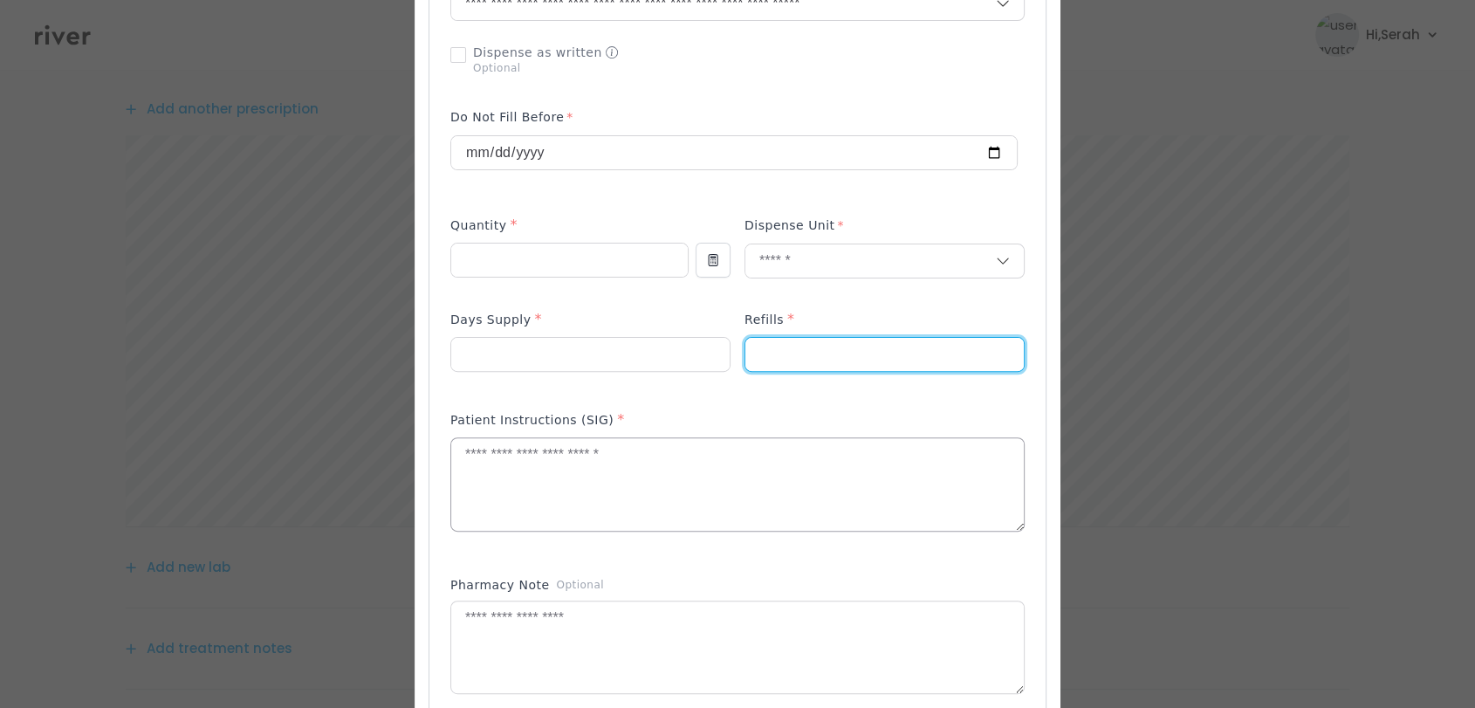
type input "*"
click at [688, 488] on textarea at bounding box center [737, 484] width 572 height 92
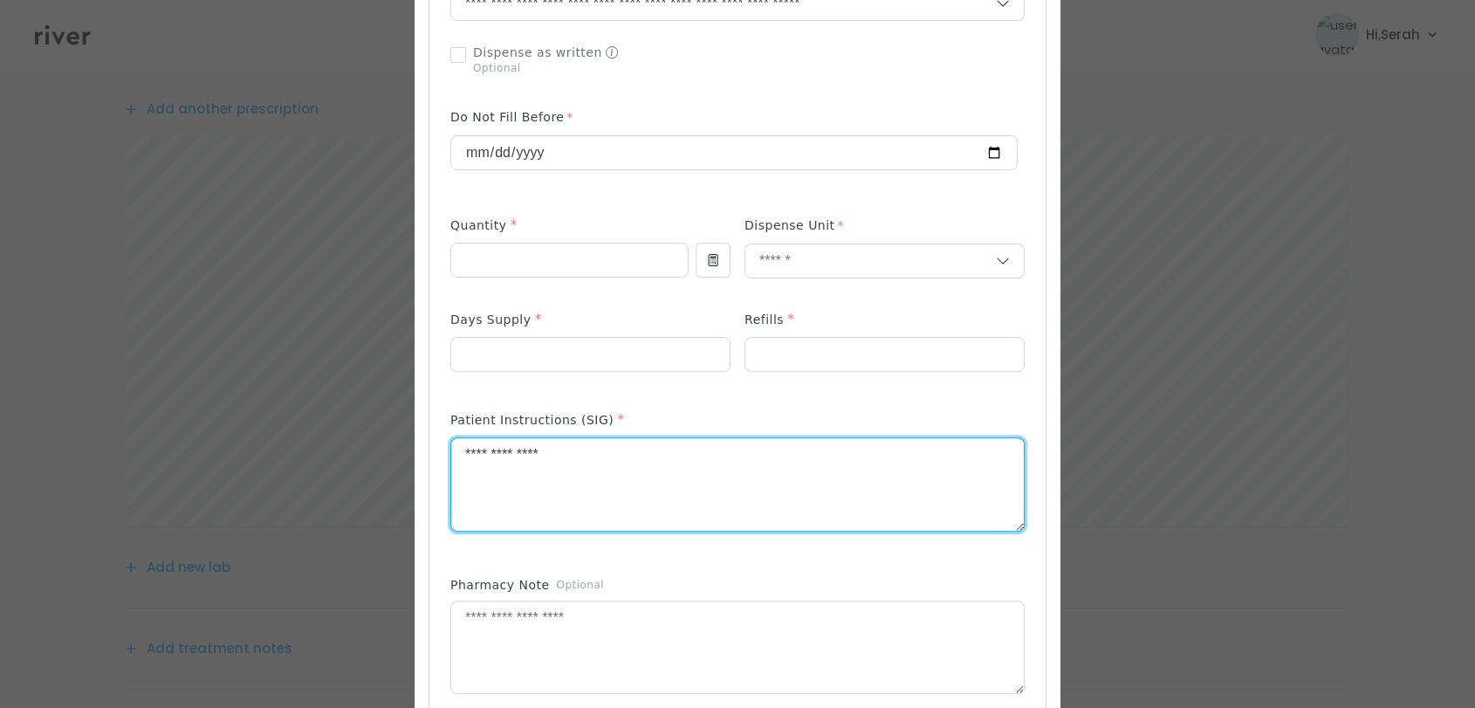
type textarea "**********"
click at [643, 554] on div "Patient Instructions (SIG) *" at bounding box center [737, 480] width 574 height 156
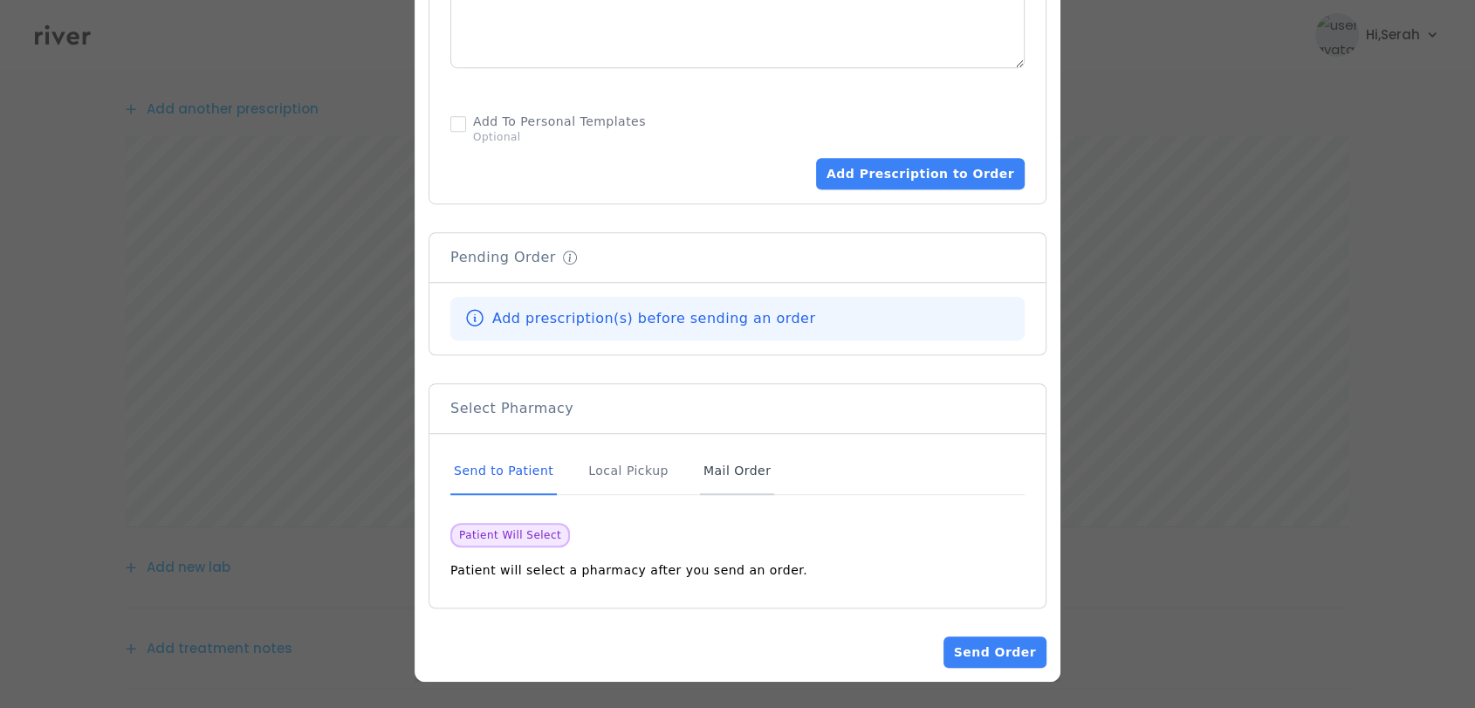
click at [700, 469] on div "Mail Order" at bounding box center [737, 471] width 74 height 47
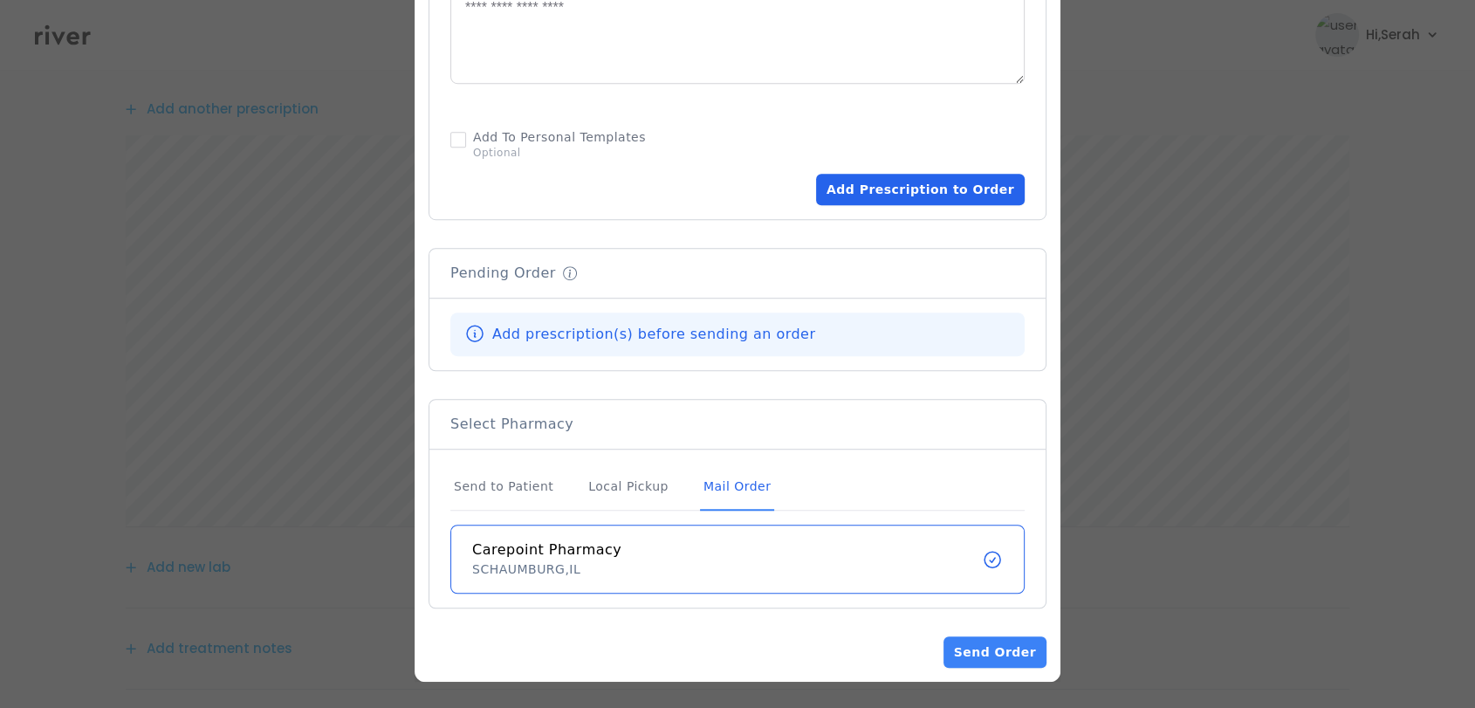
click at [888, 185] on button "Add Prescription to Order" at bounding box center [920, 189] width 209 height 31
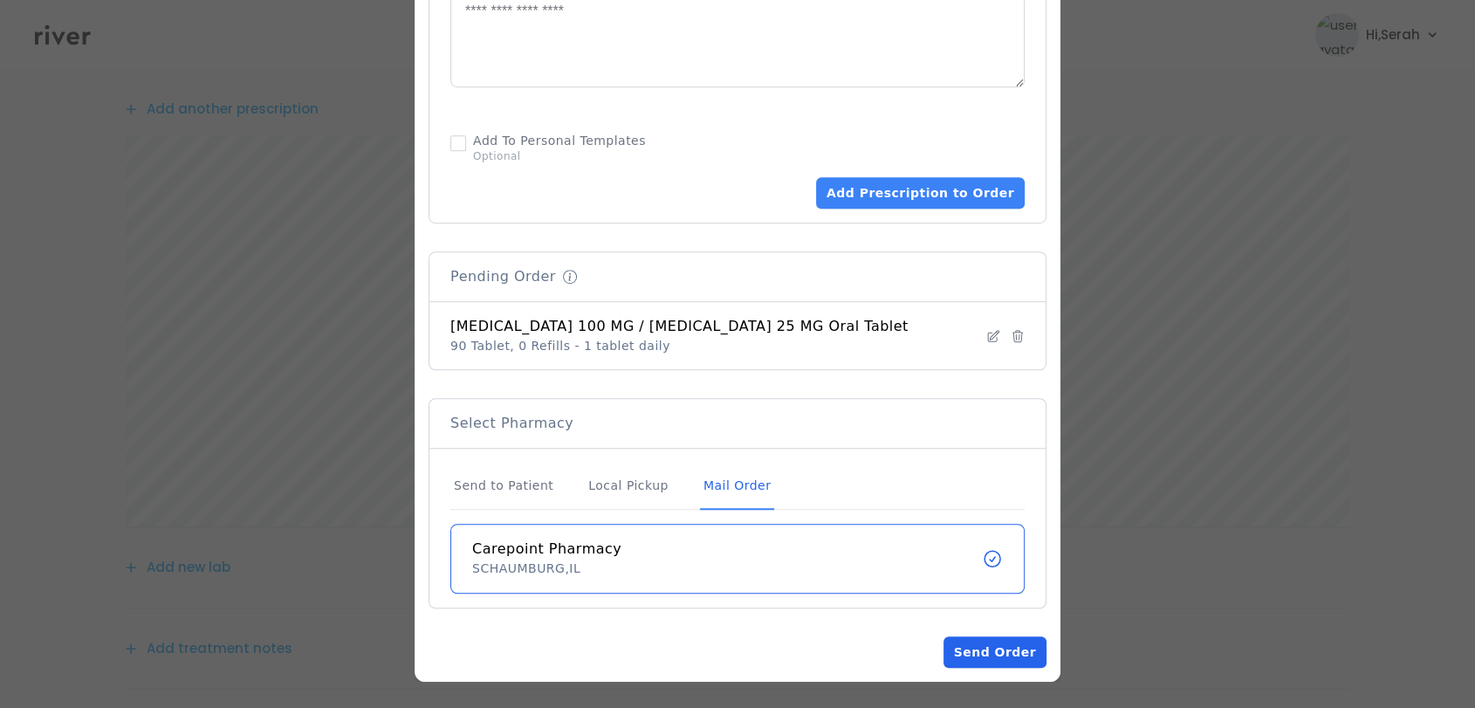
click at [985, 654] on button "Send Order" at bounding box center [994, 651] width 103 height 31
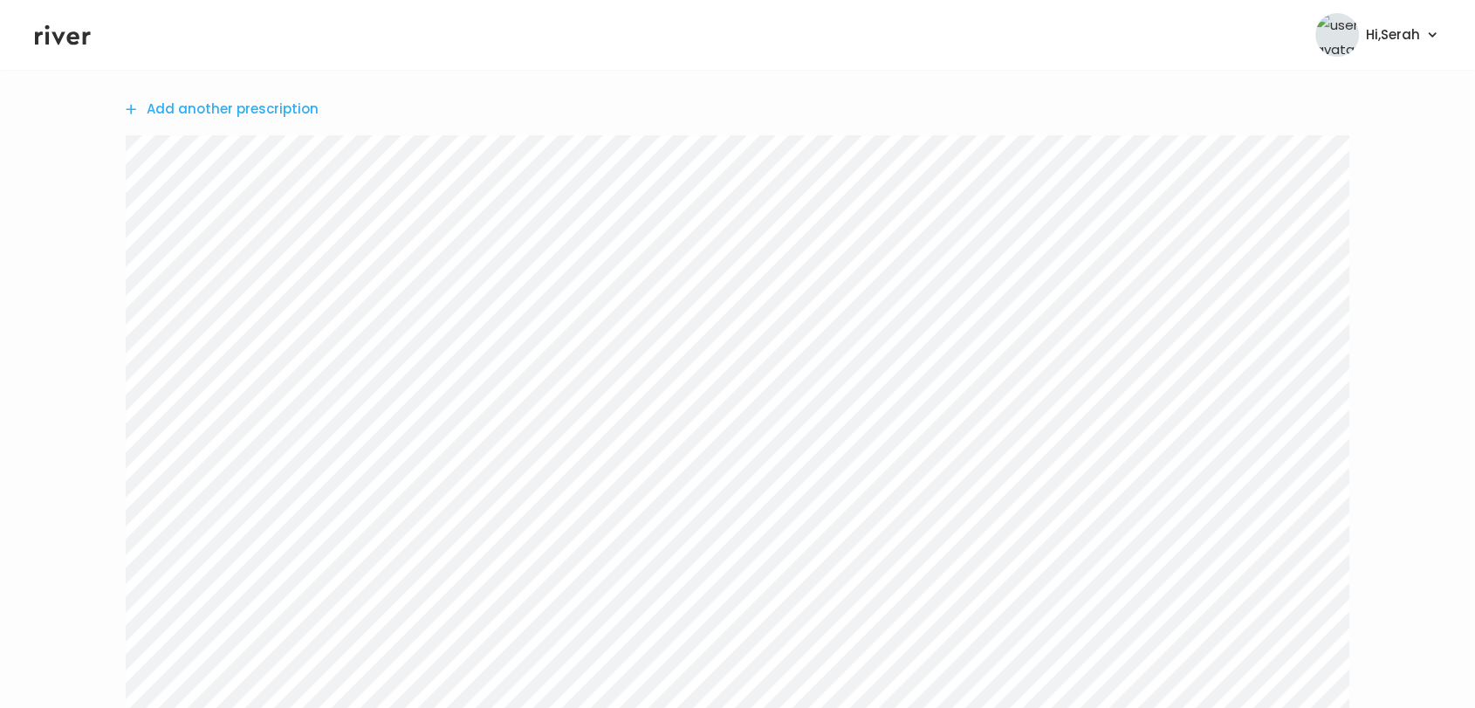
scroll to position [0, 0]
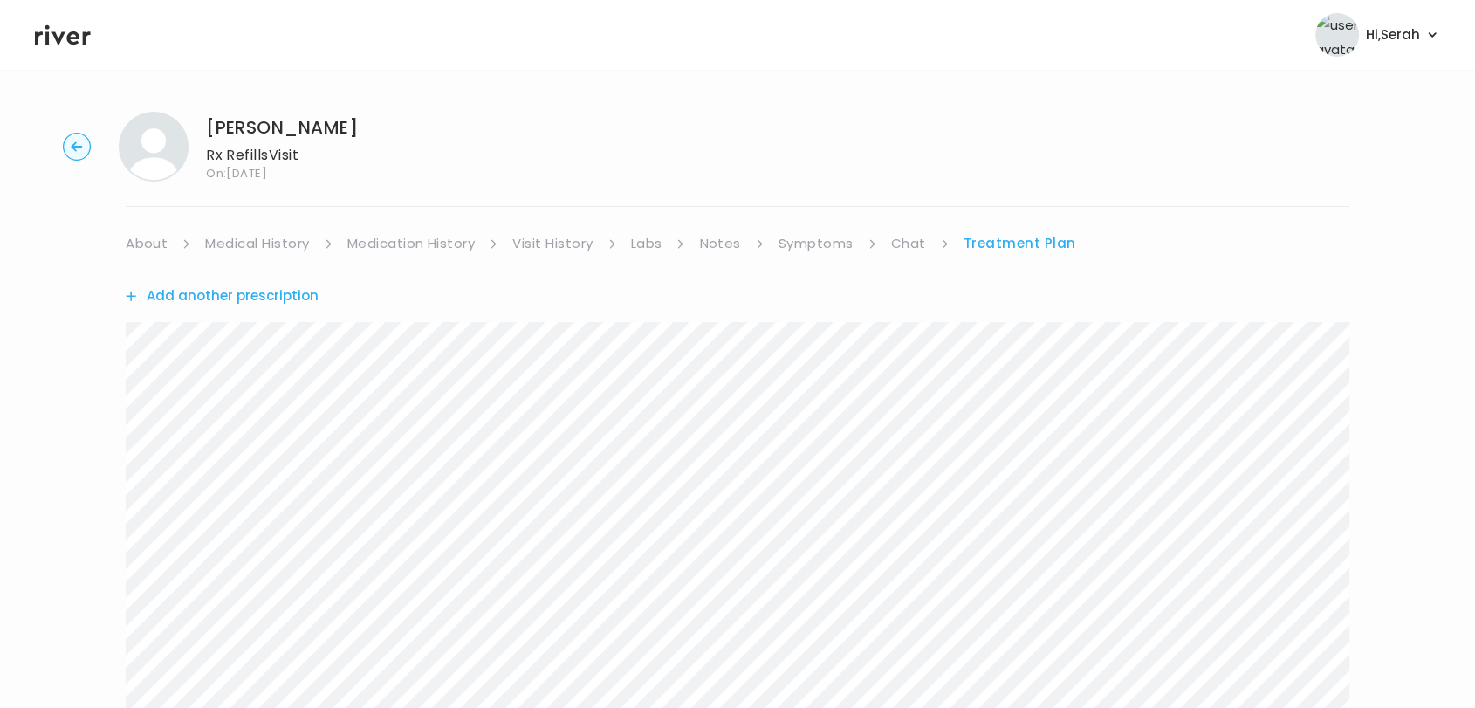
click at [257, 285] on button "Add another prescription" at bounding box center [222, 296] width 193 height 24
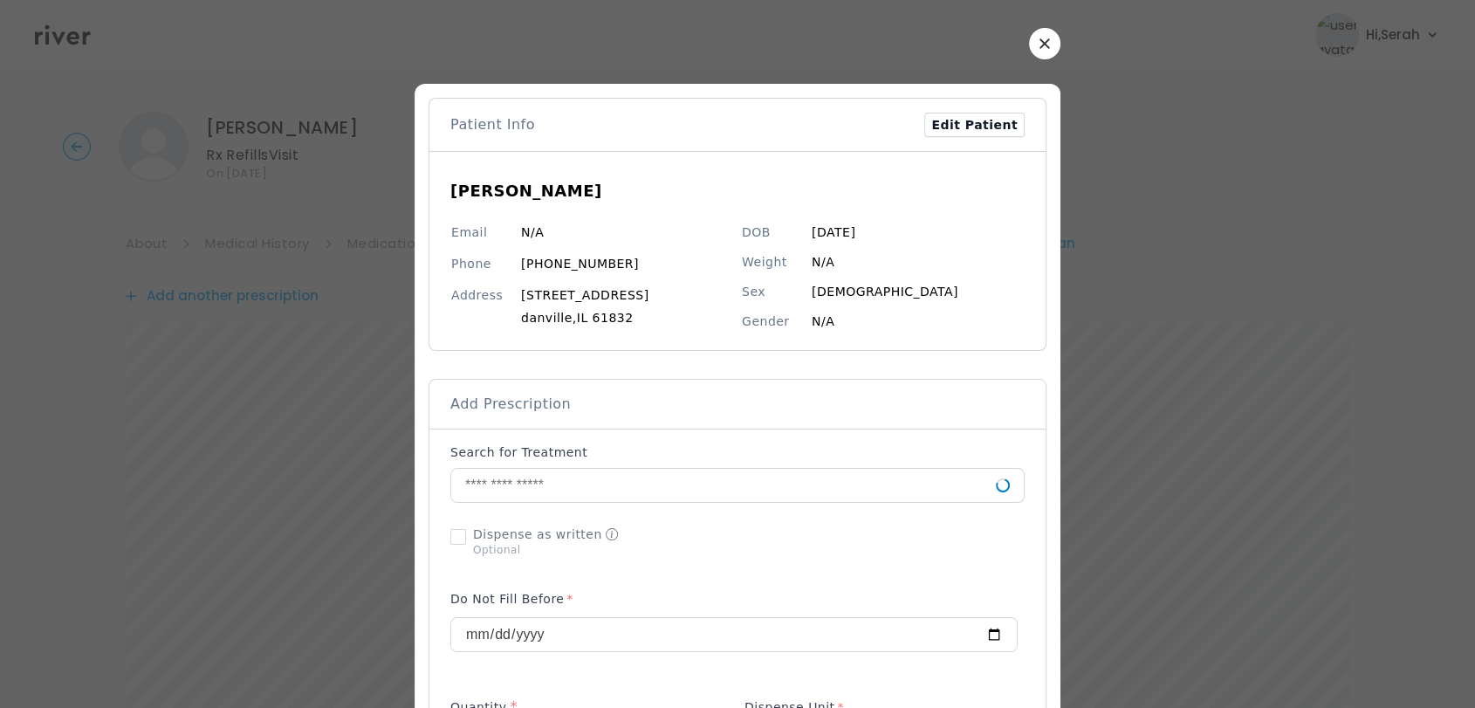
scroll to position [81, 0]
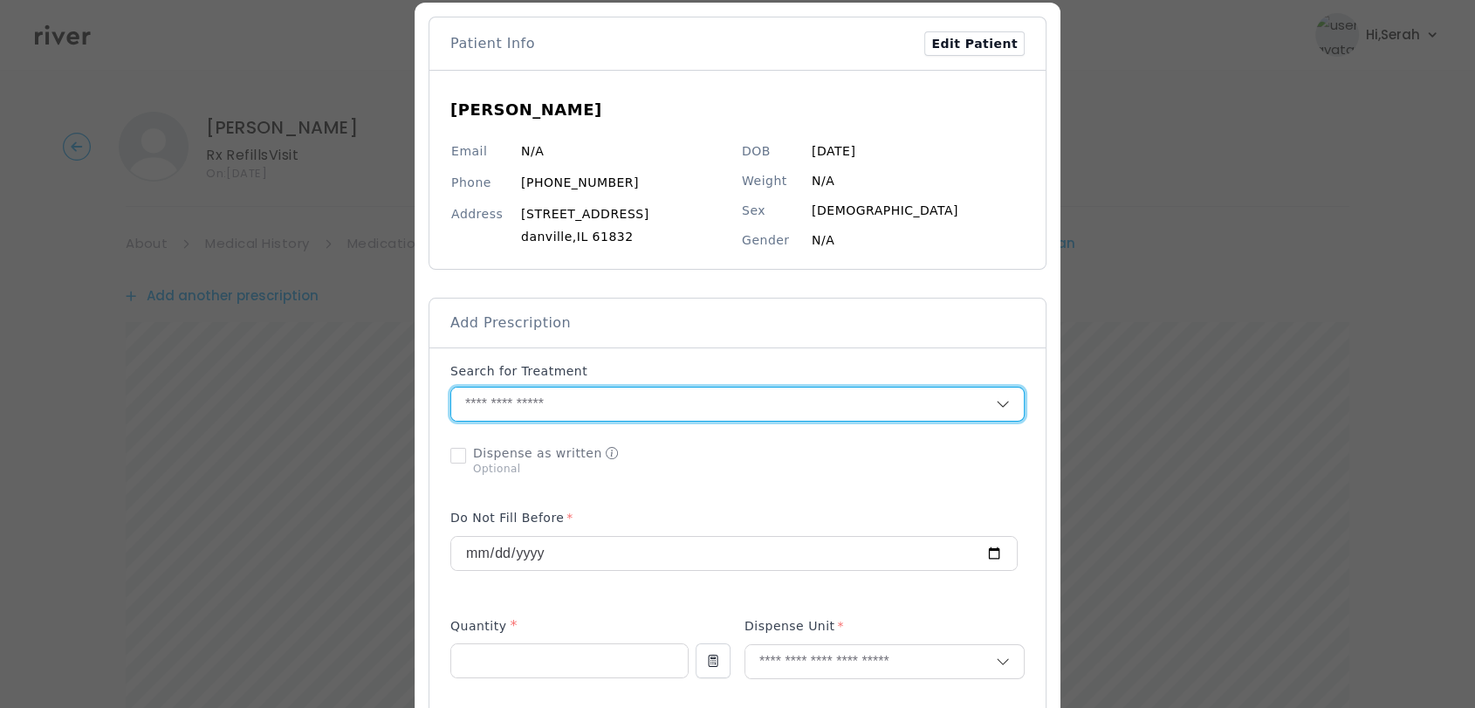
click at [586, 407] on input "text" at bounding box center [723, 403] width 544 height 33
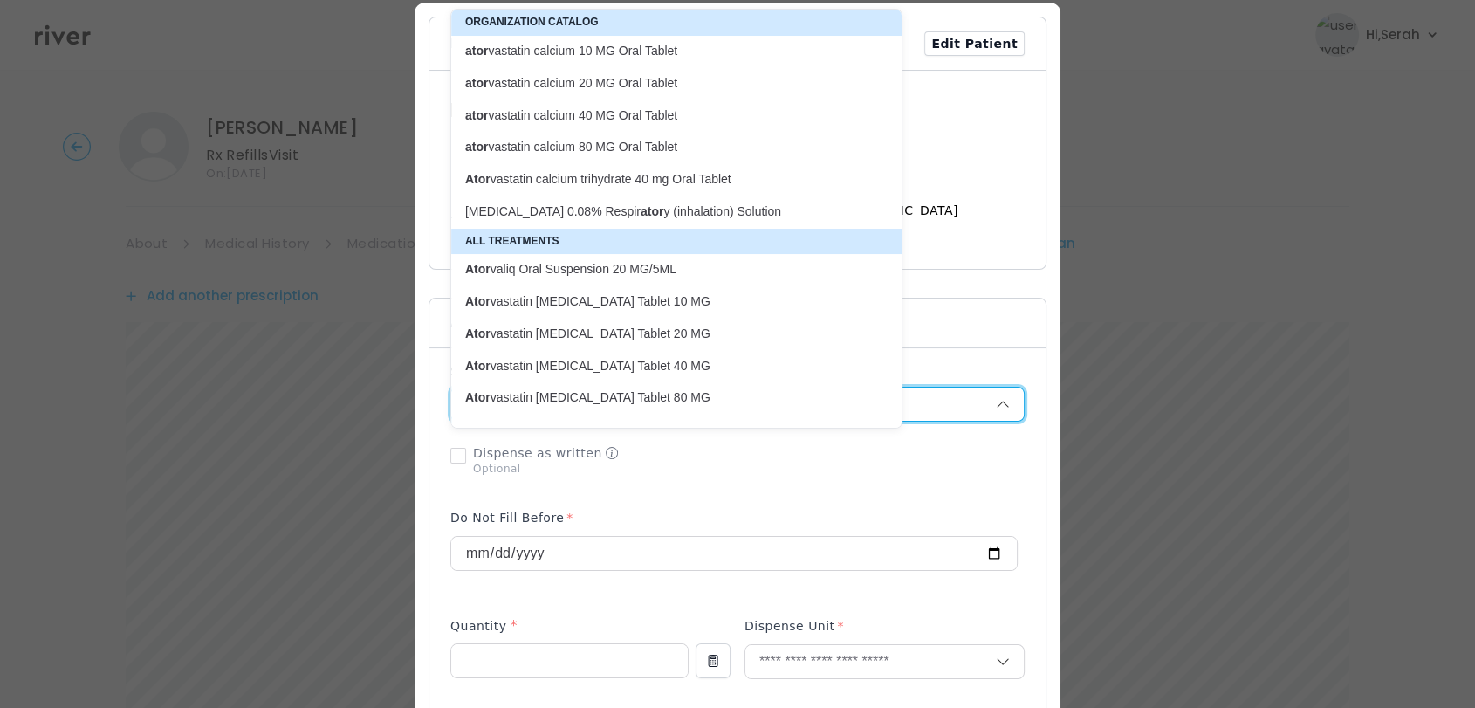
click at [564, 146] on p "ator vastatin calcium 80 MG Oral Tablet" at bounding box center [665, 147] width 401 height 17
type input "**********"
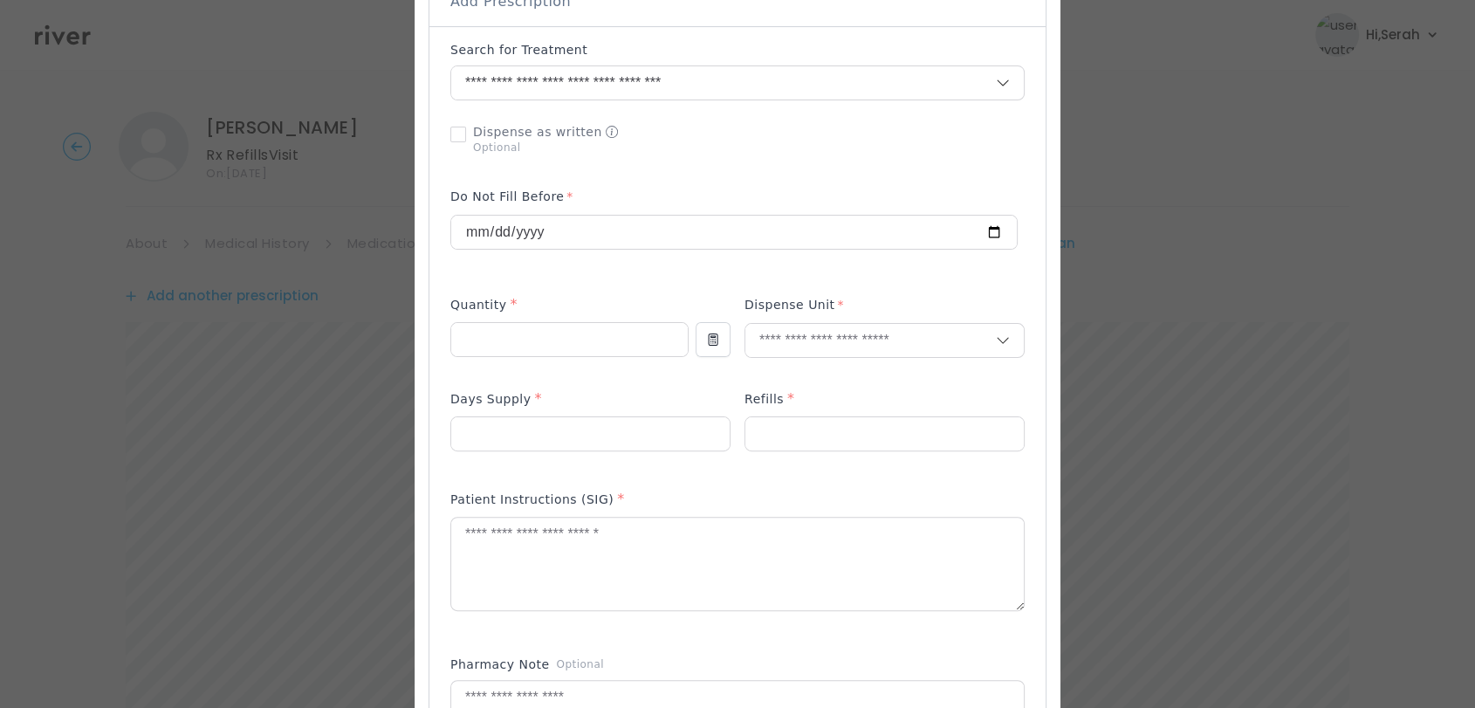
scroll to position [409, 0]
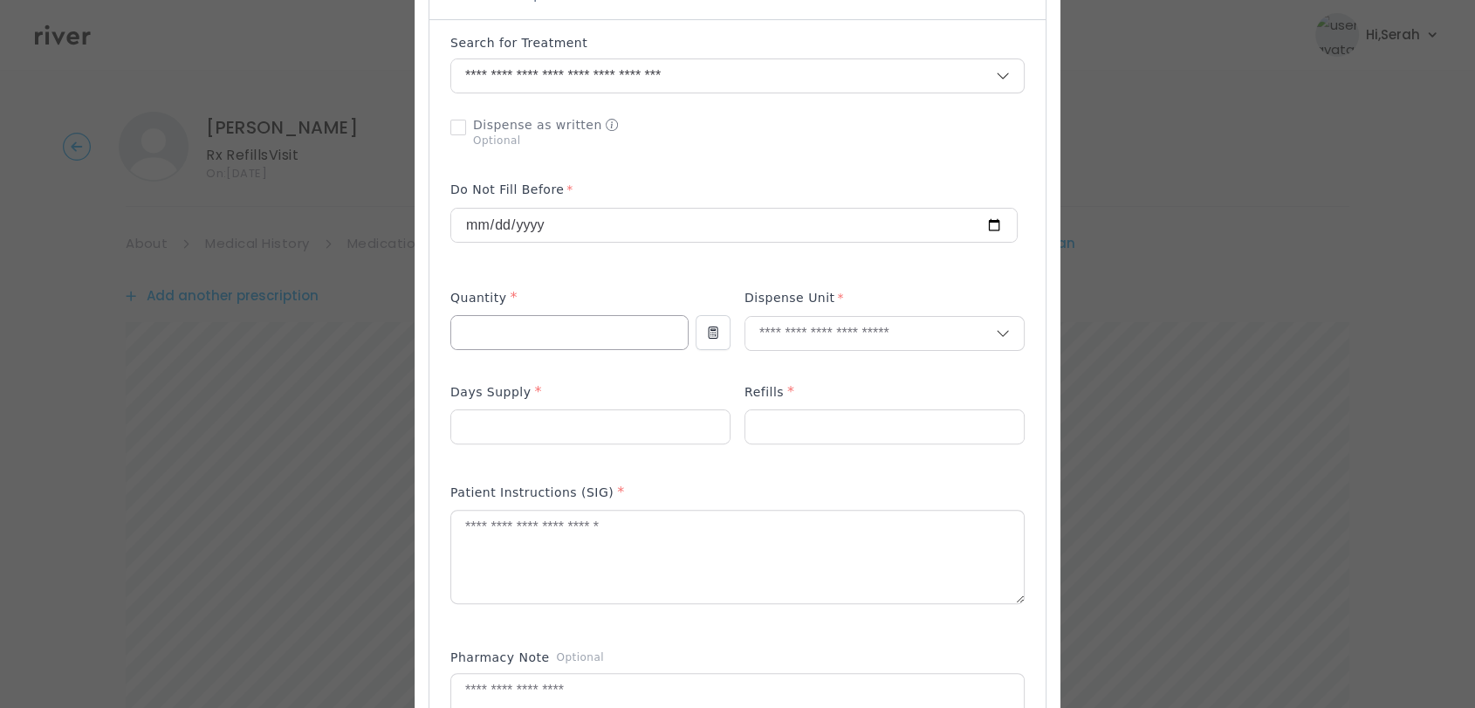
click at [566, 349] on div at bounding box center [569, 332] width 238 height 35
click at [565, 347] on input "number" at bounding box center [569, 332] width 236 height 33
type input "**"
click at [800, 318] on input "text" at bounding box center [870, 333] width 250 height 33
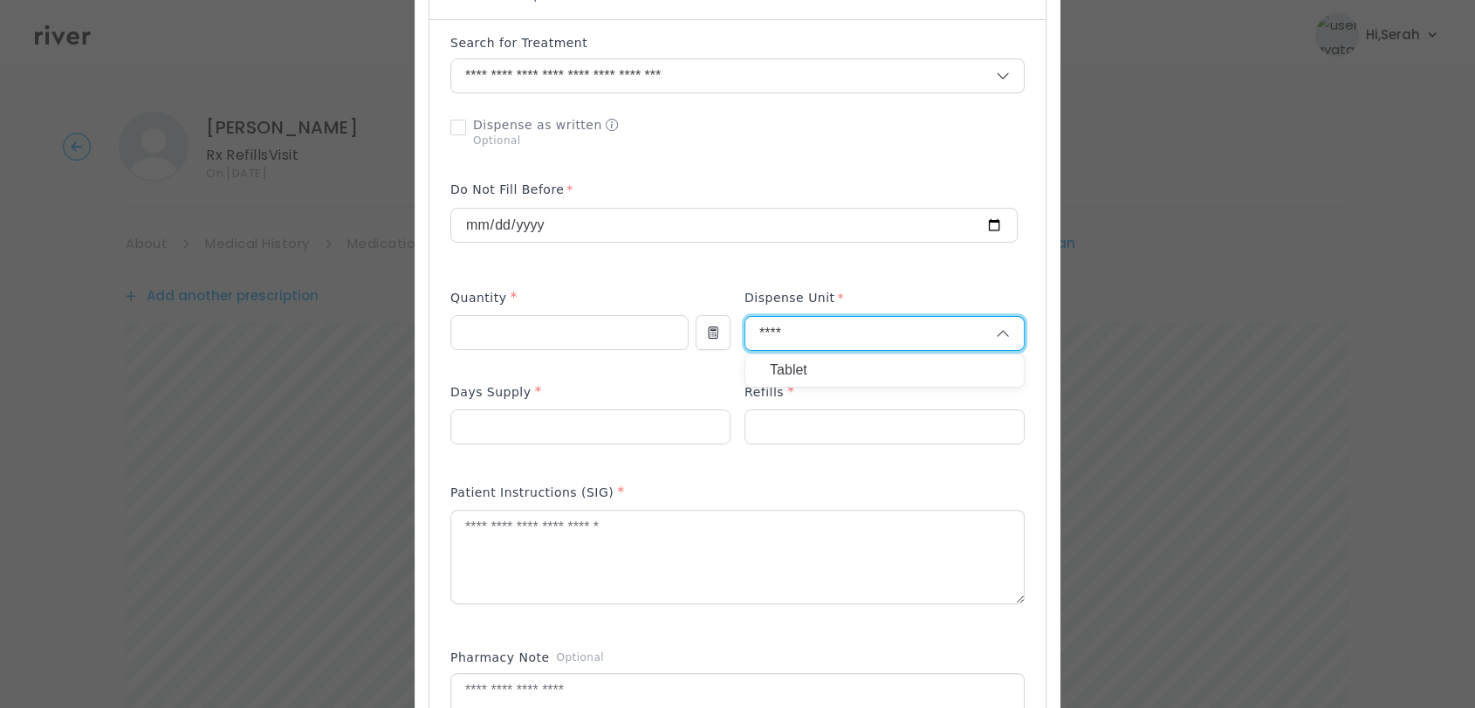
type input "****"
click at [794, 360] on p "Tablet" at bounding box center [884, 370] width 229 height 25
click at [530, 410] on input "number" at bounding box center [590, 426] width 278 height 33
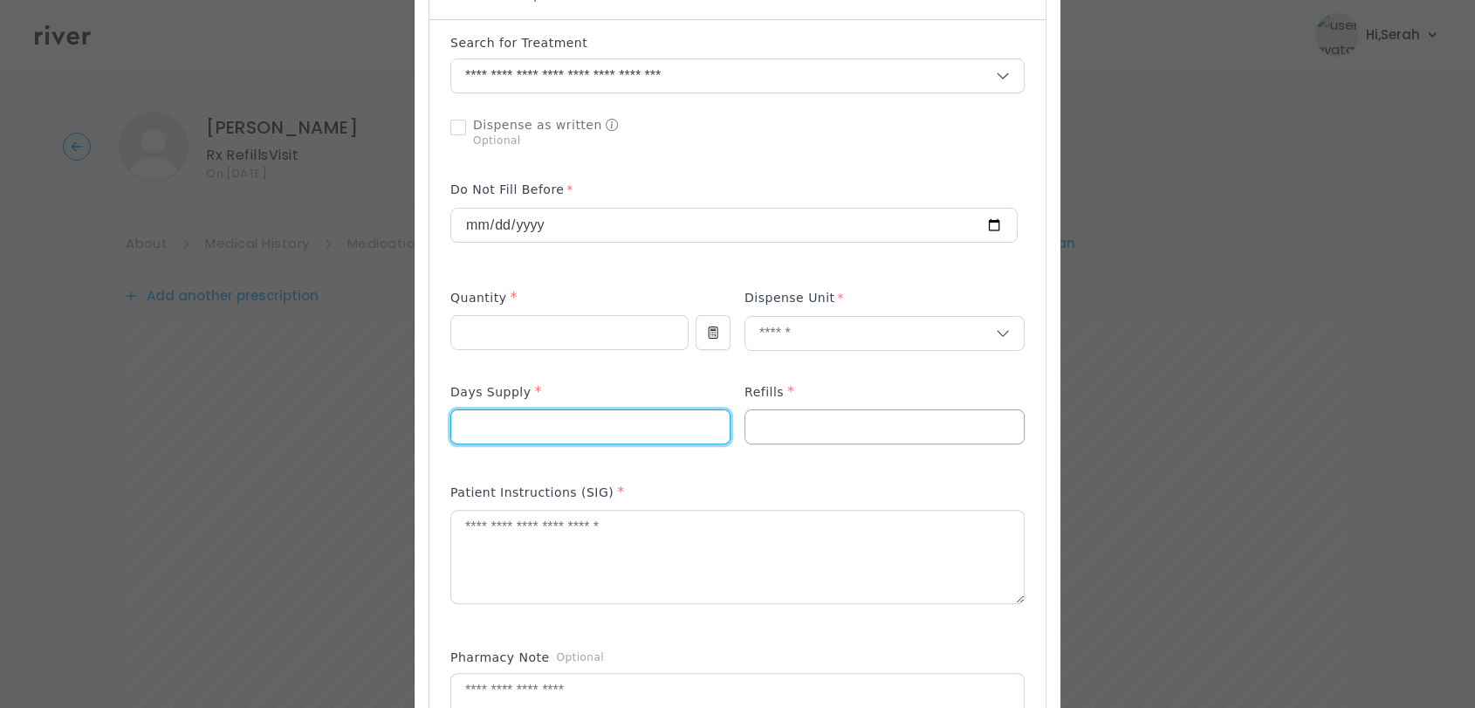
type input "**"
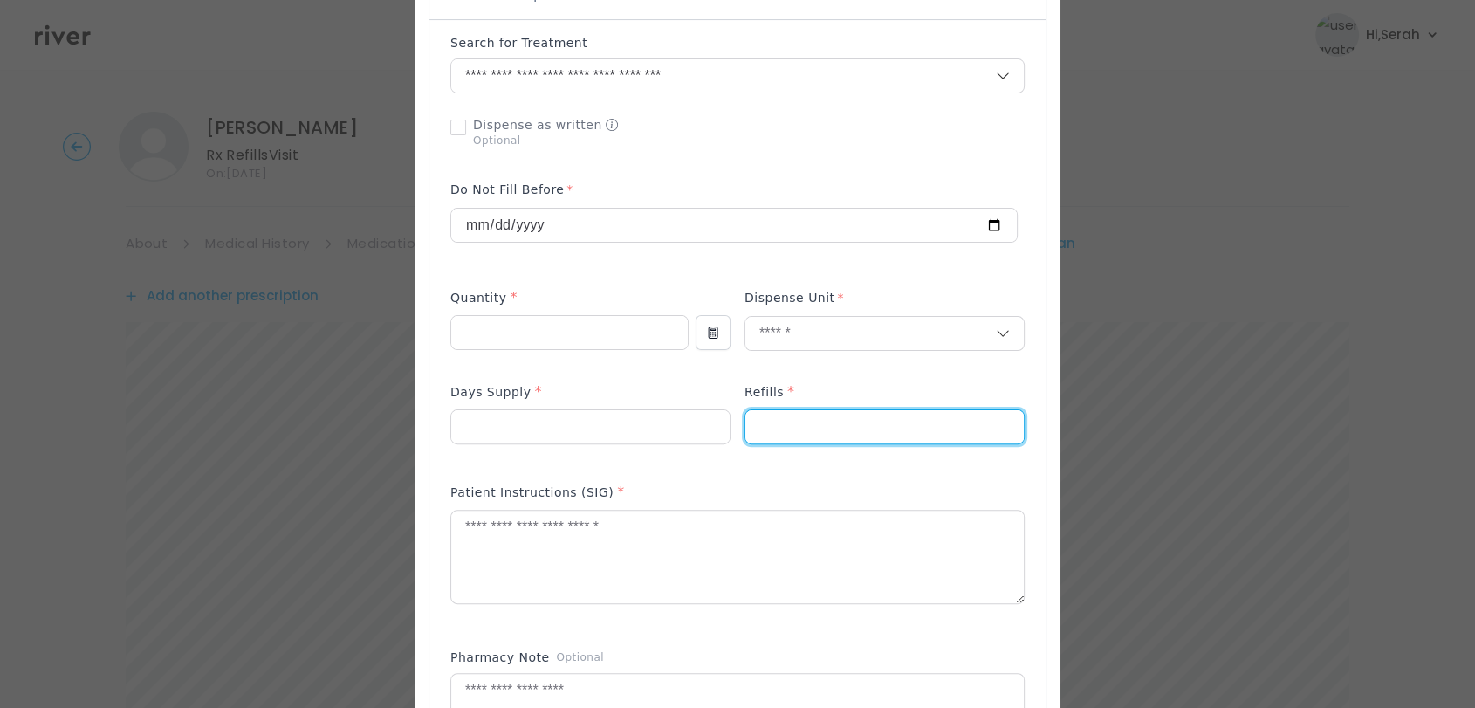
click at [823, 413] on input "number" at bounding box center [884, 426] width 278 height 33
type input "*"
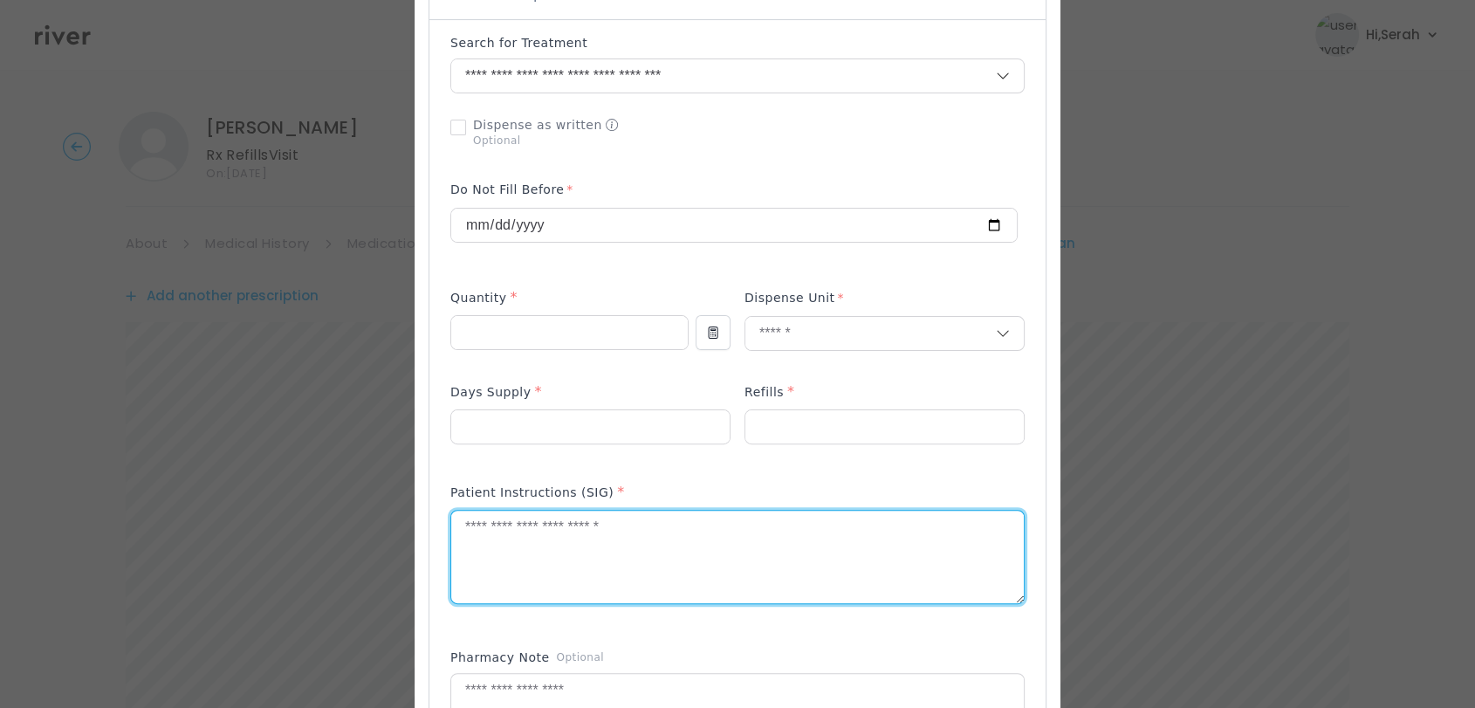
click at [684, 537] on textarea at bounding box center [737, 556] width 572 height 92
type textarea "**********"
click at [719, 457] on p at bounding box center [590, 455] width 280 height 18
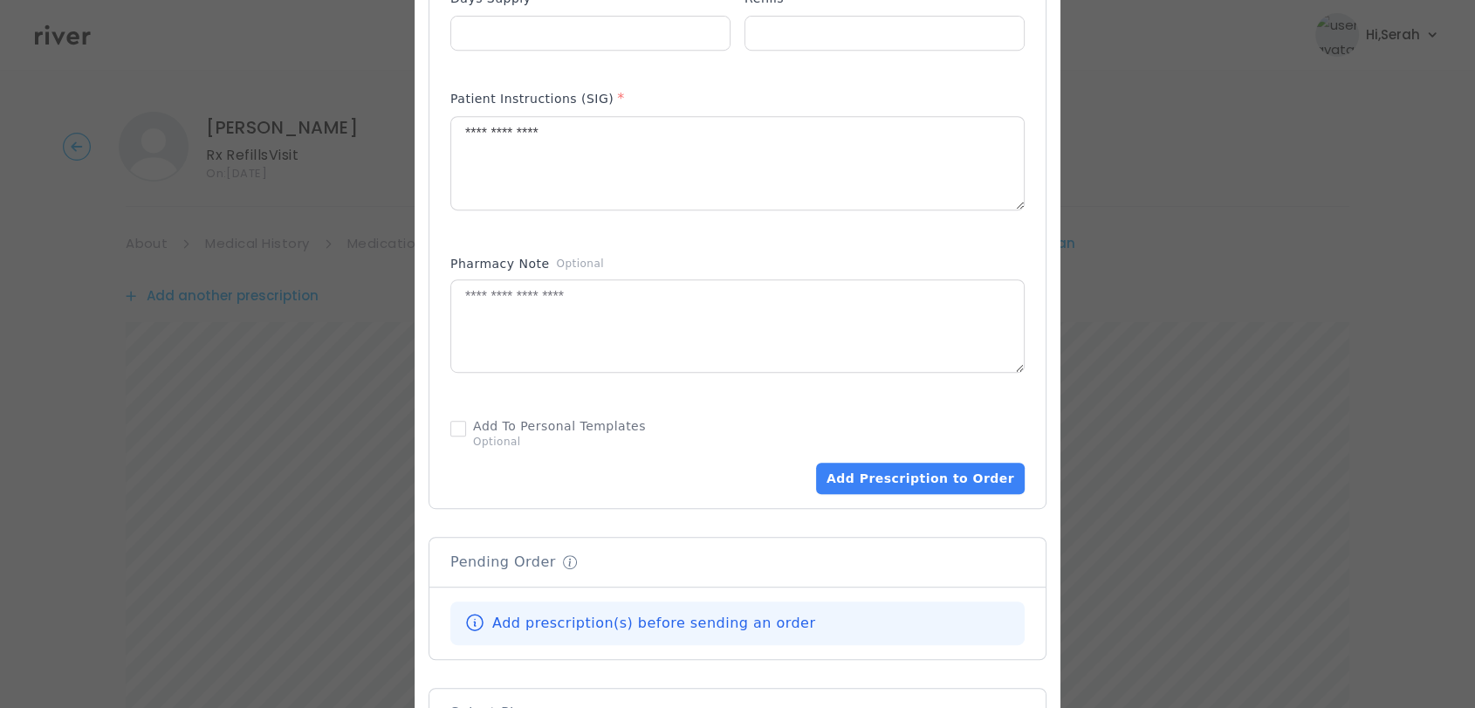
scroll to position [805, 0]
click at [886, 467] on button "Add Prescription to Order" at bounding box center [920, 475] width 209 height 31
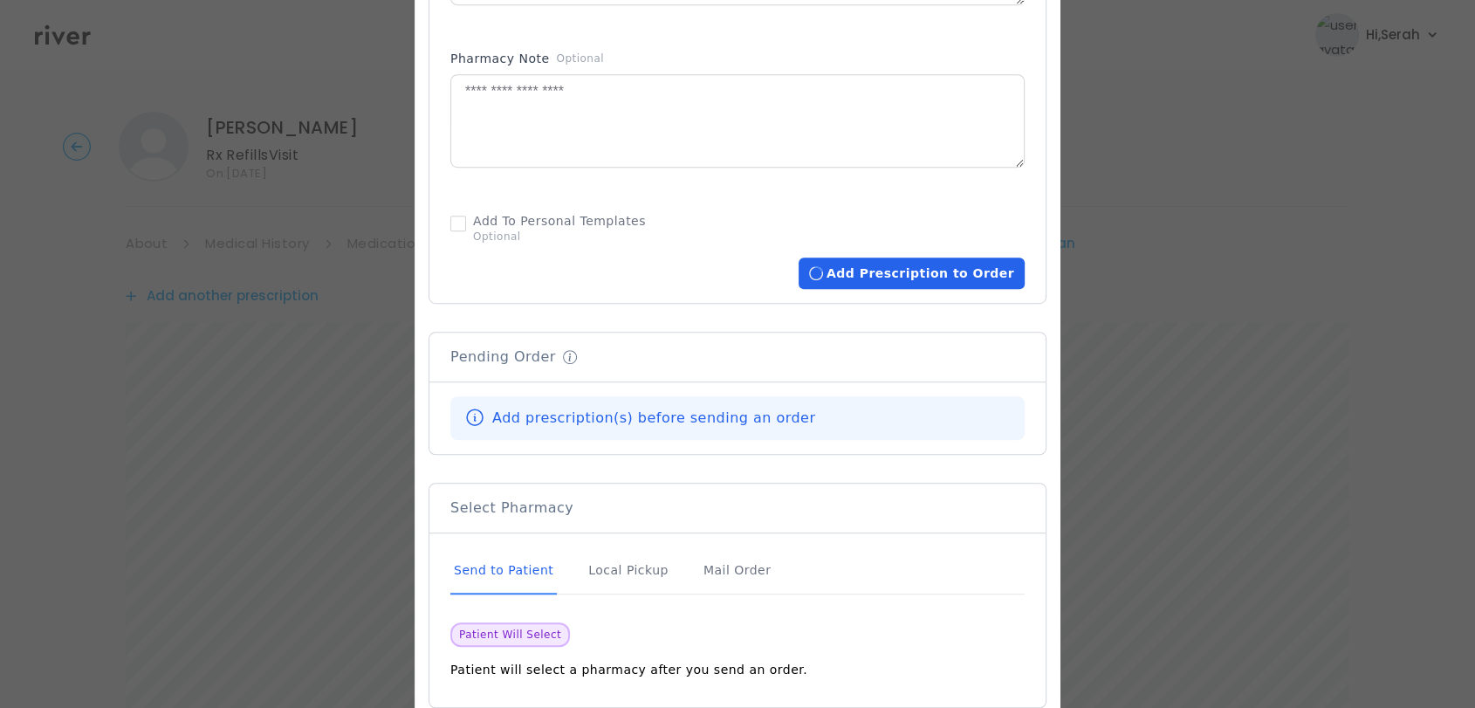
scroll to position [1012, 0]
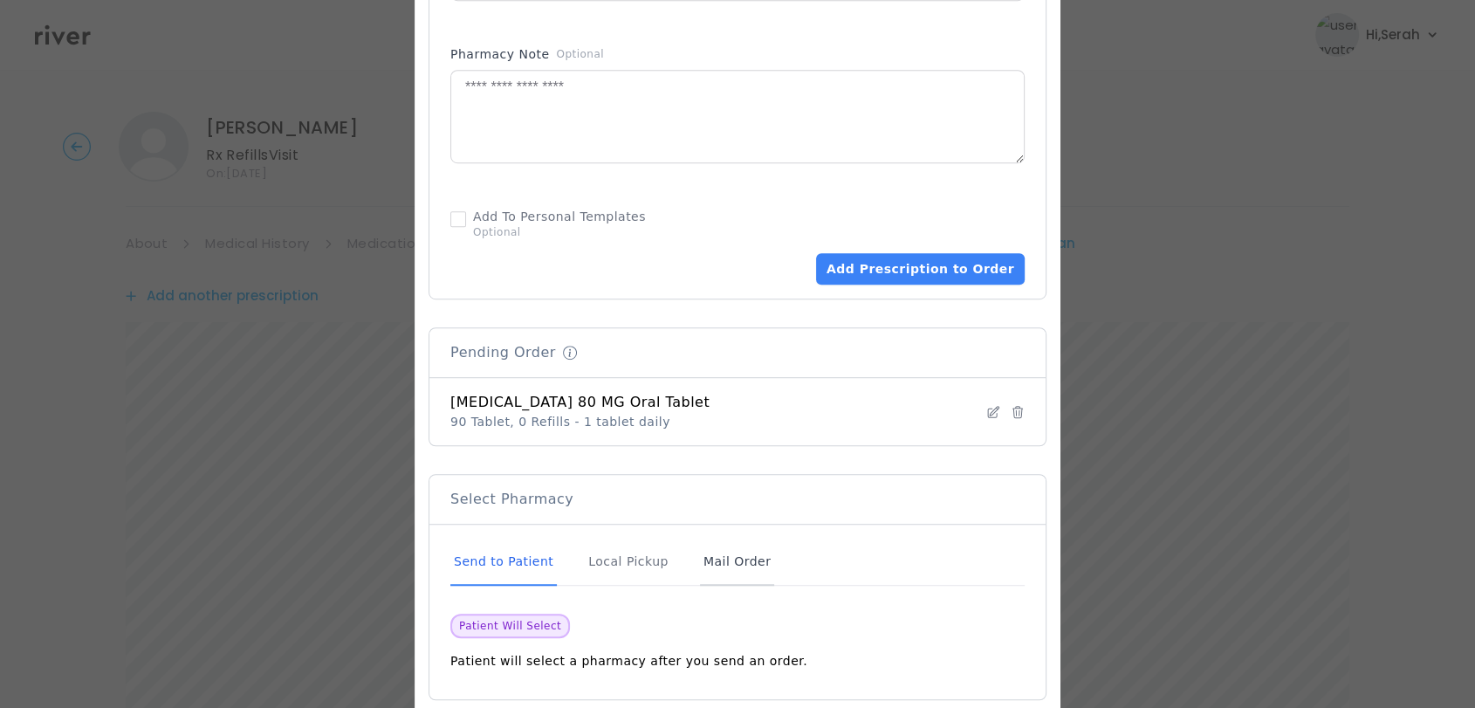
click at [729, 563] on div "Mail Order" at bounding box center [737, 561] width 74 height 47
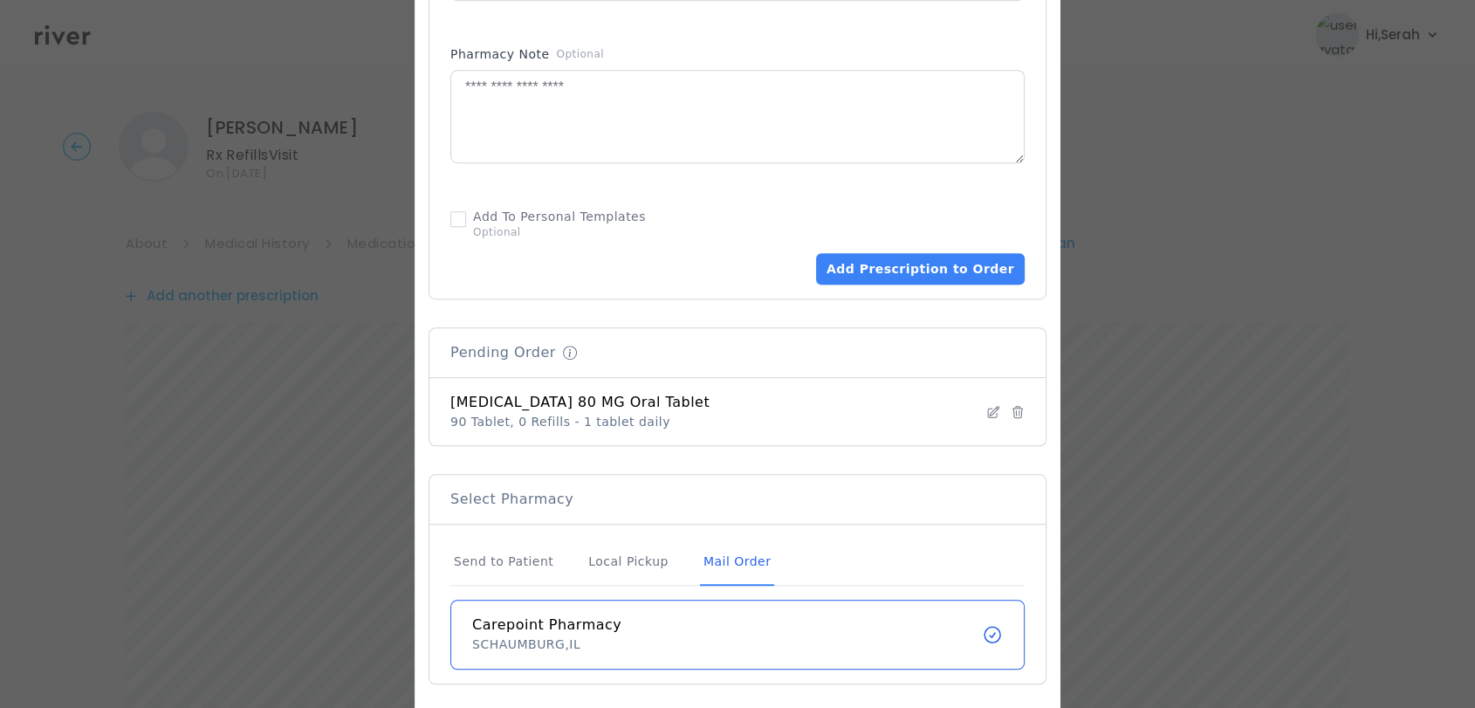
scroll to position [1088, 0]
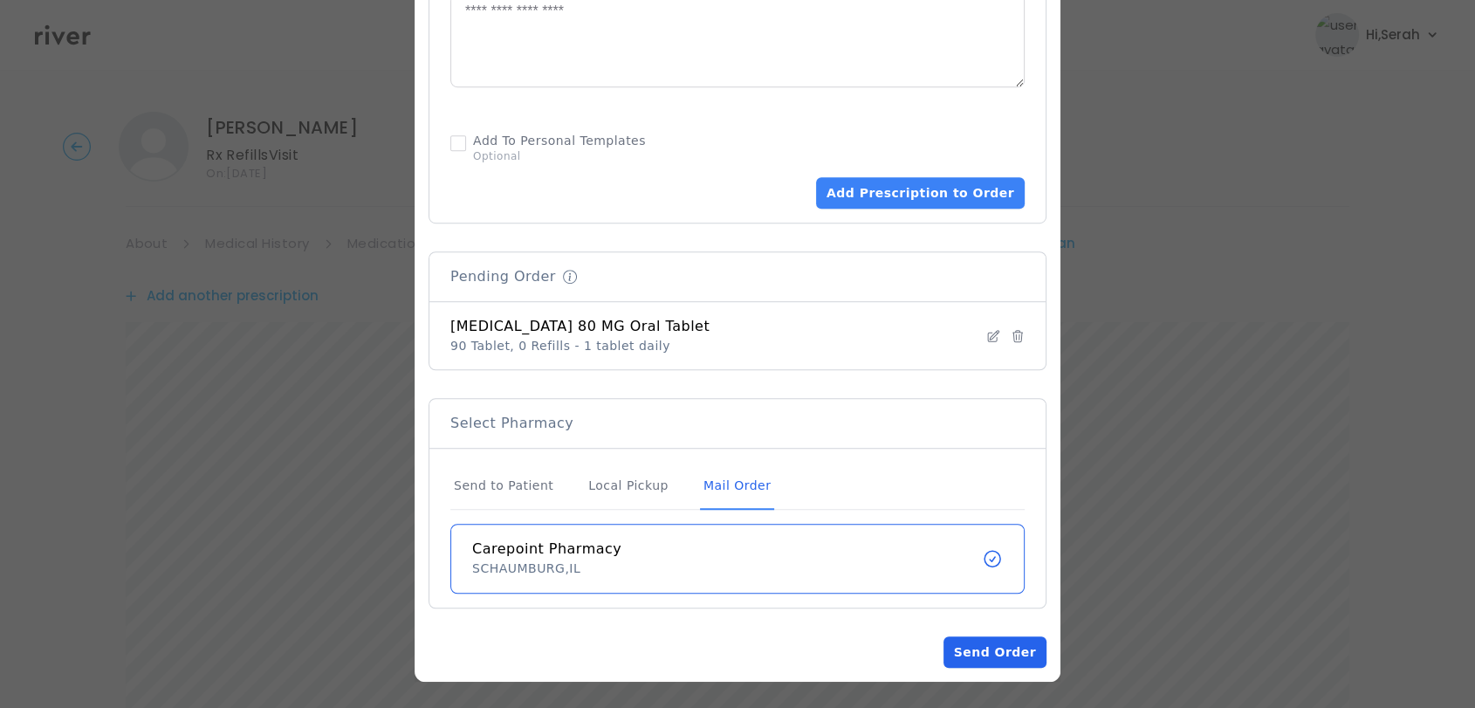
click at [989, 658] on button "Send Order" at bounding box center [994, 651] width 103 height 31
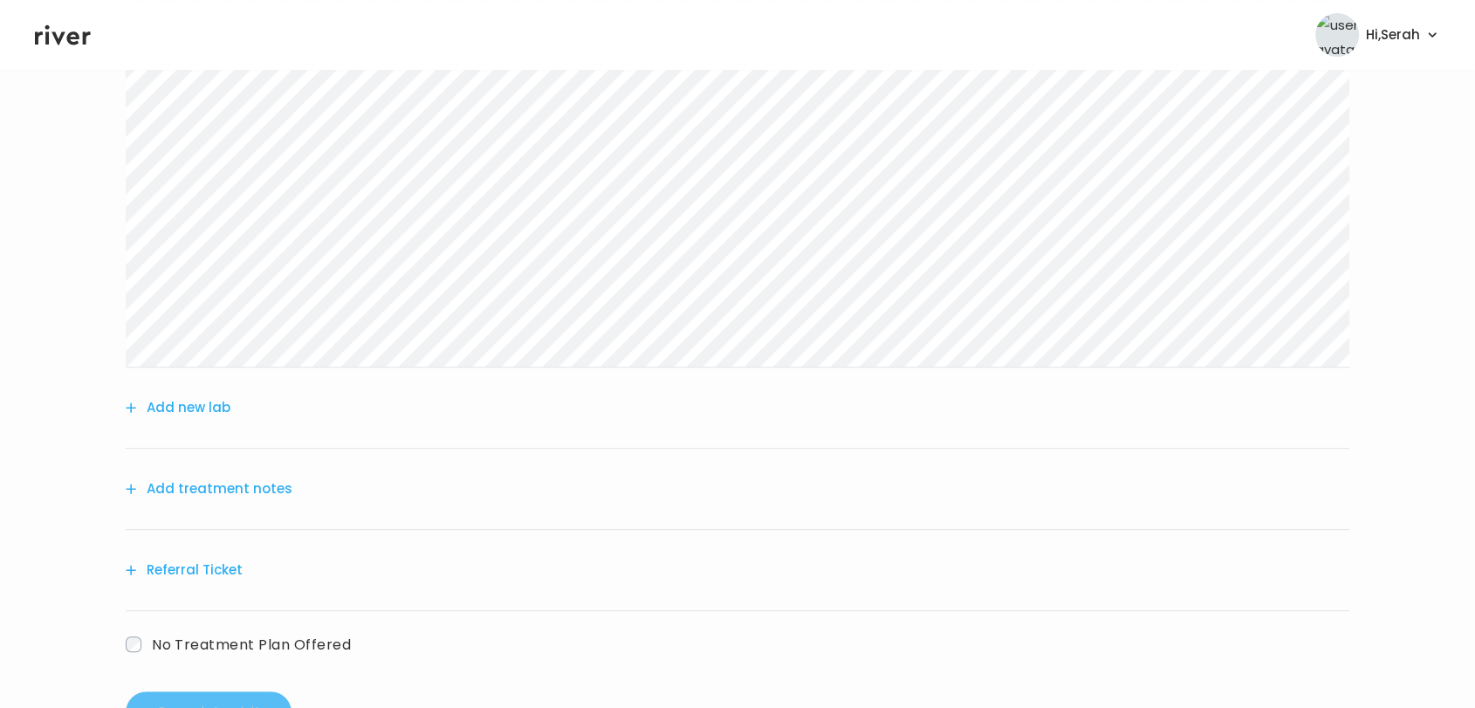
scroll to position [721, 0]
click at [261, 477] on button "Add treatment notes" at bounding box center [209, 488] width 167 height 24
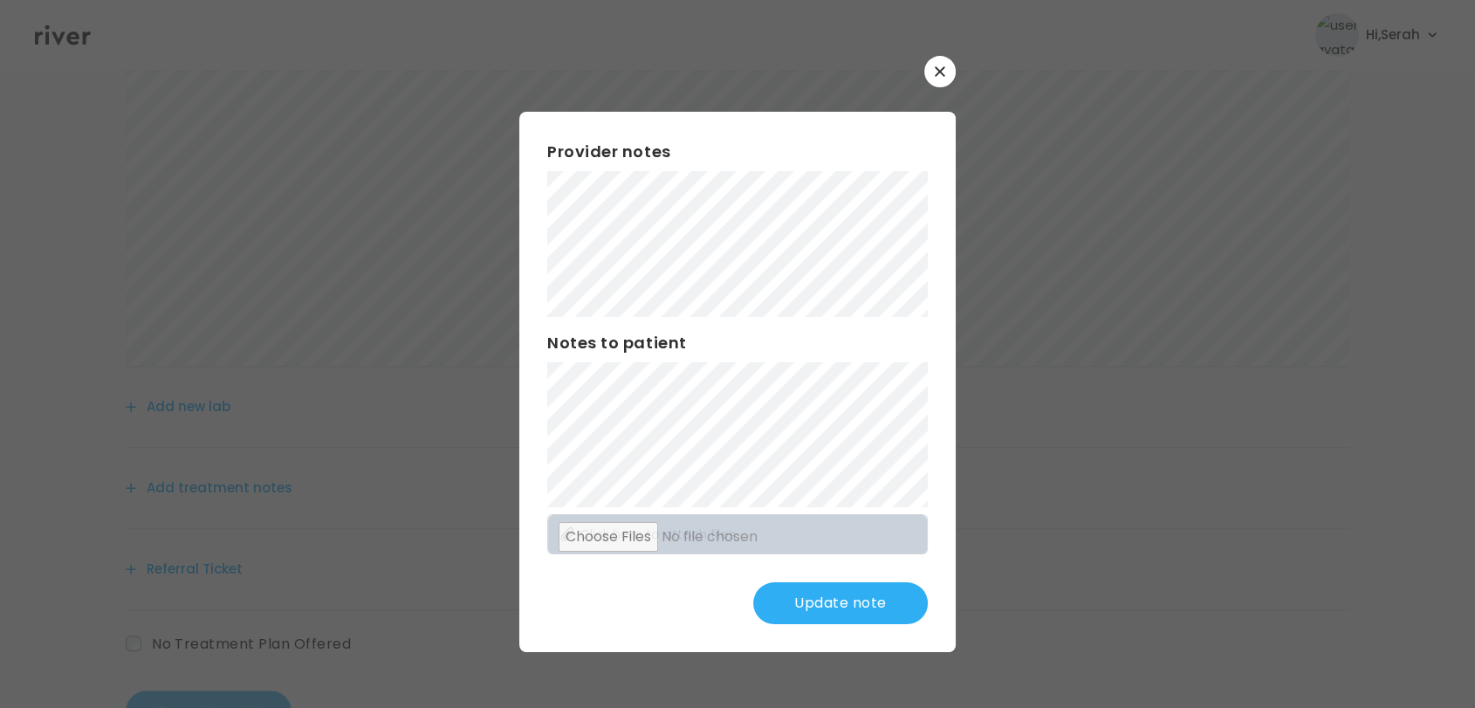
click at [817, 593] on button "Update note" at bounding box center [840, 603] width 175 height 42
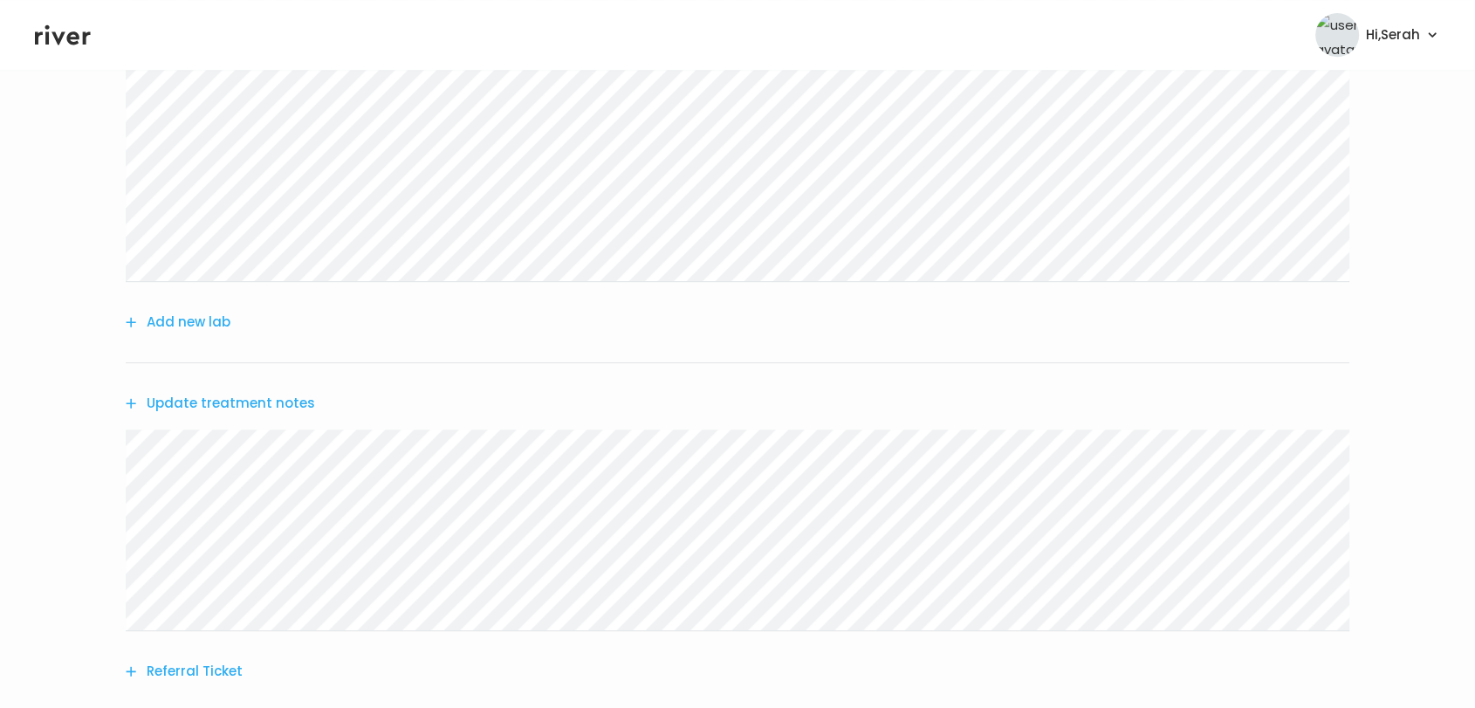
scroll to position [0, 0]
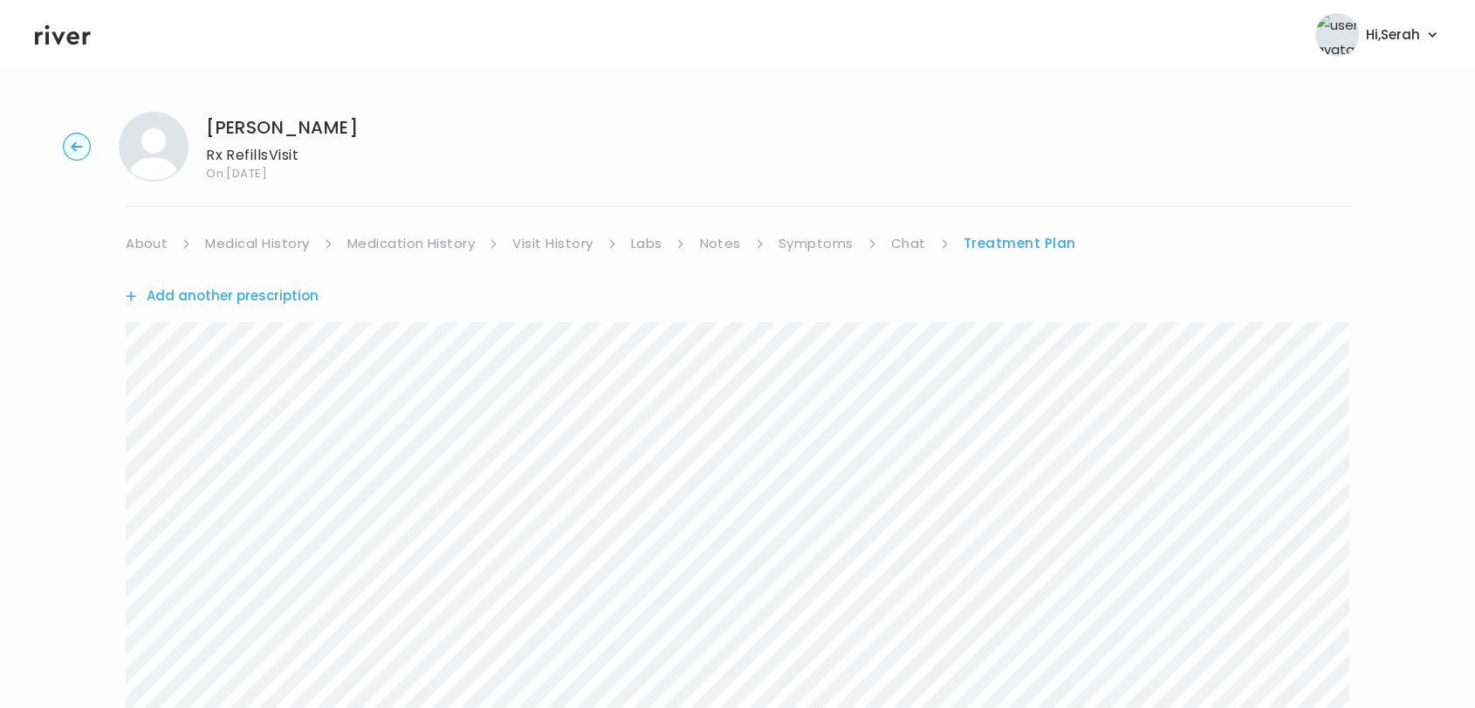
click at [66, 33] on icon at bounding box center [63, 35] width 56 height 26
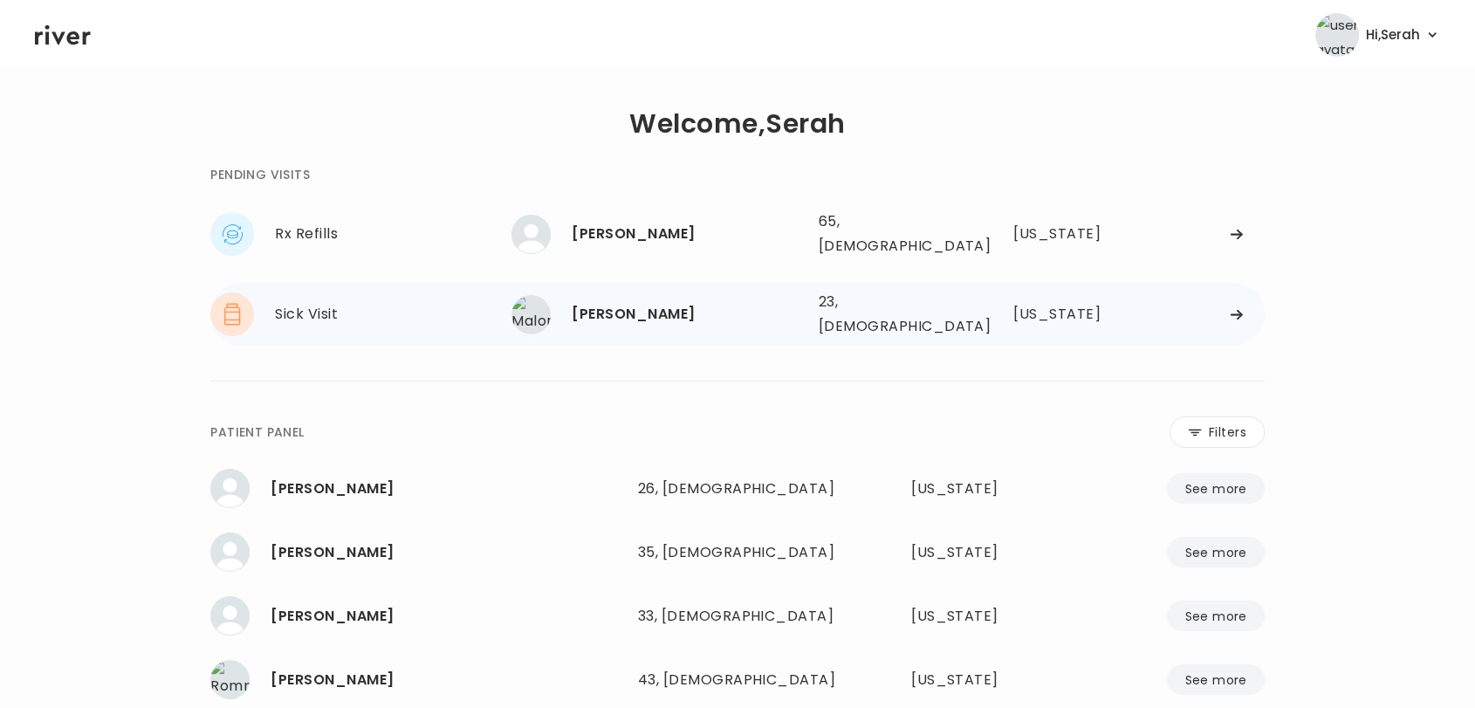
click at [626, 307] on div "[PERSON_NAME]" at bounding box center [688, 314] width 232 height 24
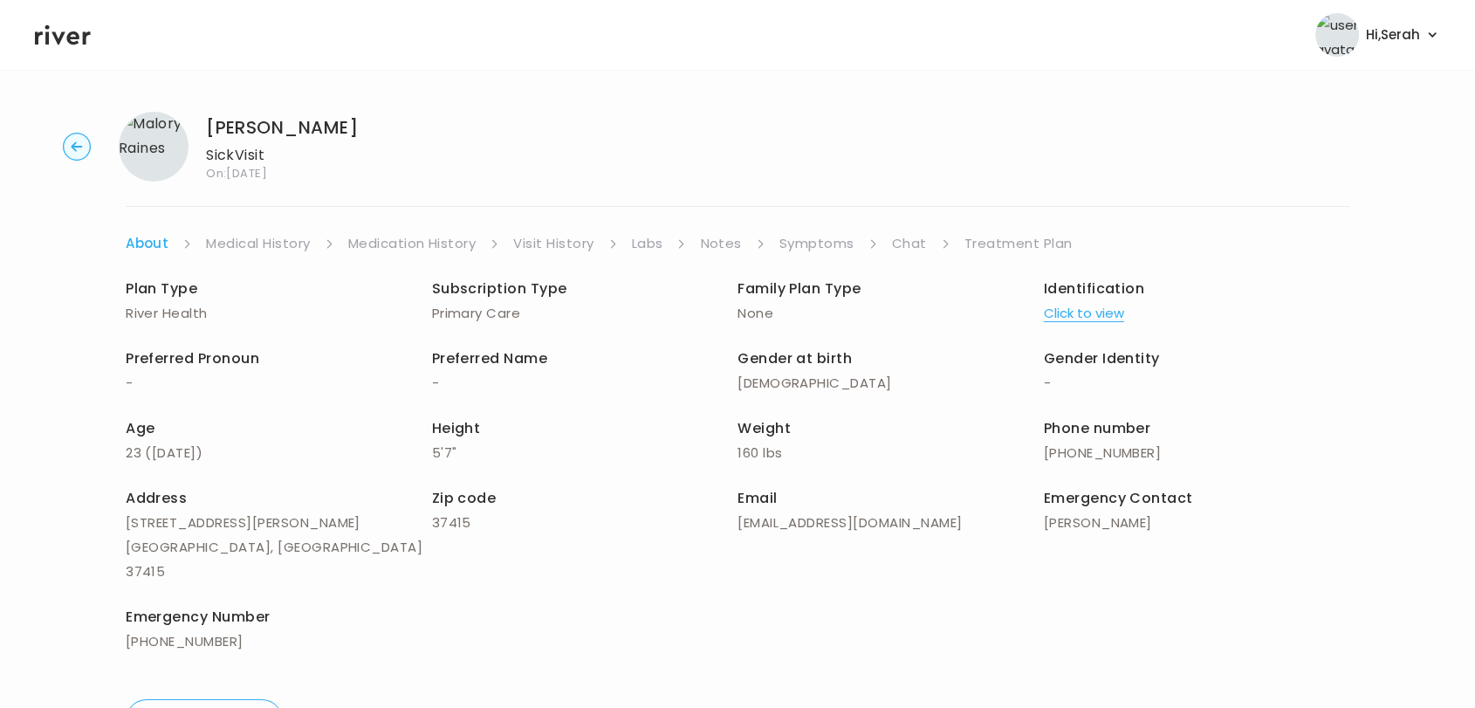
click at [911, 238] on link "Chat" at bounding box center [909, 243] width 35 height 24
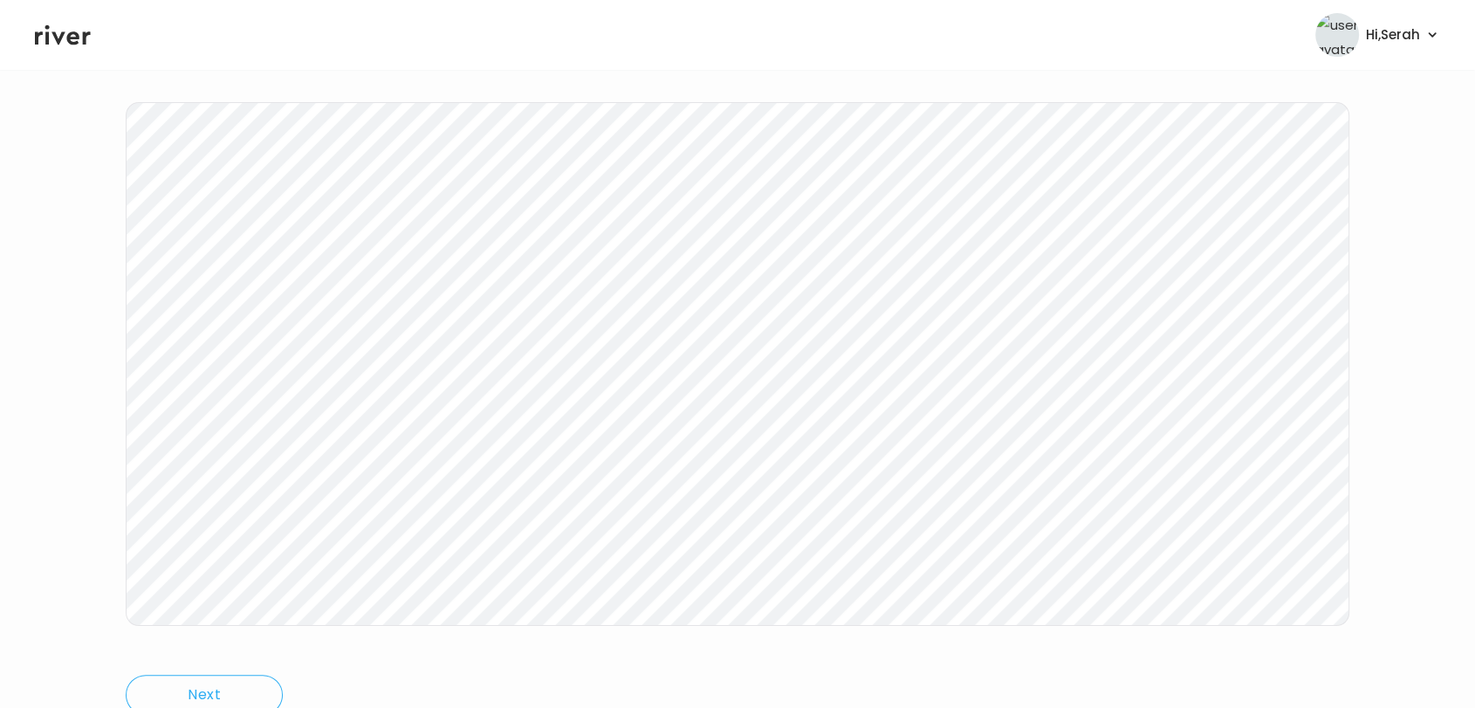
scroll to position [181, 0]
click at [59, 34] on icon at bounding box center [63, 35] width 56 height 26
